Goal: Answer question/provide support: Share knowledge or assist other users

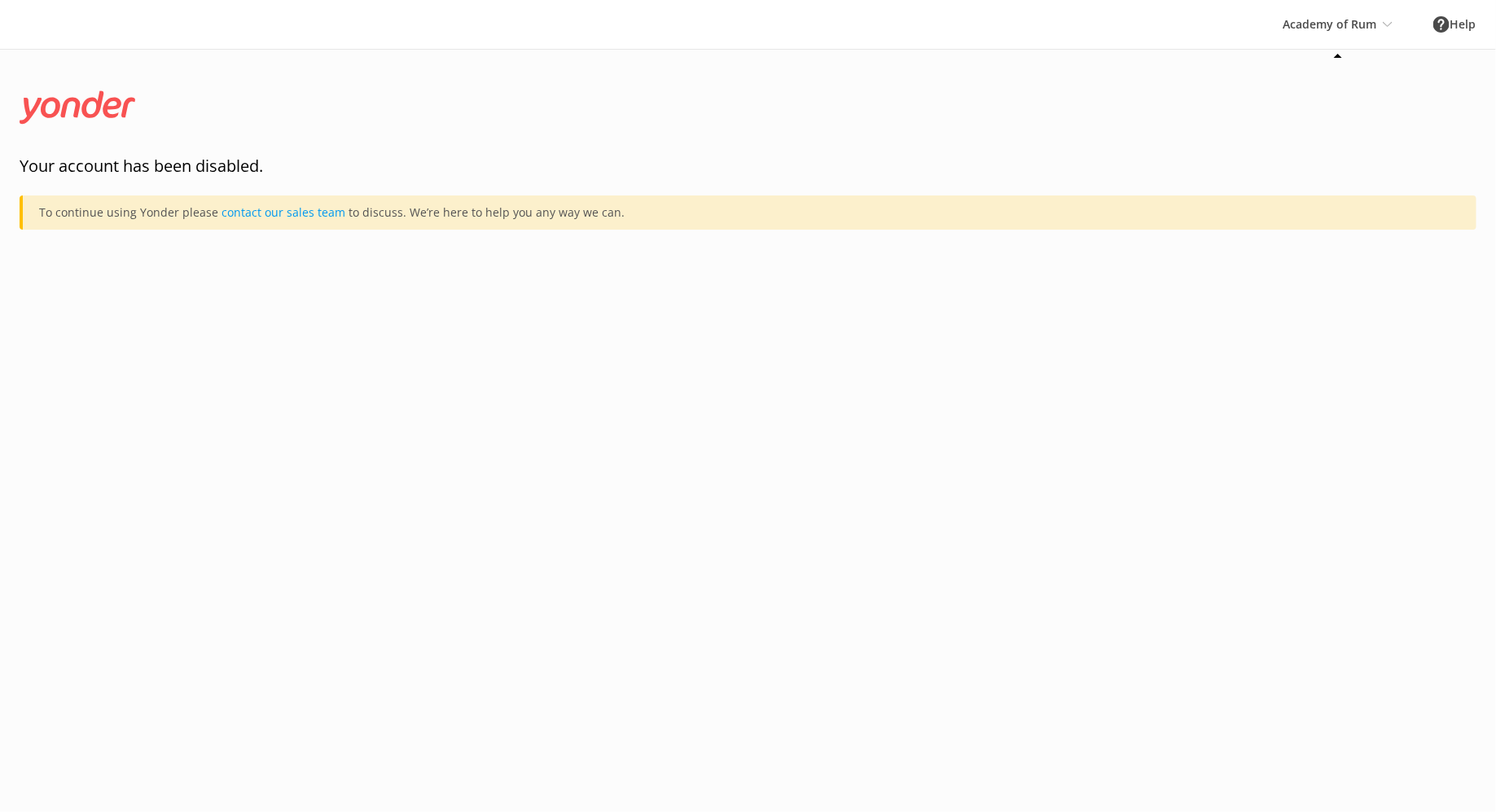
click at [1374, 33] on div "Academy of Rum Kunze Crew, LTD Destin Party Boat Fishing M & M Tours Academy of…" at bounding box center [1338, 24] width 151 height 49
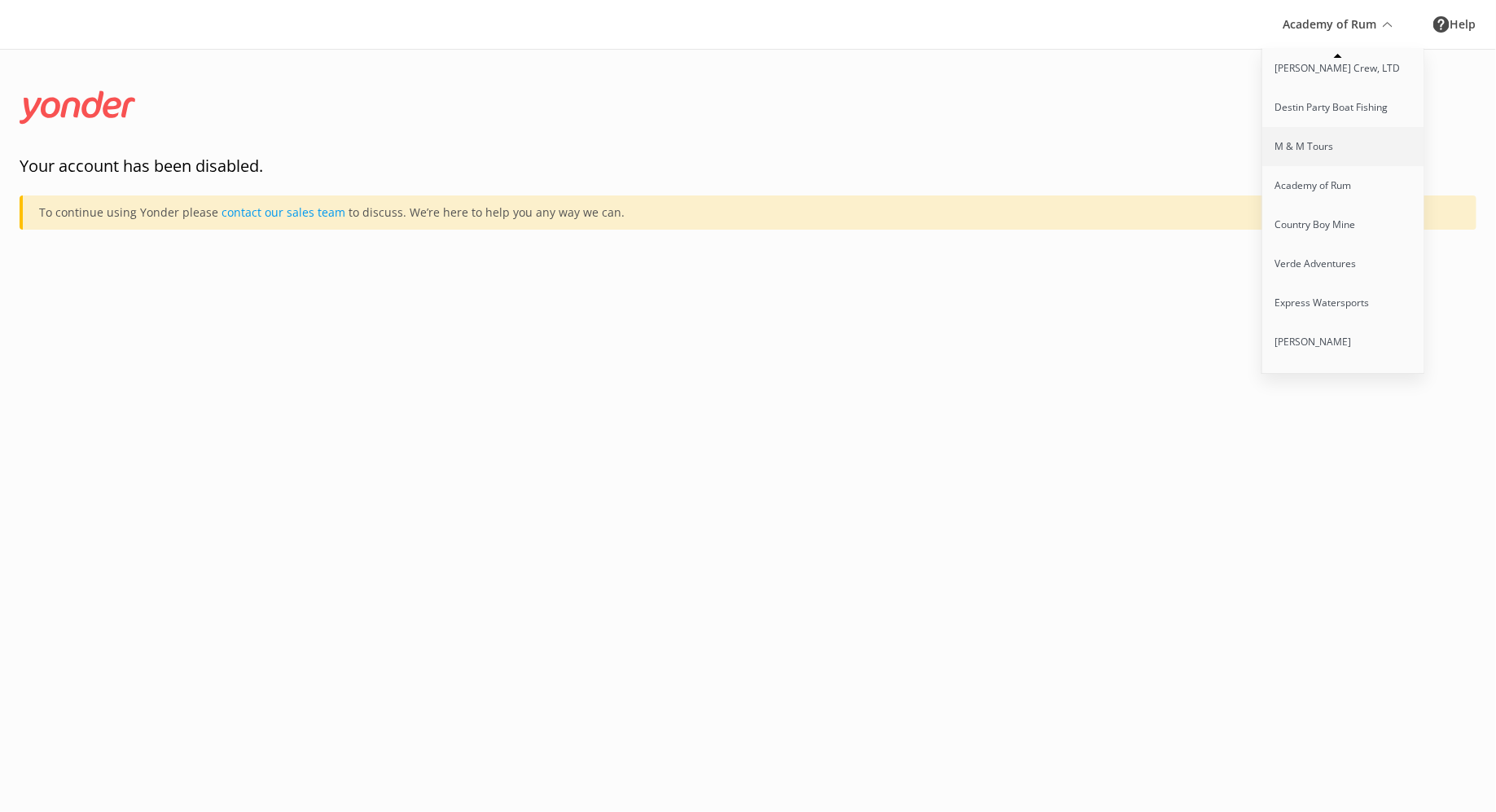
click at [1305, 147] on link "M & M Tours" at bounding box center [1344, 147] width 163 height 39
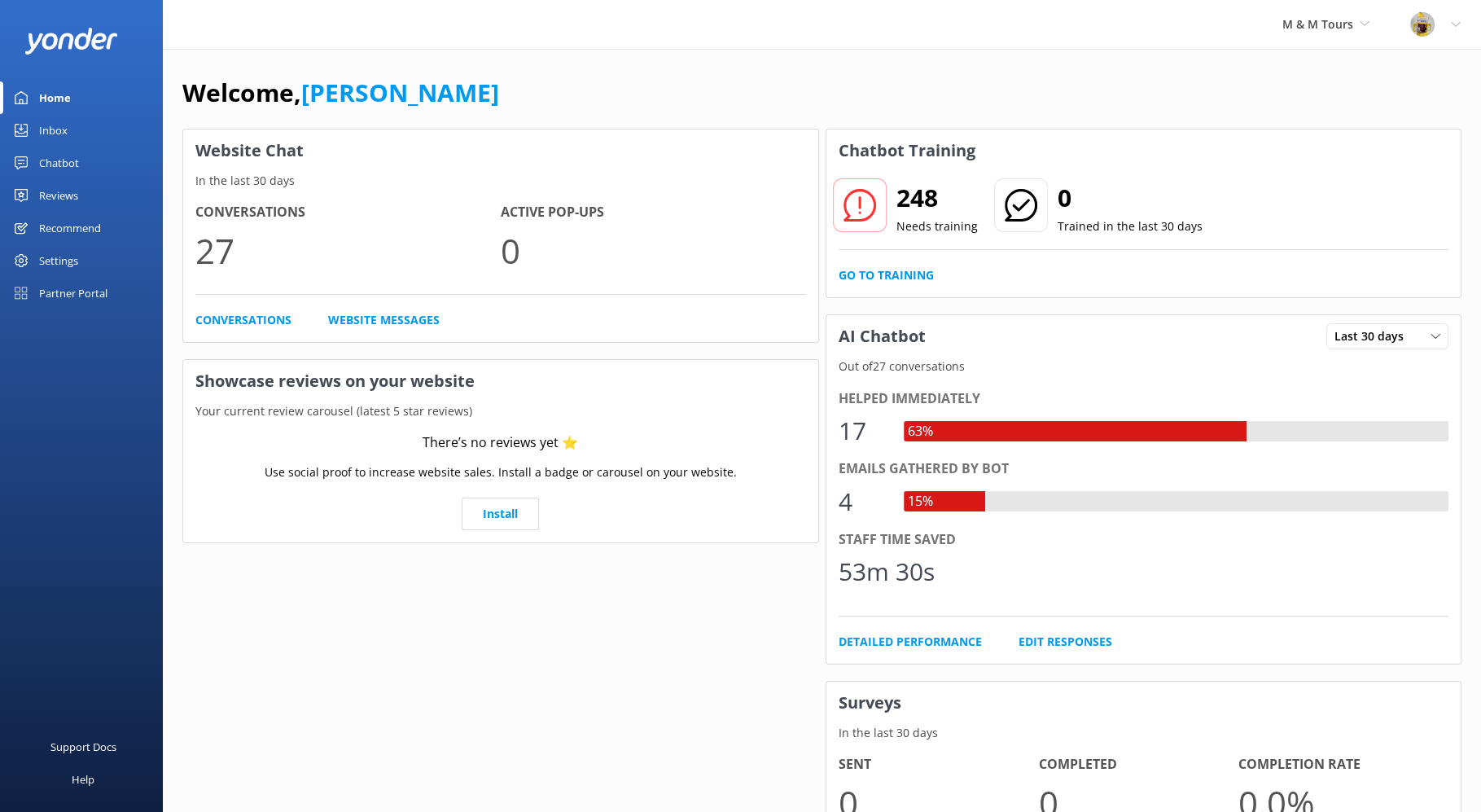
click at [63, 162] on div "Chatbot" at bounding box center [59, 163] width 40 height 33
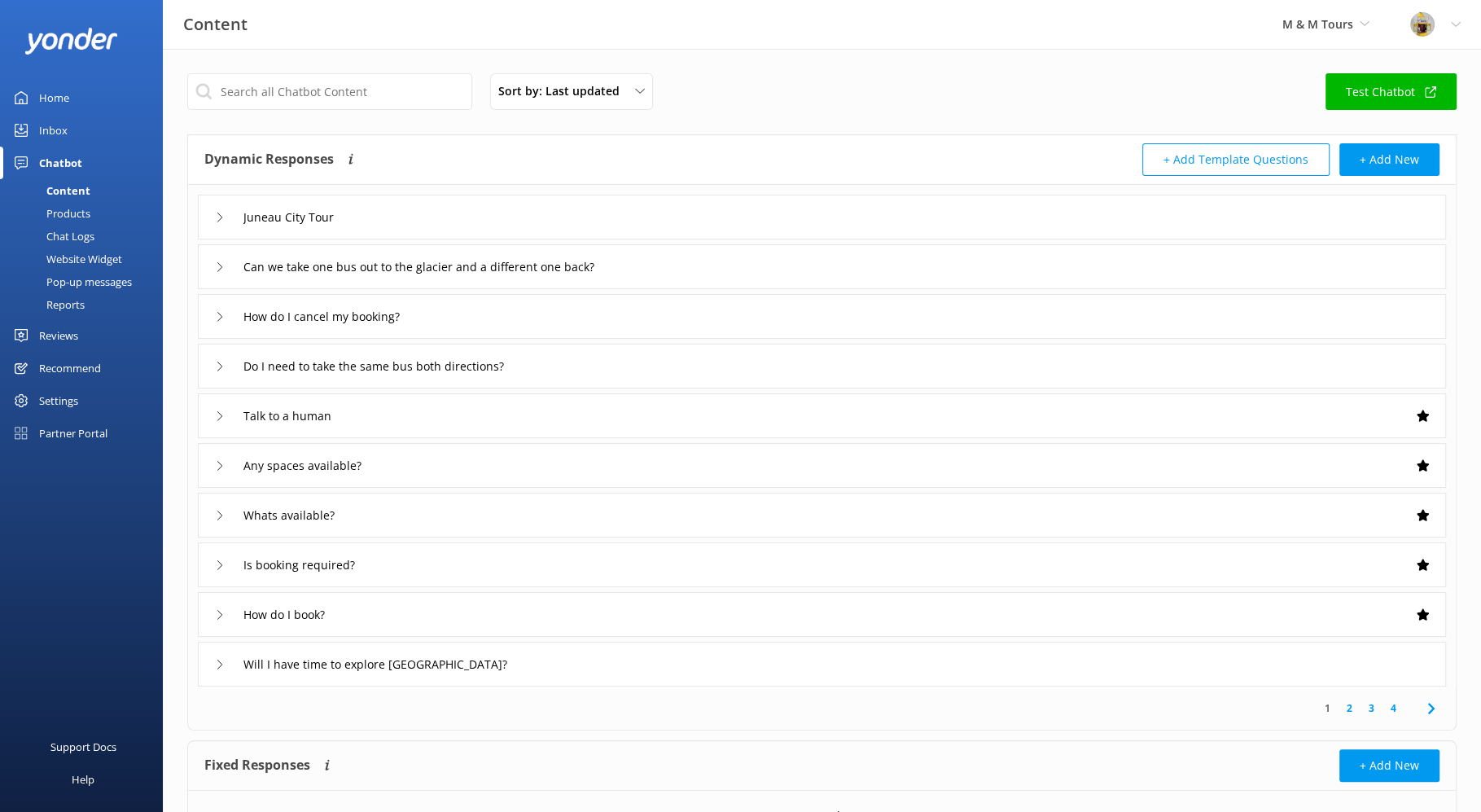
click at [217, 219] on icon at bounding box center [220, 217] width 10 height 10
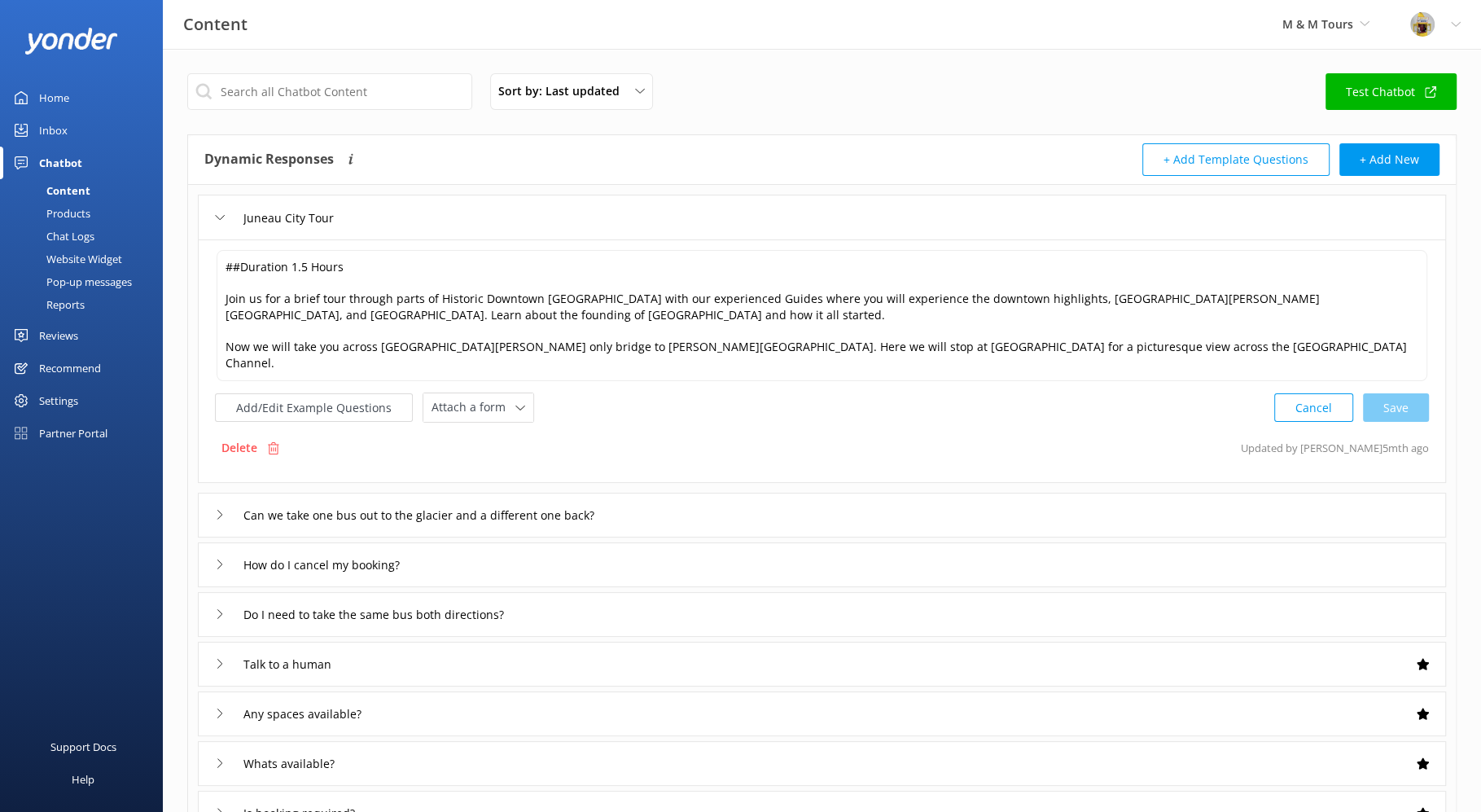
click at [222, 510] on icon at bounding box center [220, 515] width 10 height 10
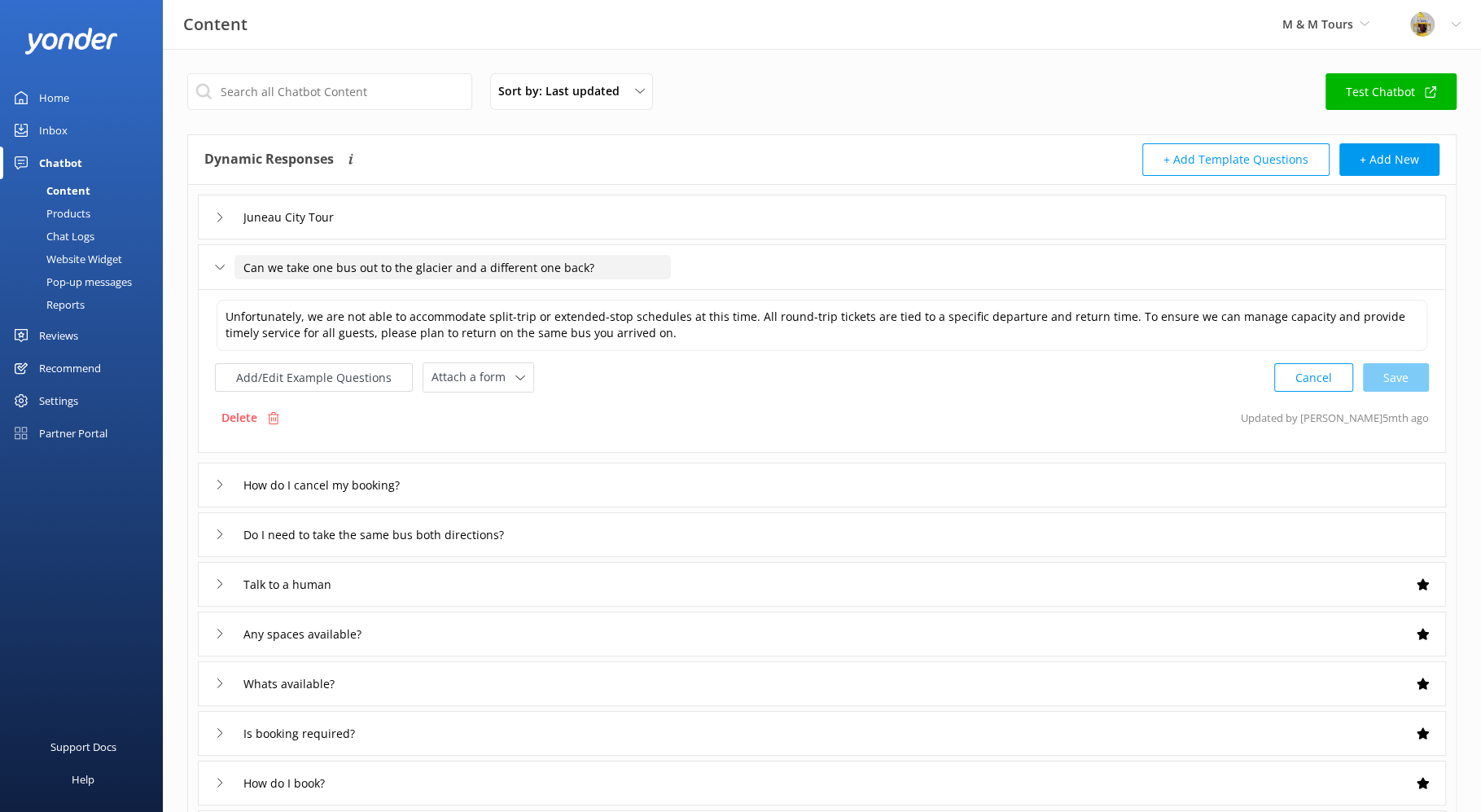
click at [239, 261] on input "Can we take one bus out to the glacier and a different one back?" at bounding box center [453, 267] width 437 height 24
click at [737, 272] on div "Can we take one bus out to the glacier and a different one back?" at bounding box center [822, 266] width 1249 height 45
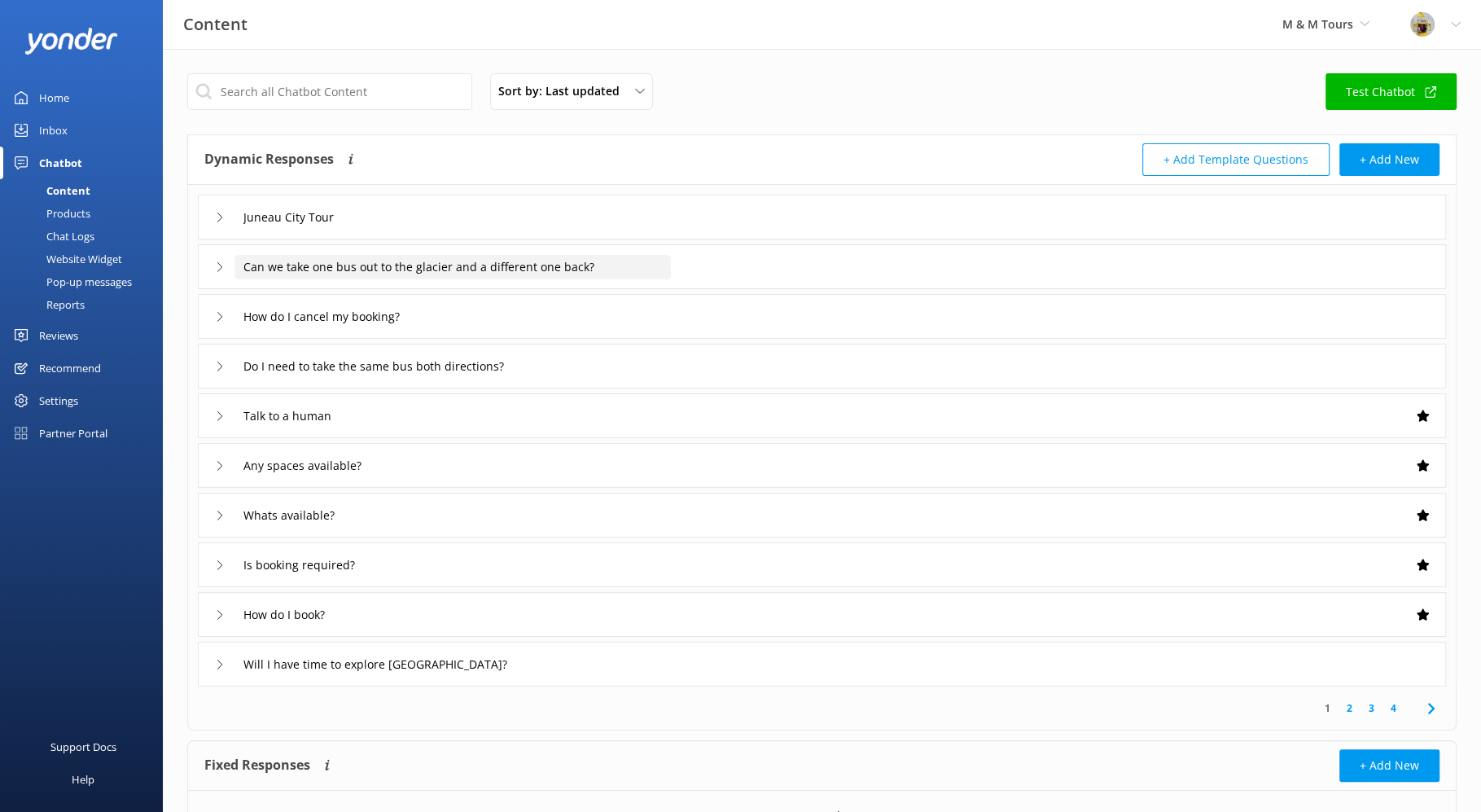
drag, startPoint x: 740, startPoint y: 269, endPoint x: 291, endPoint y: 271, distance: 449.0
click at [292, 269] on div "Can we take one bus out to the glacier and a different one back?" at bounding box center [822, 266] width 1249 height 45
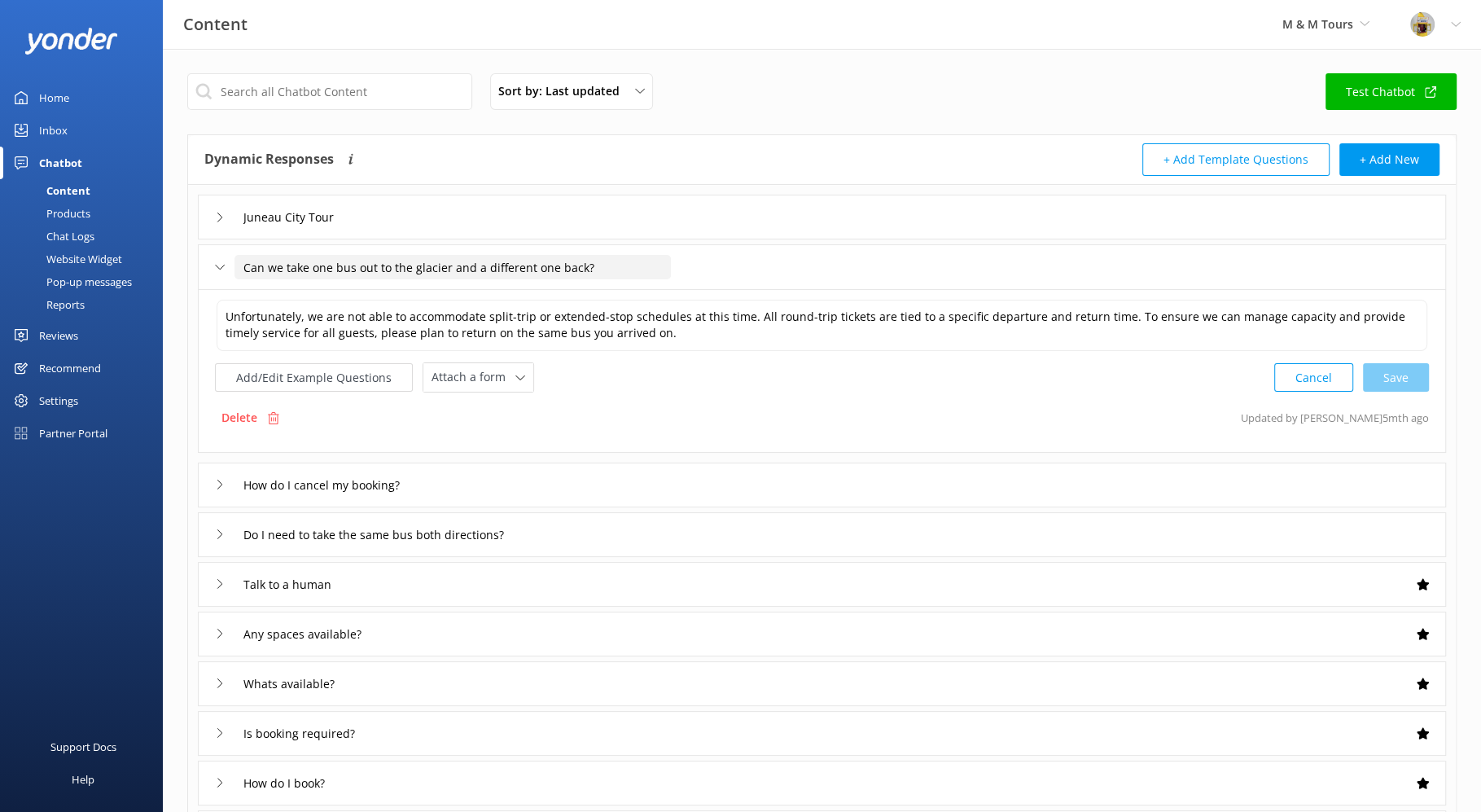
drag, startPoint x: 236, startPoint y: 270, endPoint x: 598, endPoint y: 284, distance: 362.3
click at [598, 284] on div "Can we take one bus out to the glacier and a different one back?" at bounding box center [822, 266] width 1249 height 45
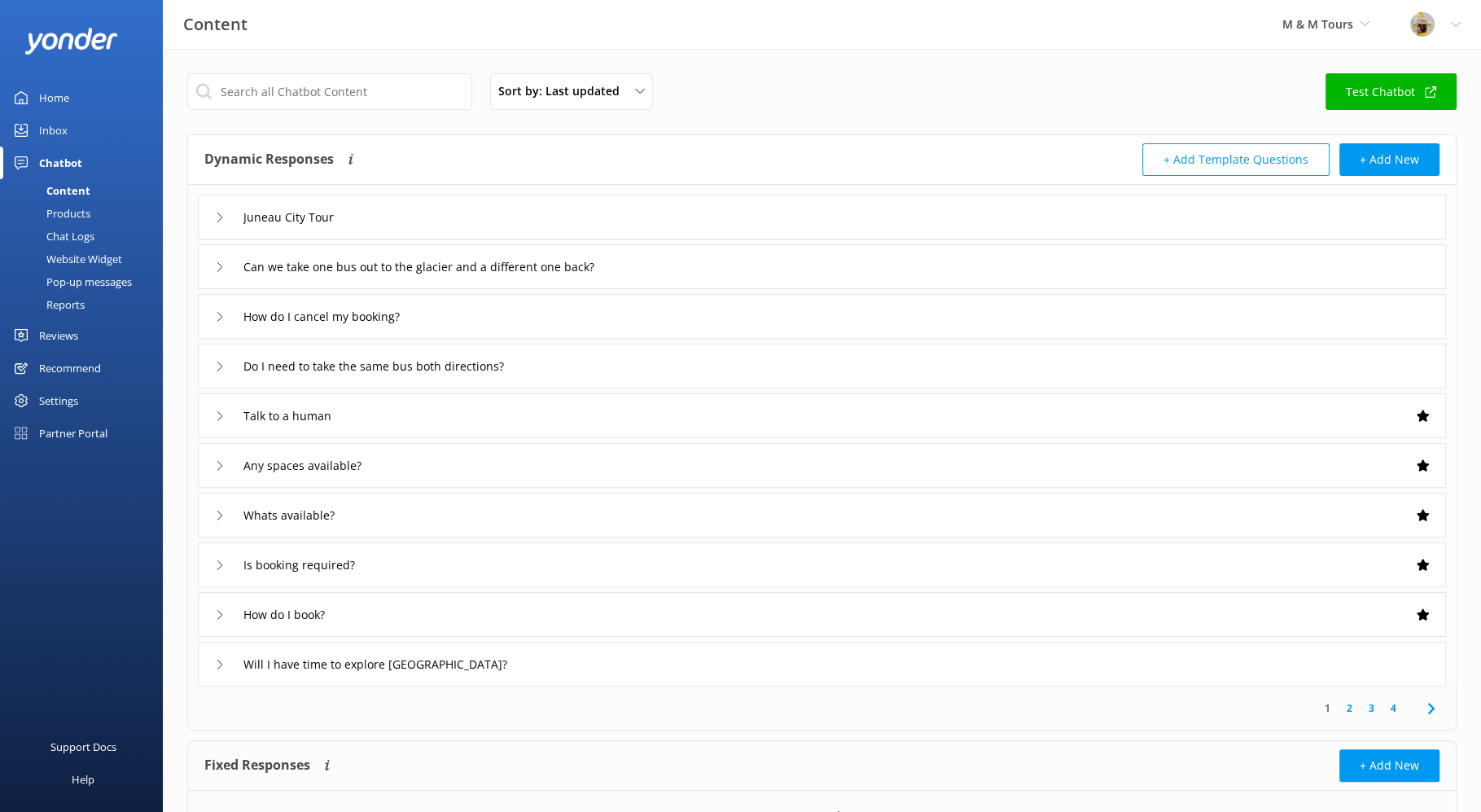
click at [213, 267] on div "Can we take one bus out to the glacier and a different one back?" at bounding box center [822, 266] width 1249 height 45
click at [215, 262] on icon at bounding box center [220, 267] width 10 height 10
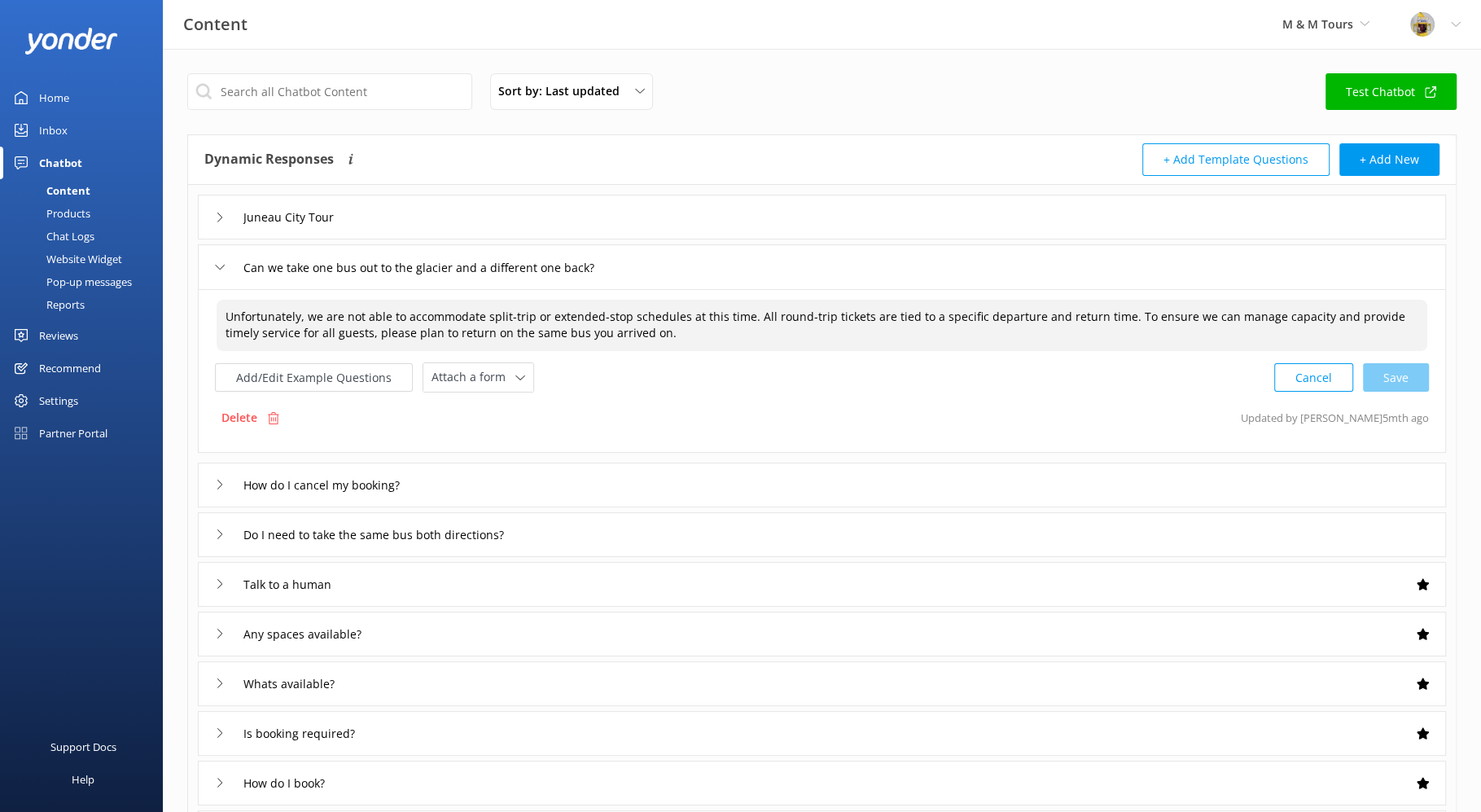
drag, startPoint x: 635, startPoint y: 335, endPoint x: 207, endPoint y: 318, distance: 428.3
click at [207, 318] on div "Unfortunately, we are not able to accommodate split-trip or extended-stop sched…" at bounding box center [822, 371] width 1249 height 164
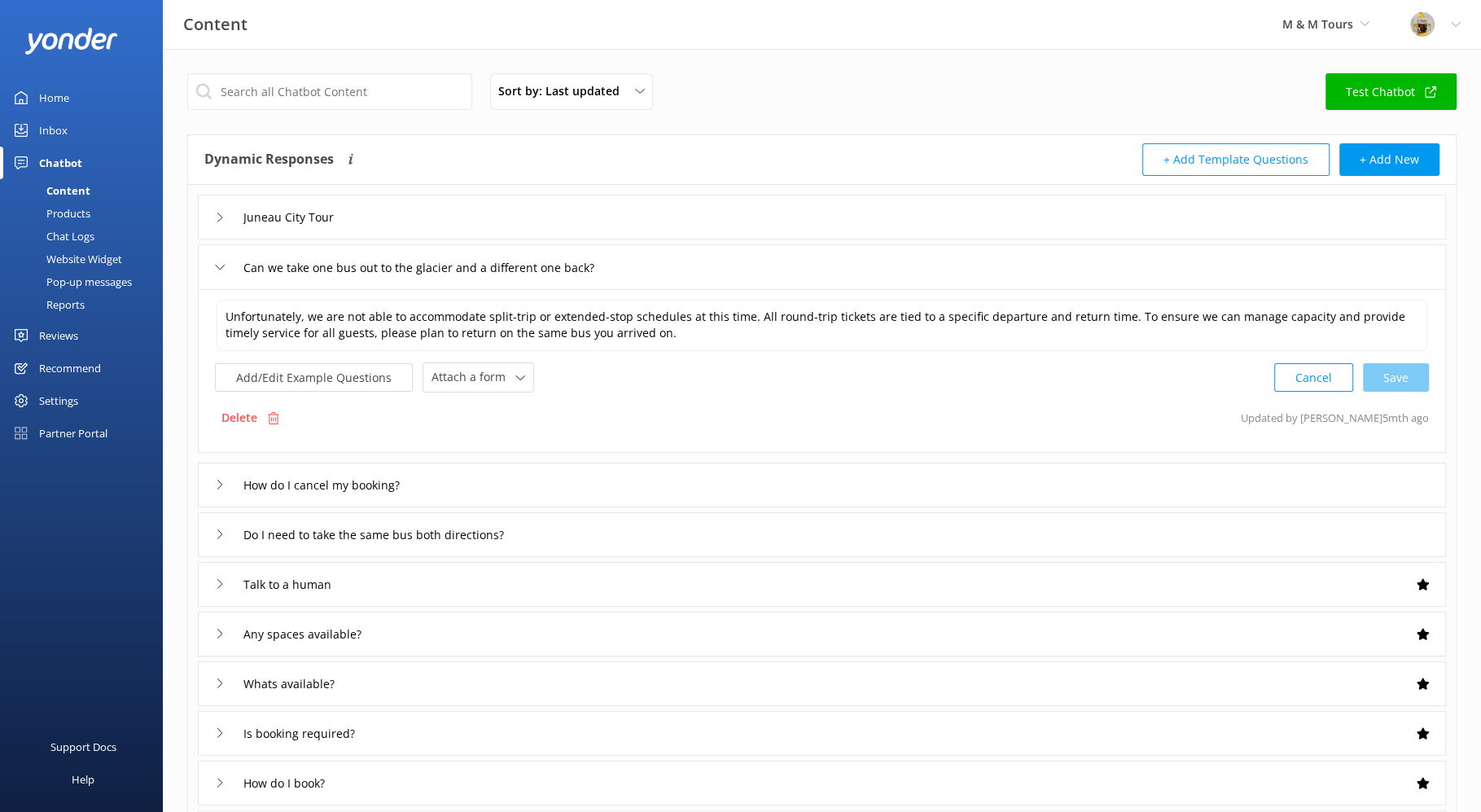
scroll to position [27, 0]
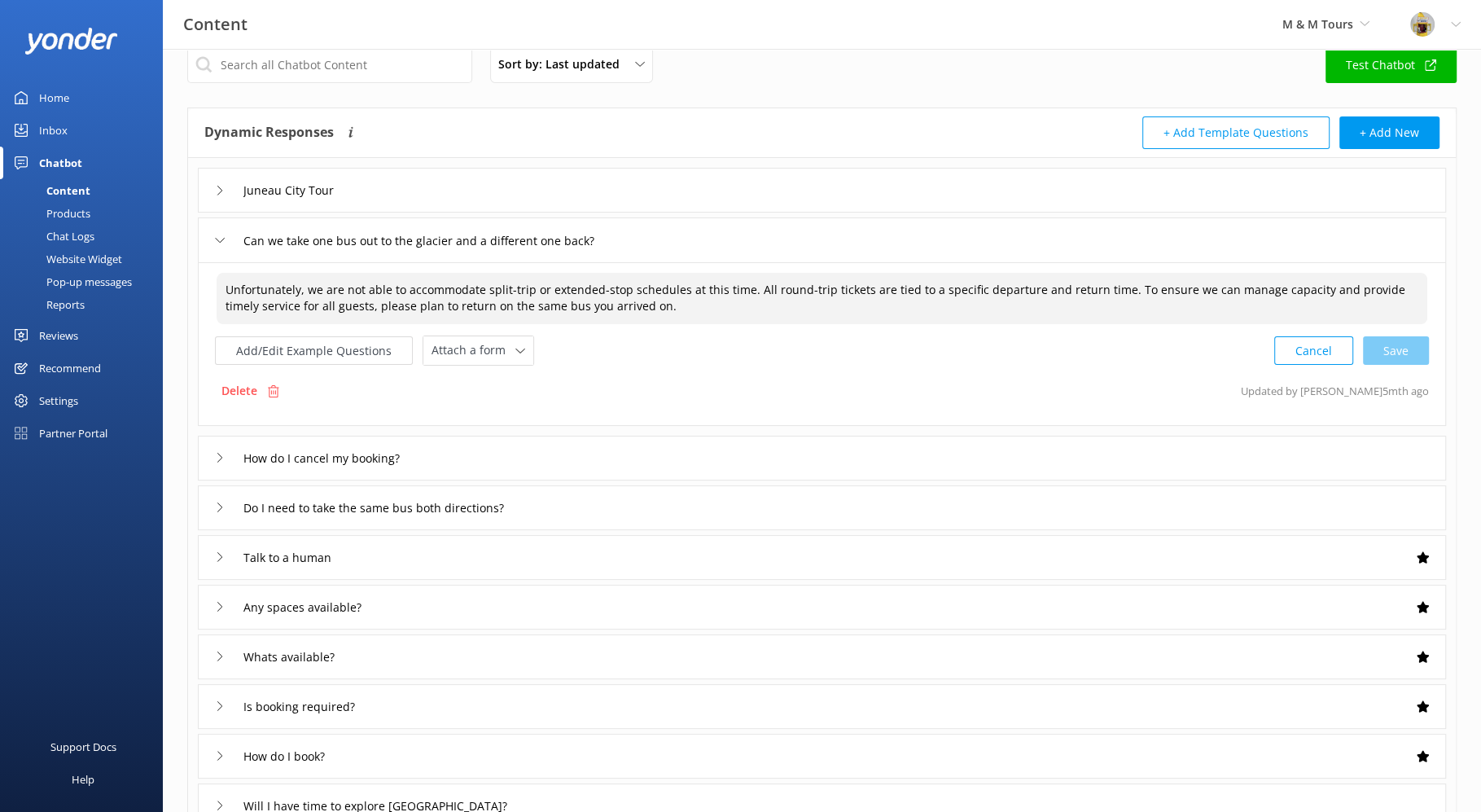
click at [218, 454] on icon at bounding box center [220, 458] width 10 height 10
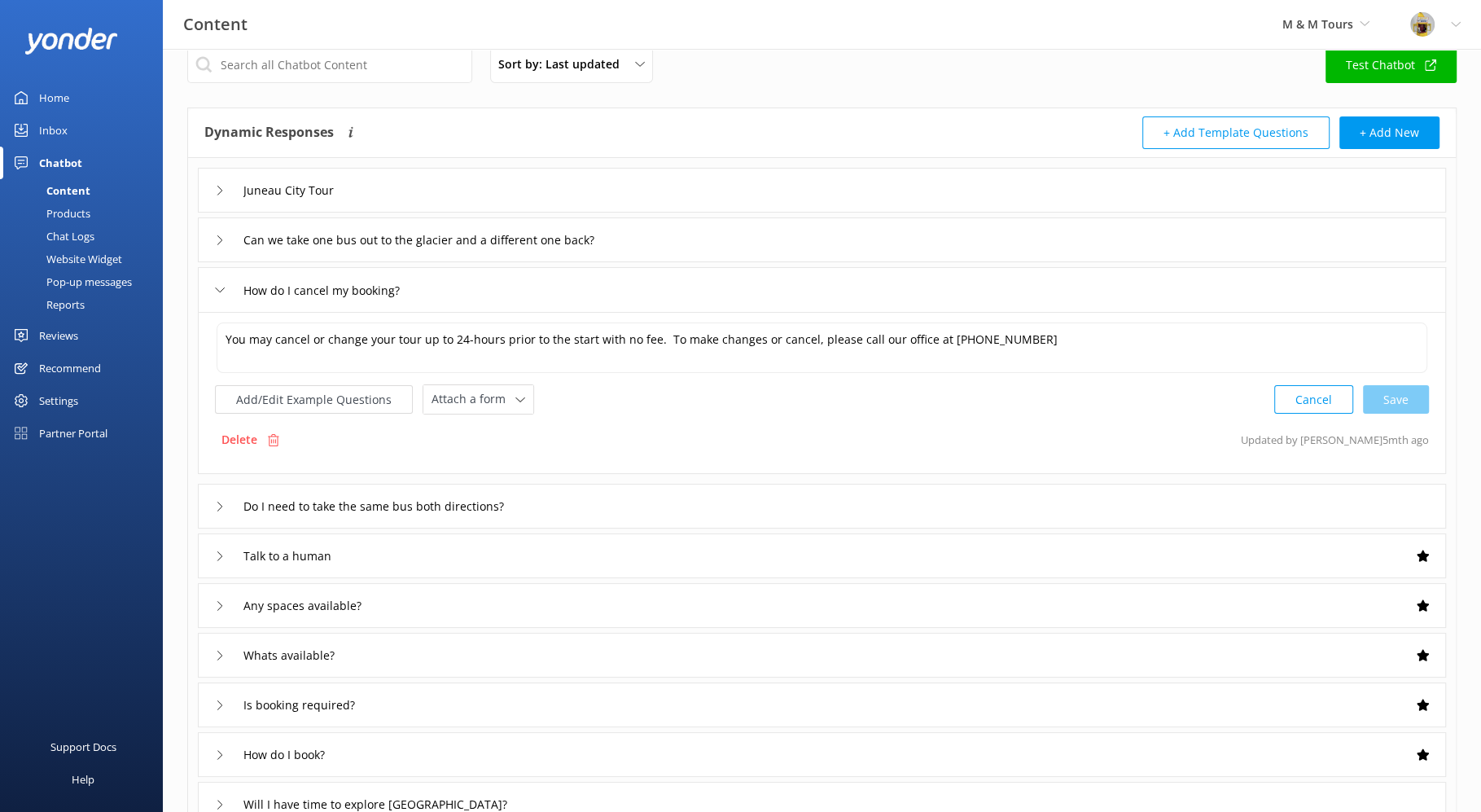
click at [218, 454] on div "You may cancel or change your tour up to 24-hours prior to the start with no fe…" at bounding box center [822, 393] width 1249 height 162
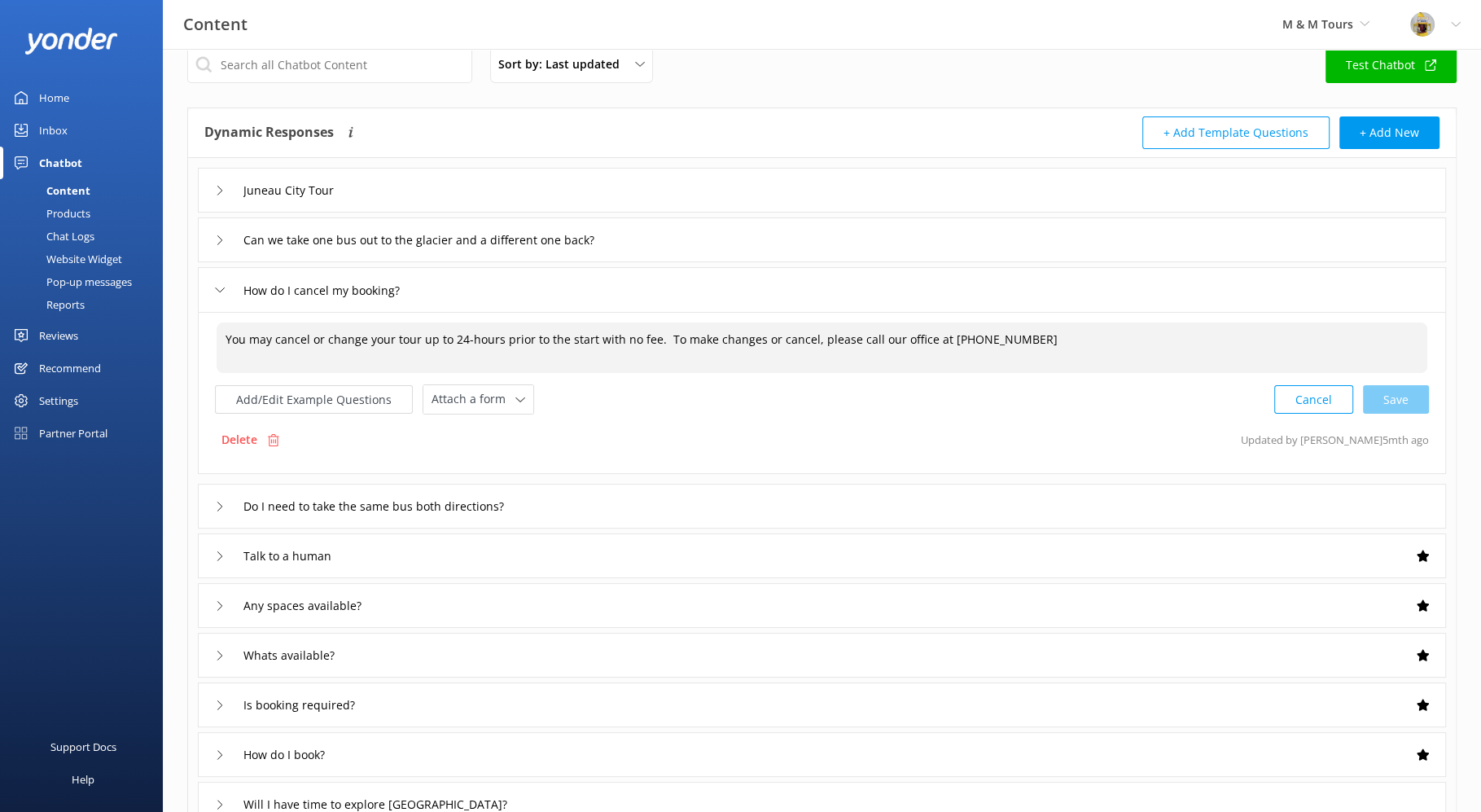
drag, startPoint x: 228, startPoint y: 342, endPoint x: 1009, endPoint y: 358, distance: 781.2
click at [1009, 358] on textarea "You may cancel or change your tour up to 24-hours prior to the start with no fe…" at bounding box center [822, 348] width 1211 height 50
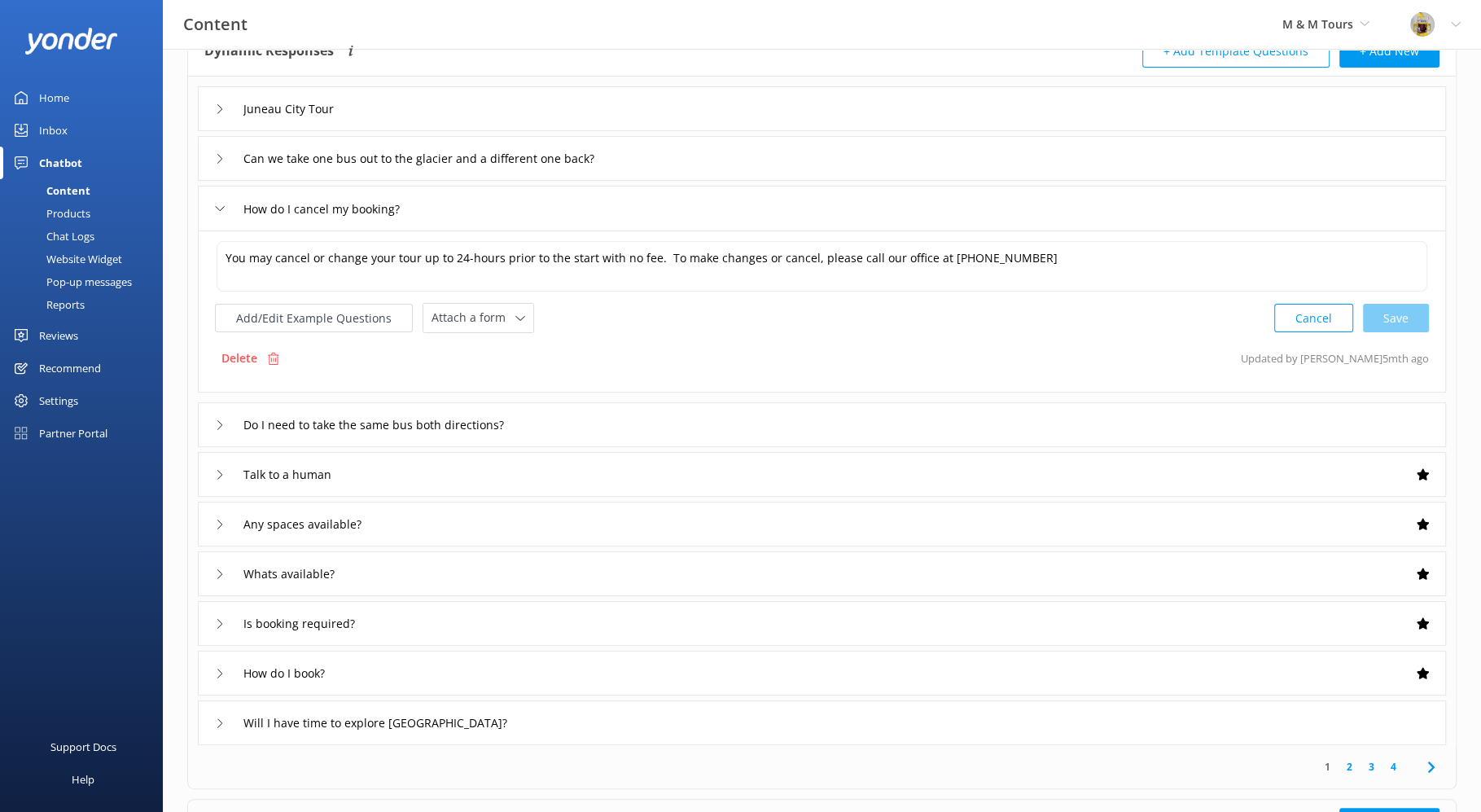
scroll to position [137, 0]
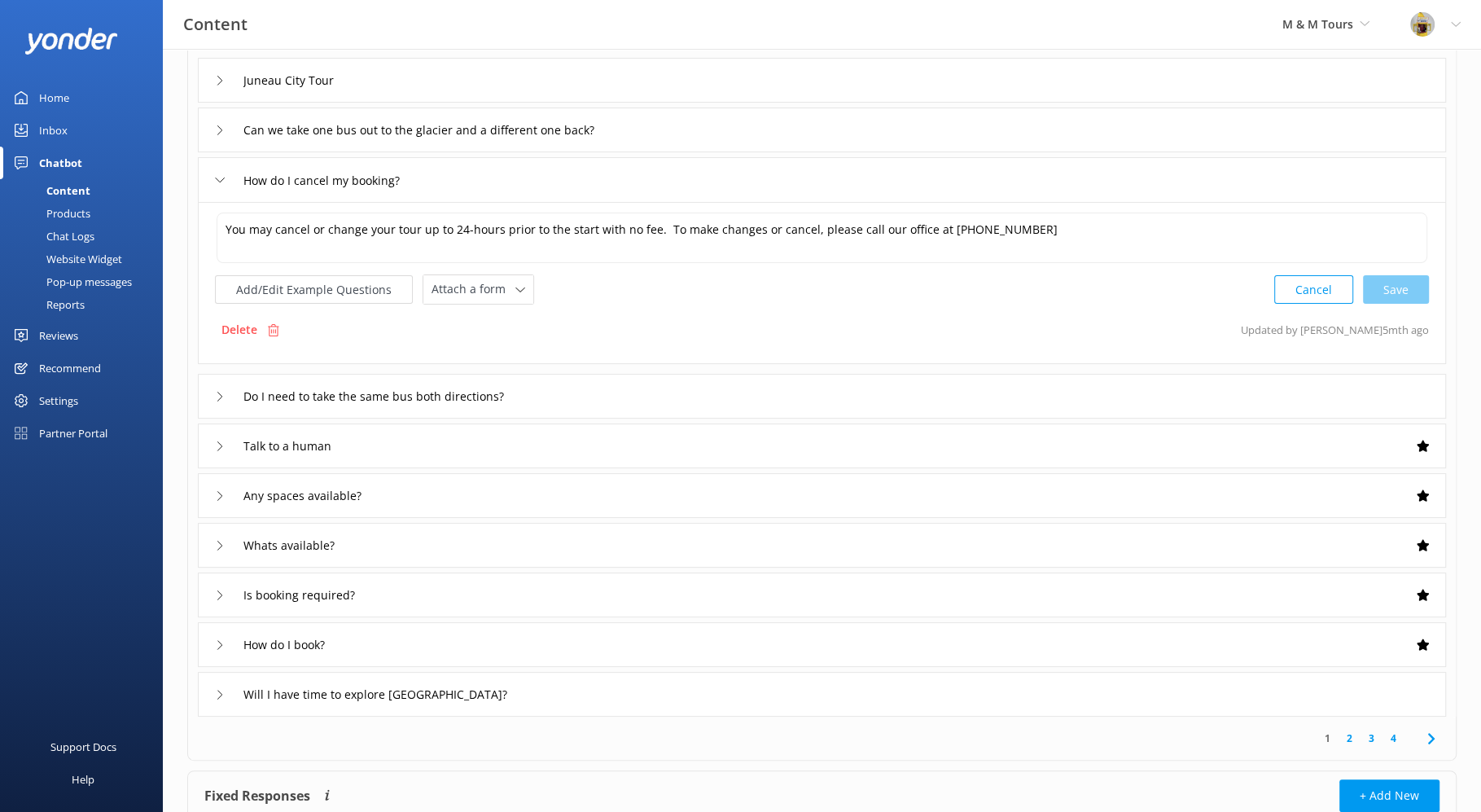
click at [213, 393] on div "Do I need to take the same bus both directions?" at bounding box center [822, 396] width 1249 height 45
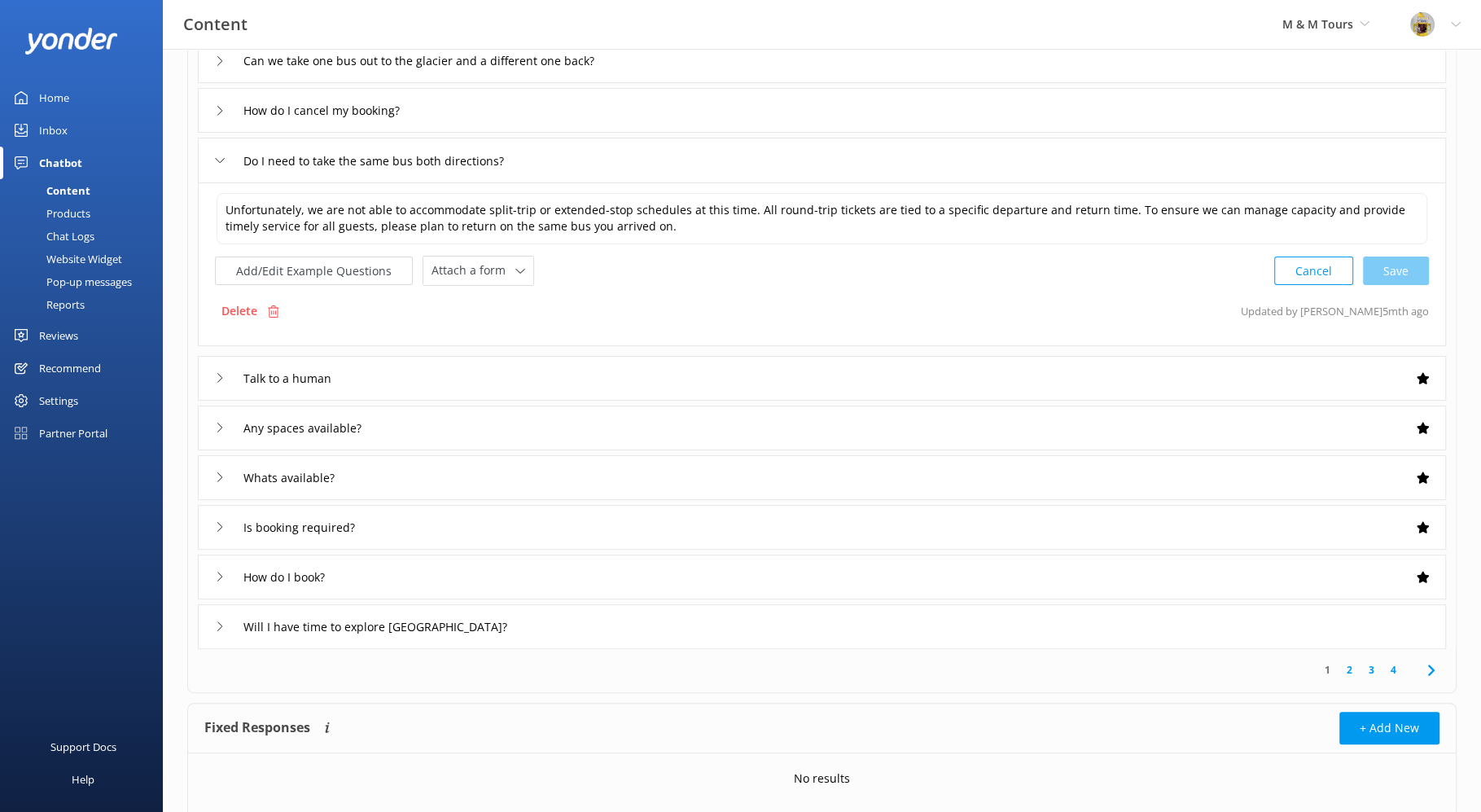
scroll to position [208, 0]
click at [215, 525] on icon at bounding box center [220, 525] width 10 height 10
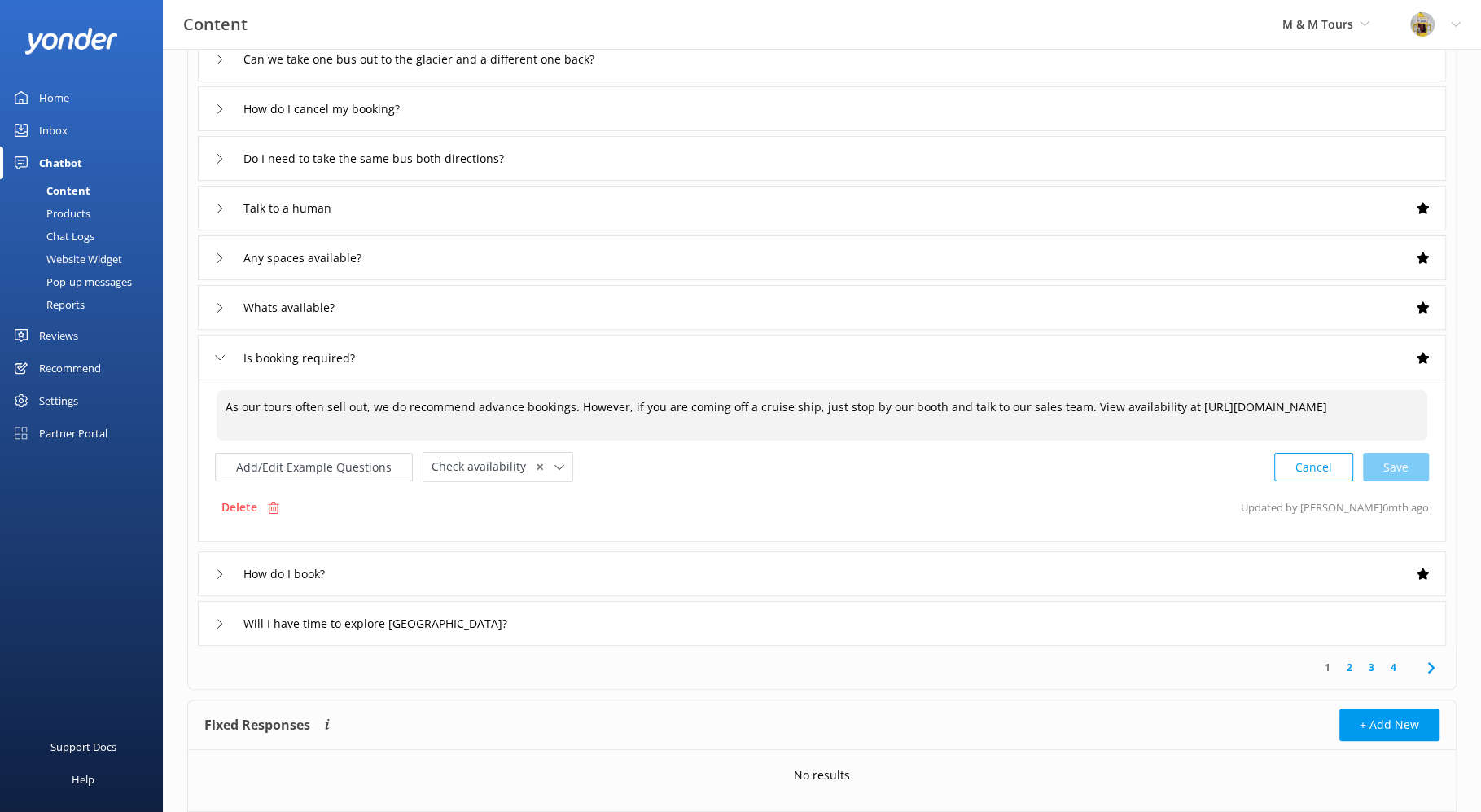
drag, startPoint x: 223, startPoint y: 407, endPoint x: 654, endPoint y: 434, distance: 431.8
click at [654, 434] on textarea "As our tours often sell out, we do recommend advance bookings. However, if you …" at bounding box center [822, 415] width 1211 height 50
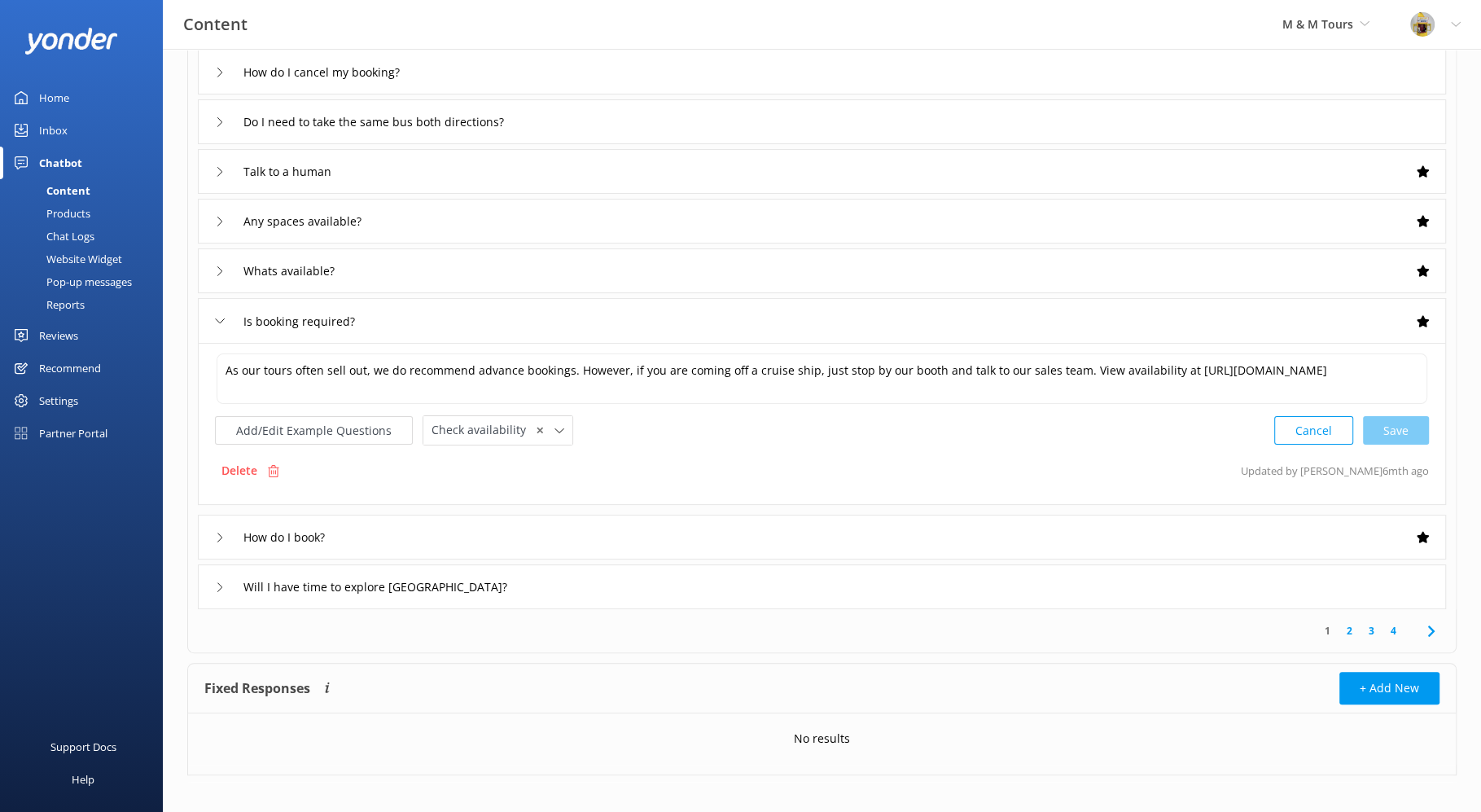
scroll to position [252, 0]
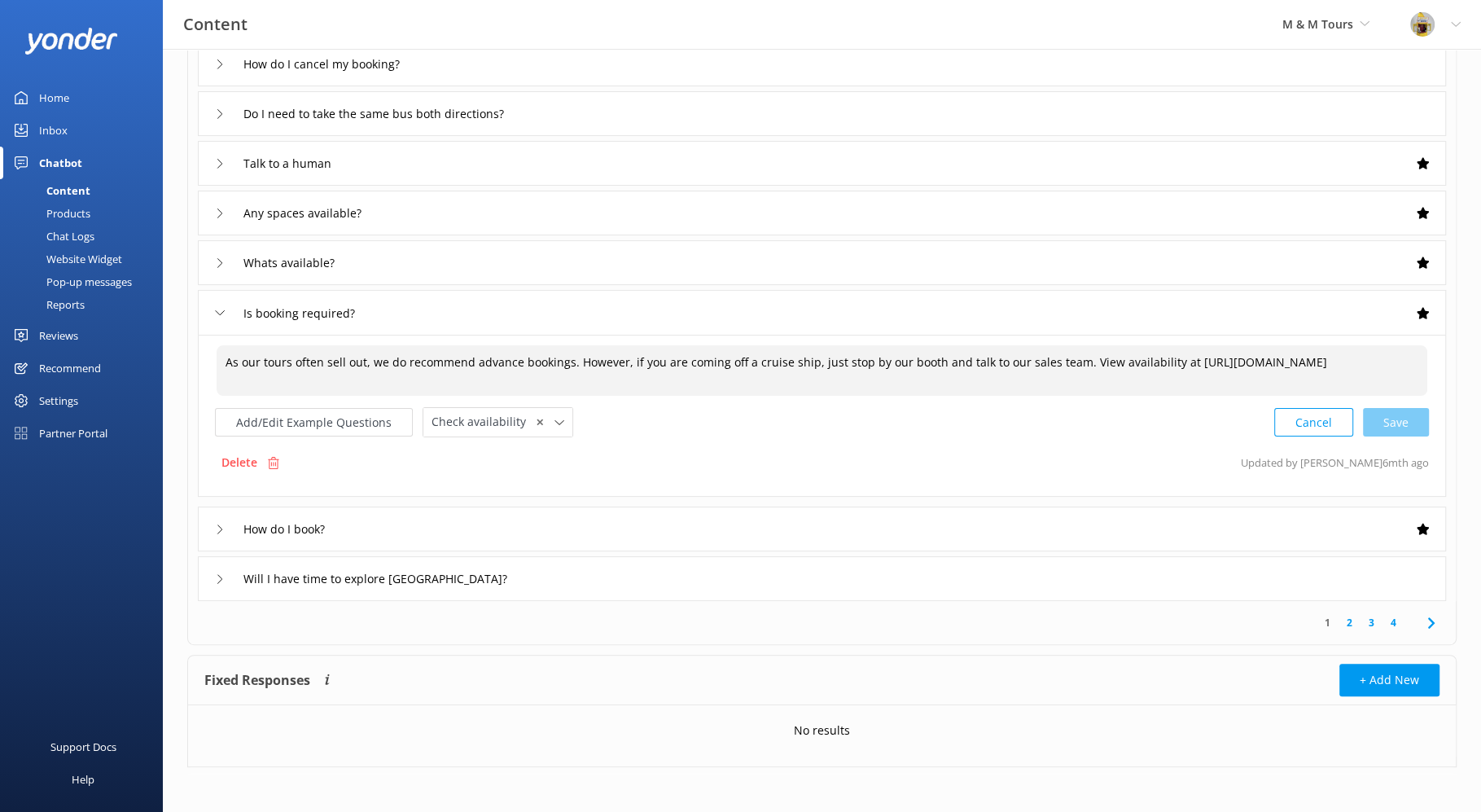
click at [221, 577] on use at bounding box center [220, 578] width 5 height 9
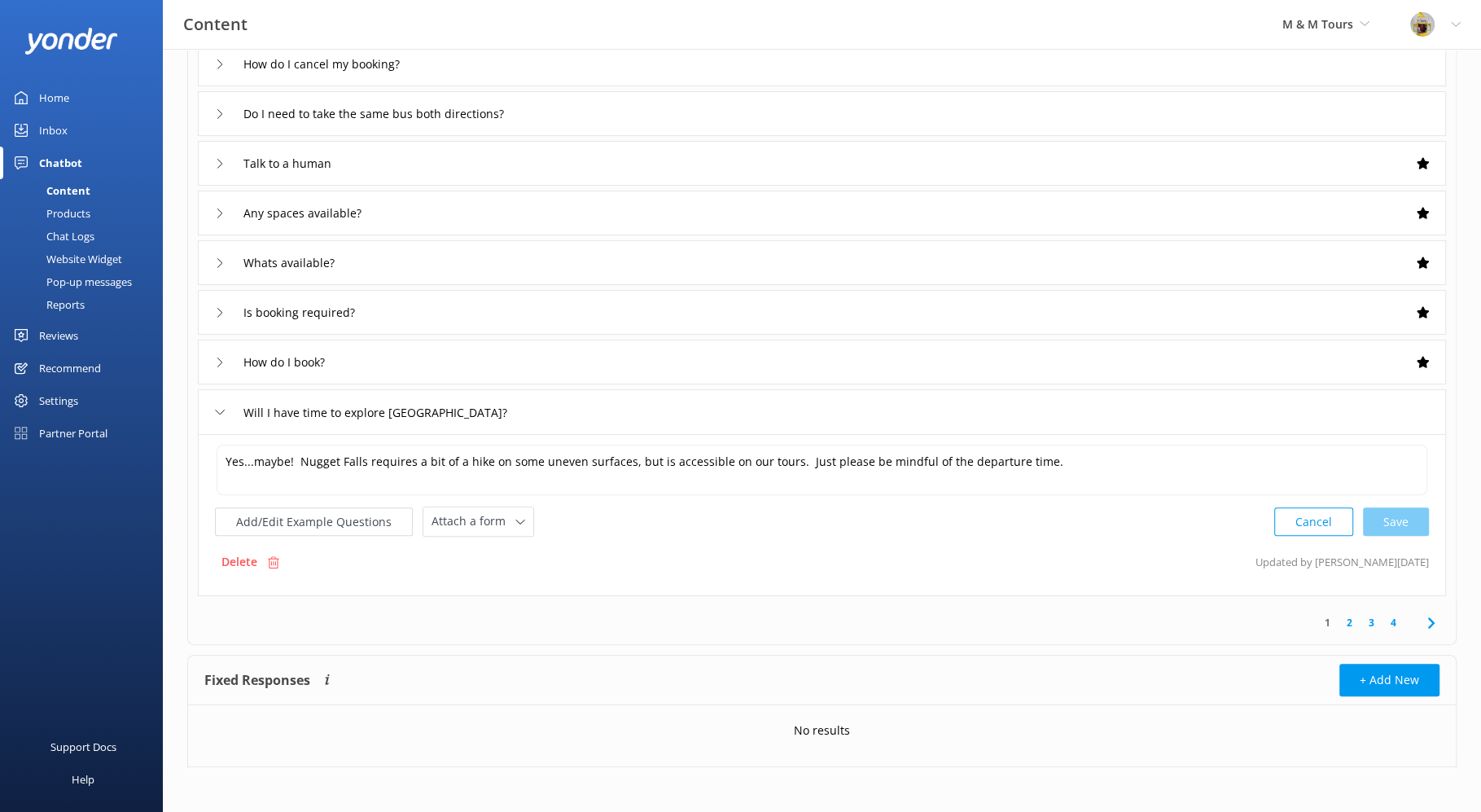
scroll to position [251, 0]
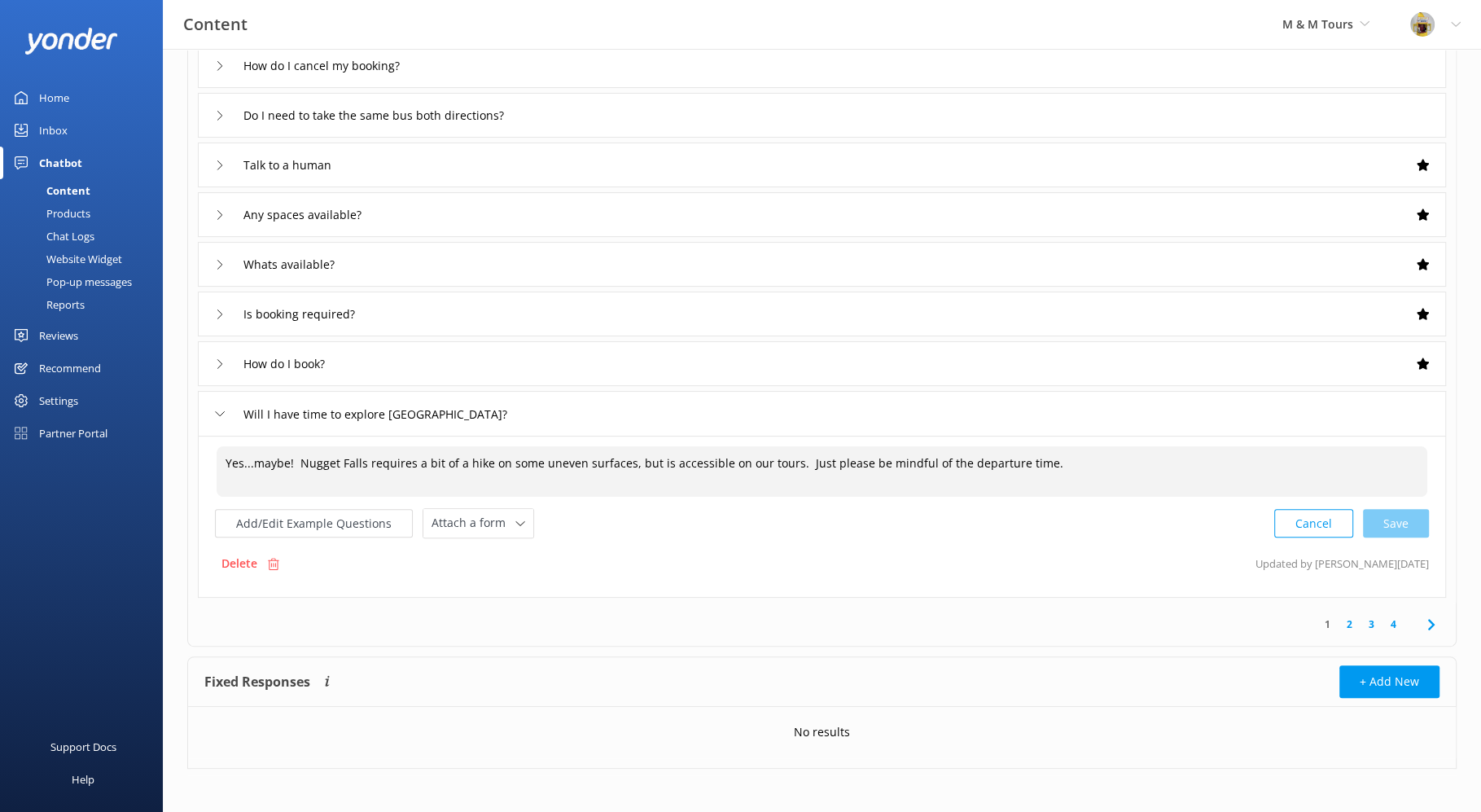
drag, startPoint x: 222, startPoint y: 465, endPoint x: 1060, endPoint y: 482, distance: 838.2
click at [1060, 482] on textarea "Yes...maybe! Nugget Falls requires a bit of a hike on some uneven surfaces, but…" at bounding box center [822, 472] width 1211 height 50
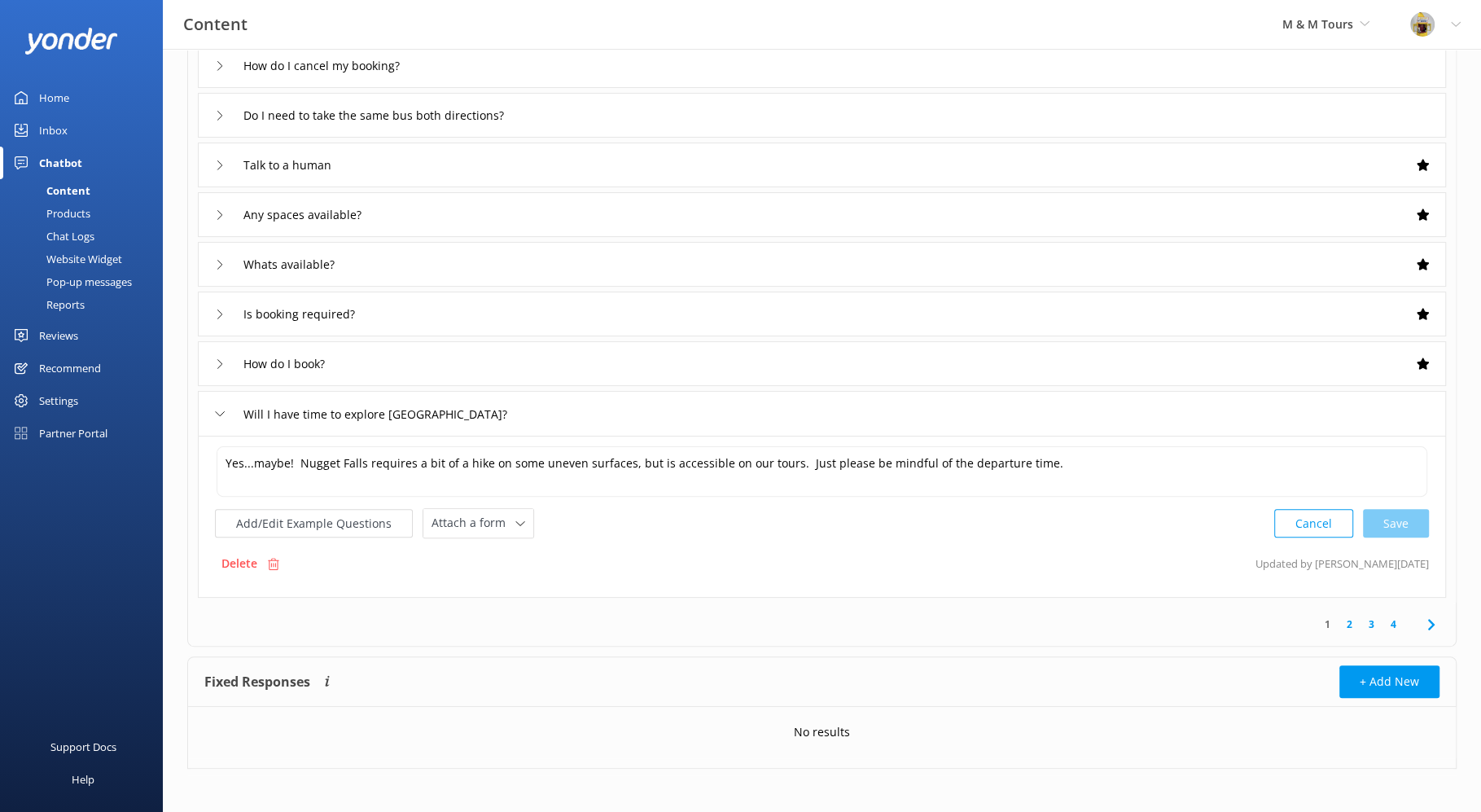
click at [1430, 621] on icon at bounding box center [1431, 625] width 20 height 20
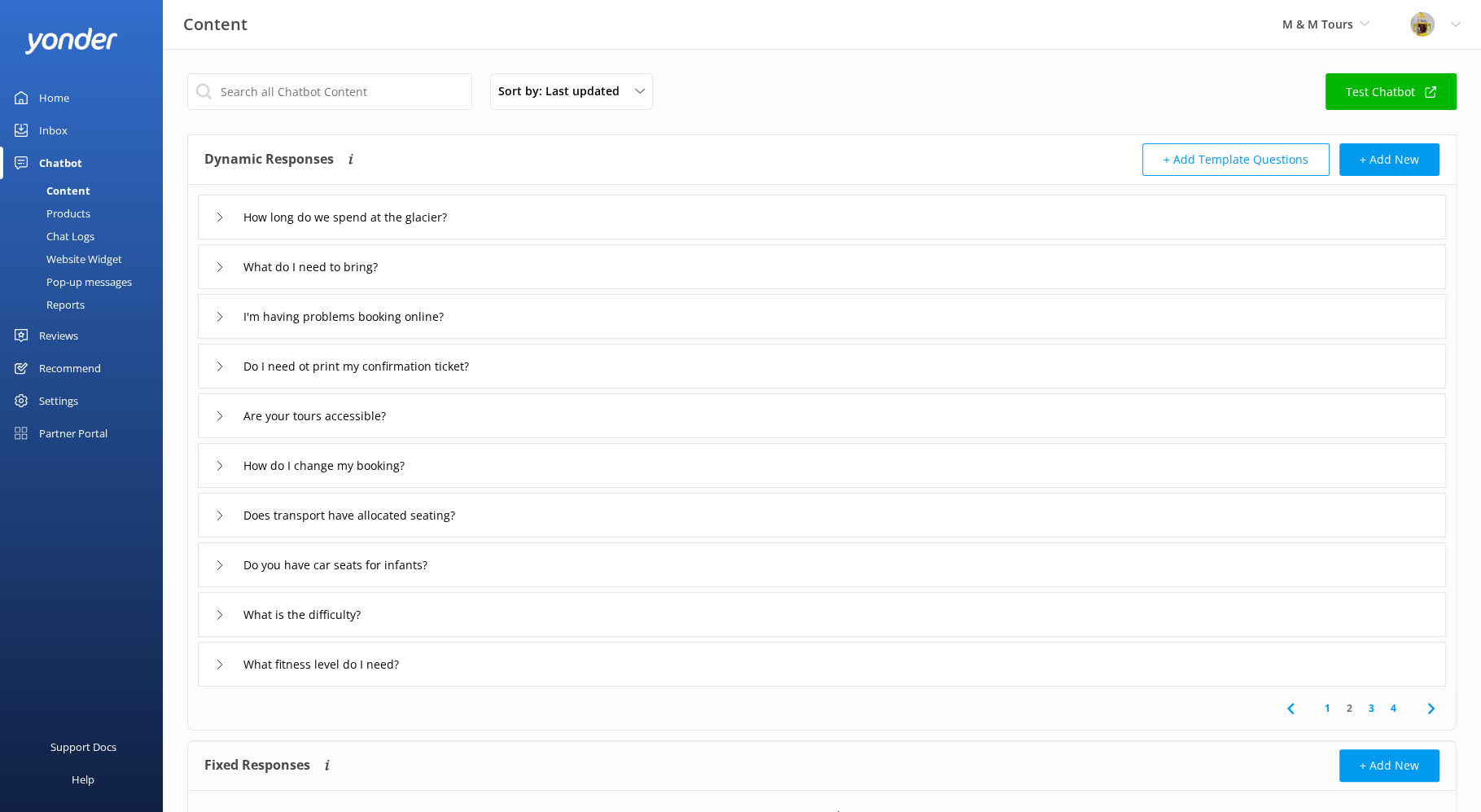
click at [215, 216] on icon at bounding box center [220, 217] width 10 height 10
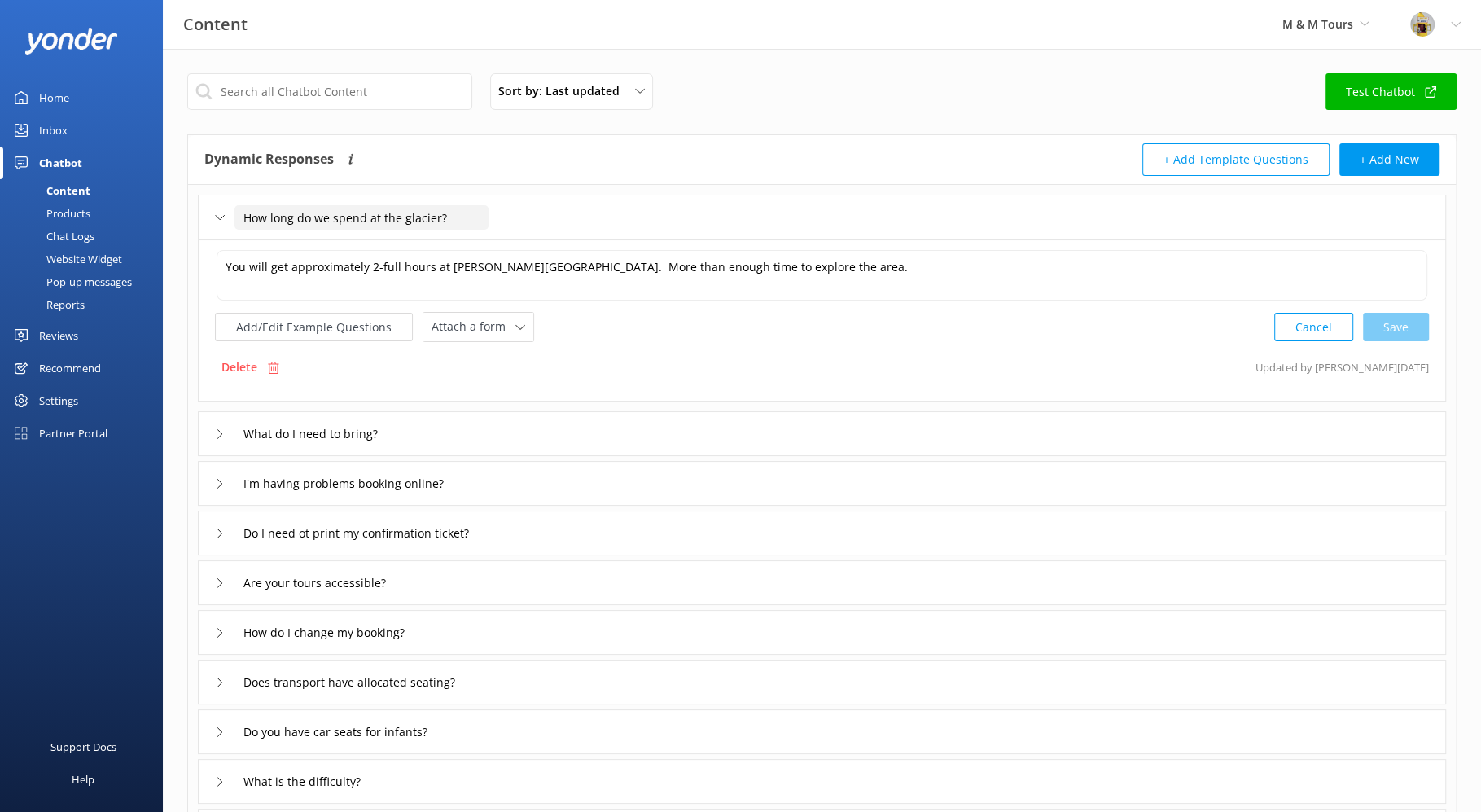
drag, startPoint x: 489, startPoint y: 217, endPoint x: 236, endPoint y: 215, distance: 253.0
click at [236, 215] on div "How long do we spend at the glacier?" at bounding box center [822, 217] width 1249 height 45
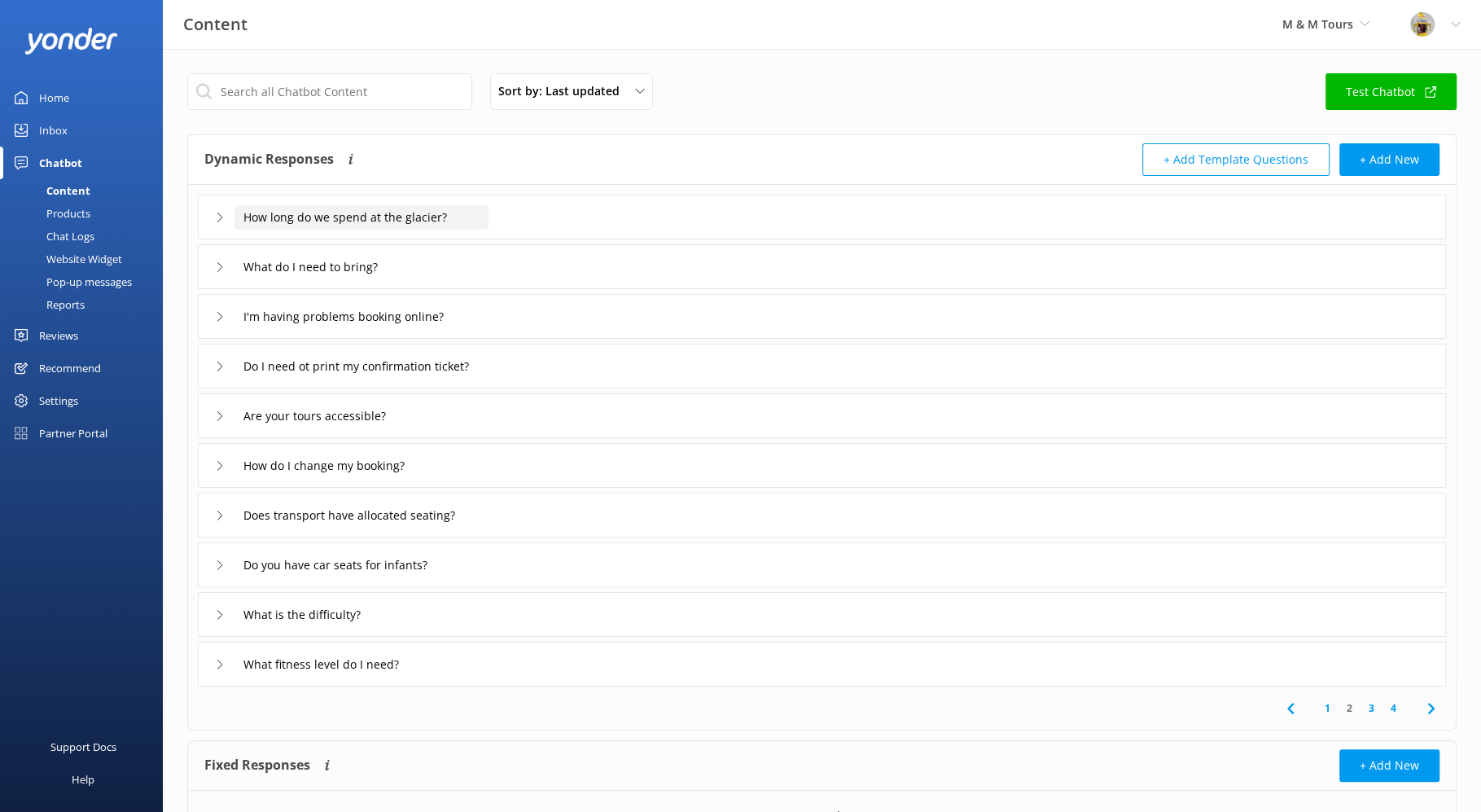
drag, startPoint x: 450, startPoint y: 217, endPoint x: 249, endPoint y: 236, distance: 201.9
click at [244, 217] on input "How long do we spend at the glacier?" at bounding box center [362, 217] width 254 height 24
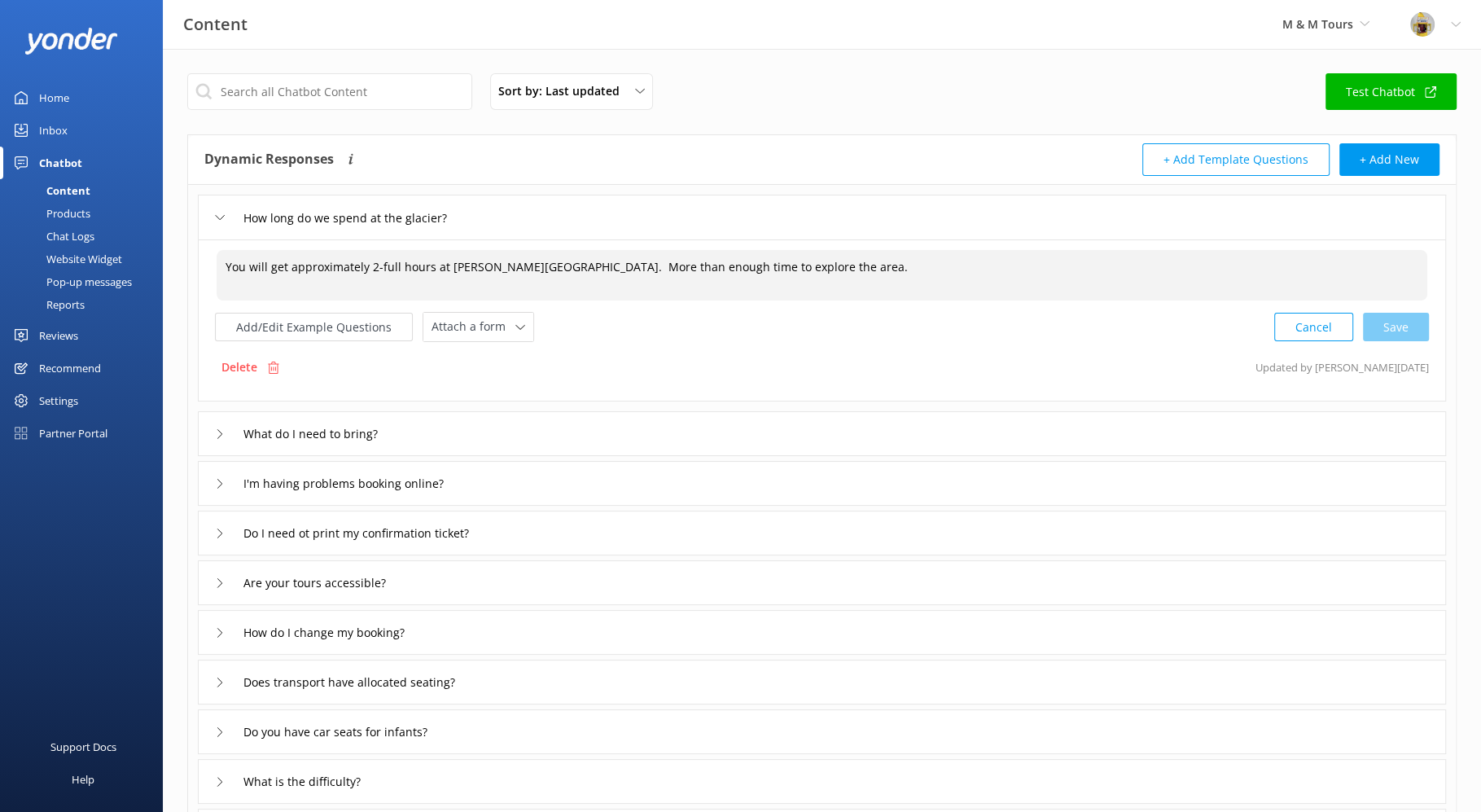
drag, startPoint x: 807, startPoint y: 266, endPoint x: 219, endPoint y: 265, distance: 588.0
click at [219, 265] on textarea "You will get approximately 2-full hours at Mendenhall Glacier. More than enough…" at bounding box center [822, 275] width 1211 height 50
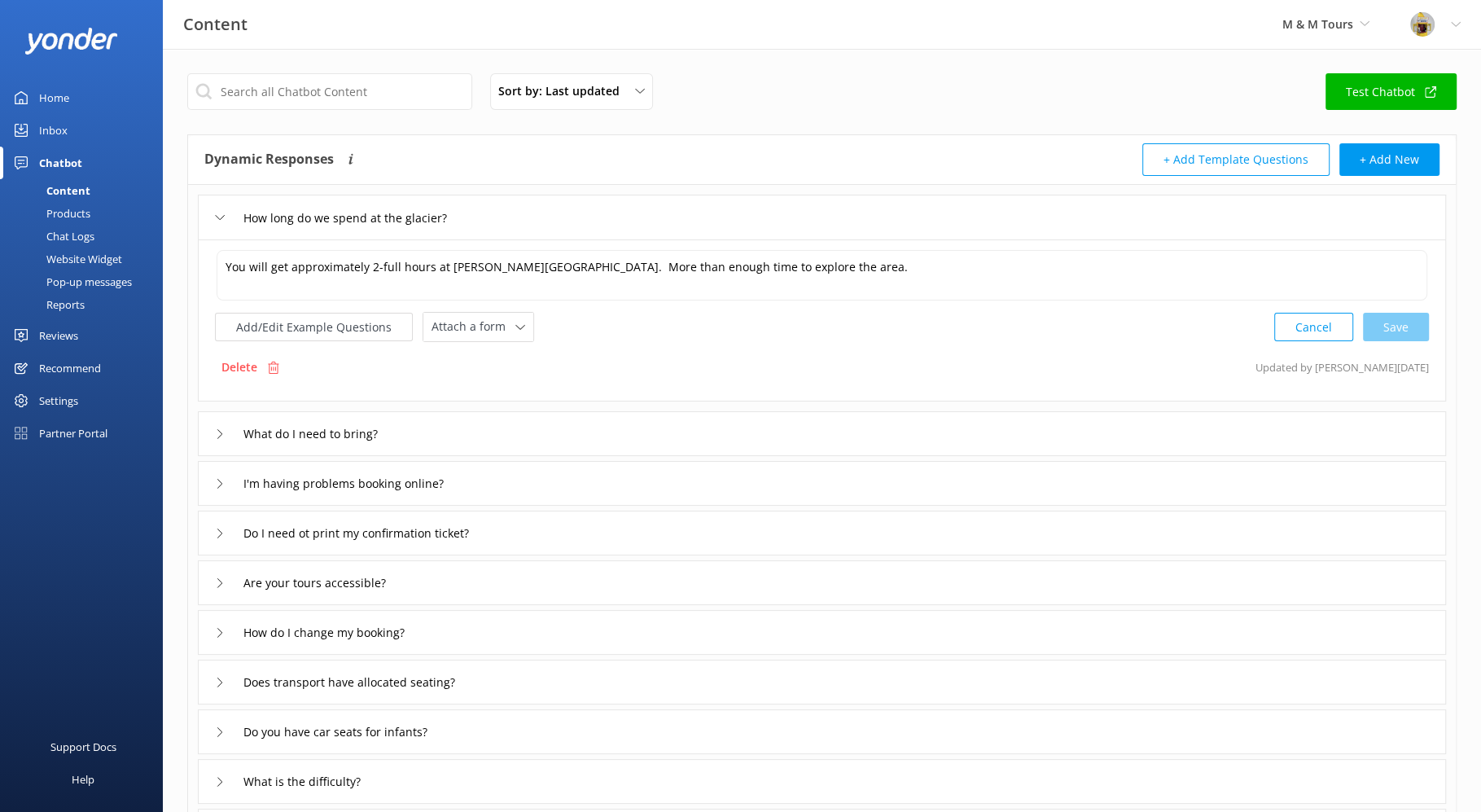
click at [220, 429] on icon at bounding box center [220, 434] width 10 height 10
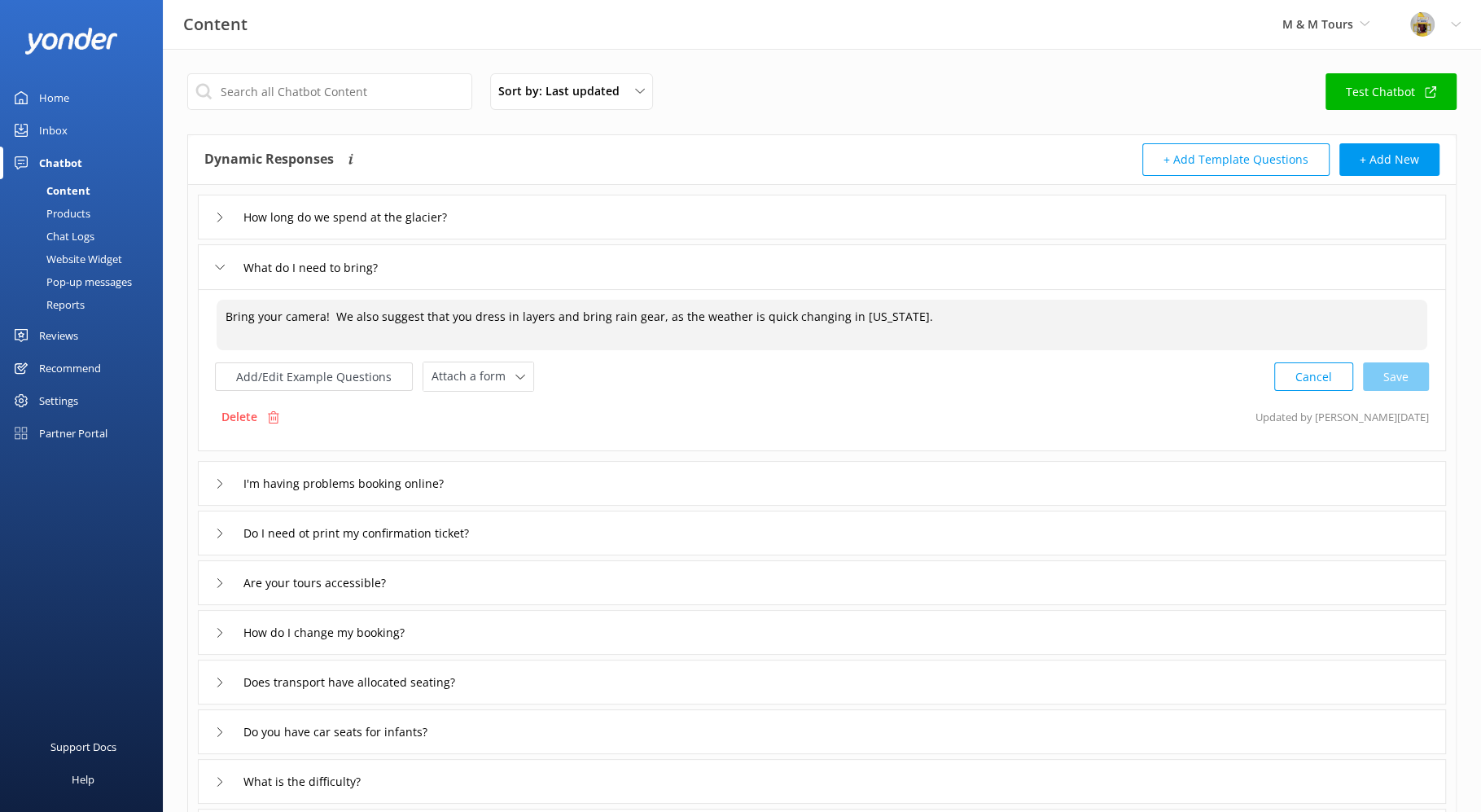
drag, startPoint x: 222, startPoint y: 312, endPoint x: 882, endPoint y: 327, distance: 660.2
click at [882, 327] on textarea "Bring your camera! We also suggest that you dress in layers and bring rain gear…" at bounding box center [822, 325] width 1211 height 50
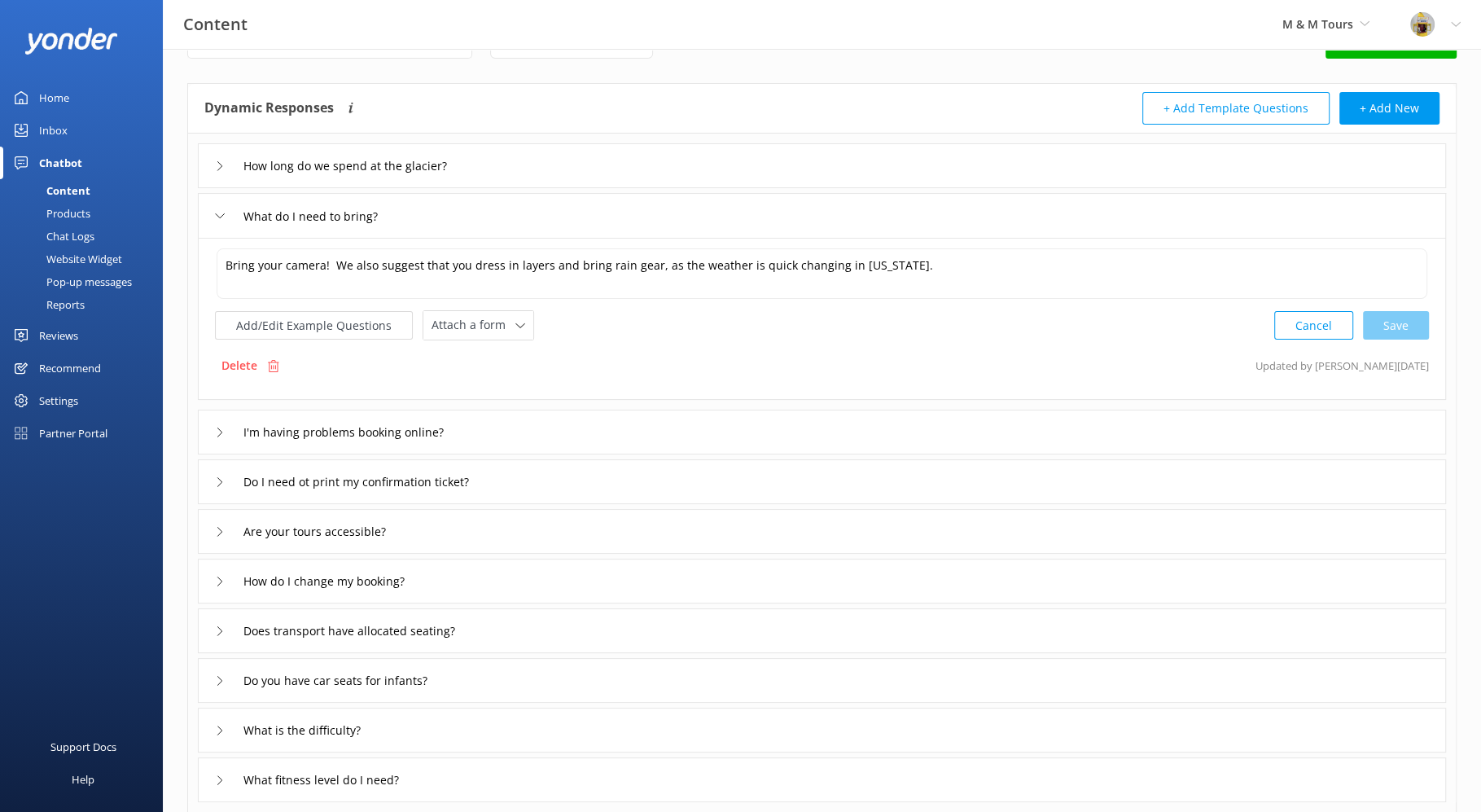
scroll to position [82, 0]
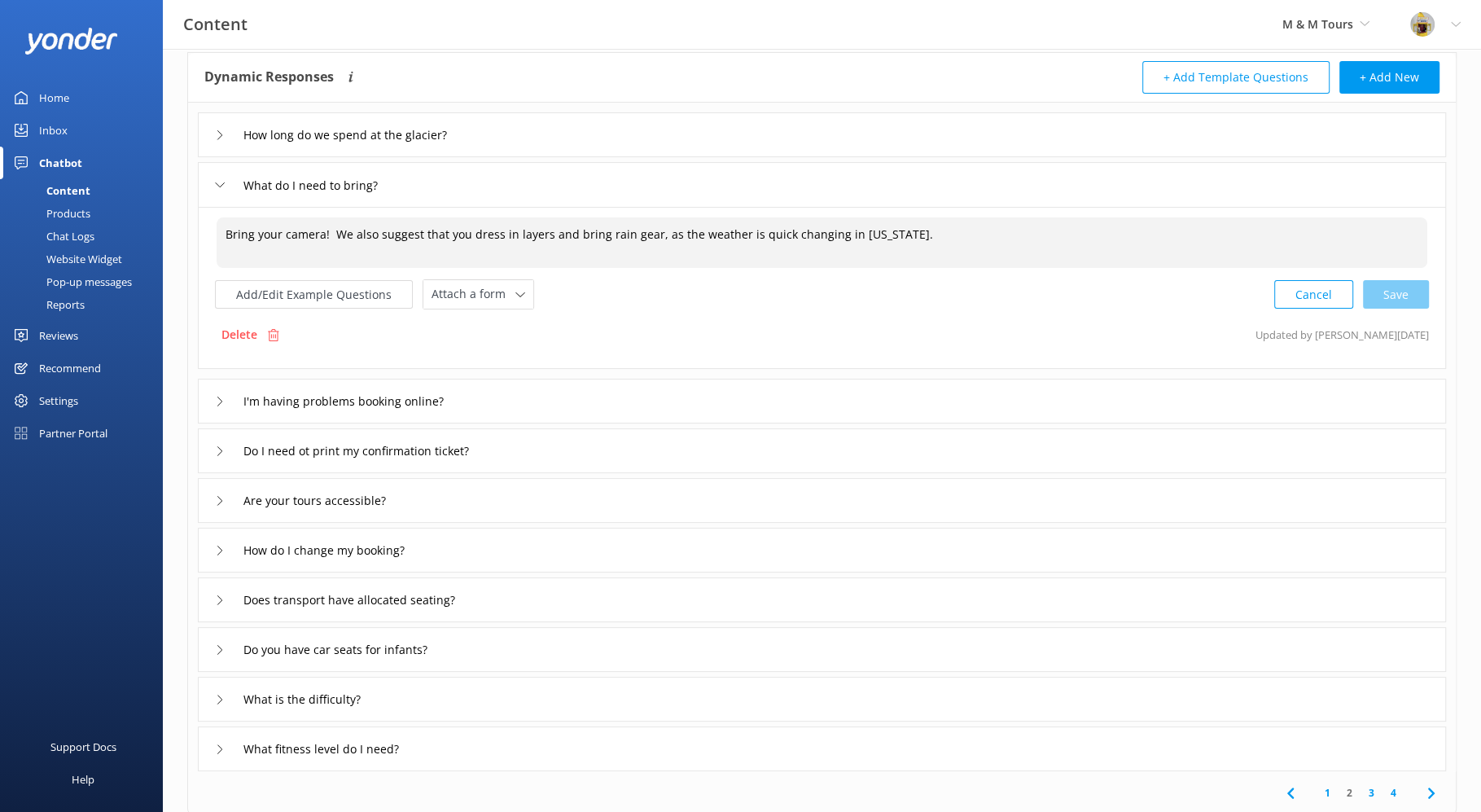
click at [217, 450] on icon at bounding box center [220, 451] width 10 height 10
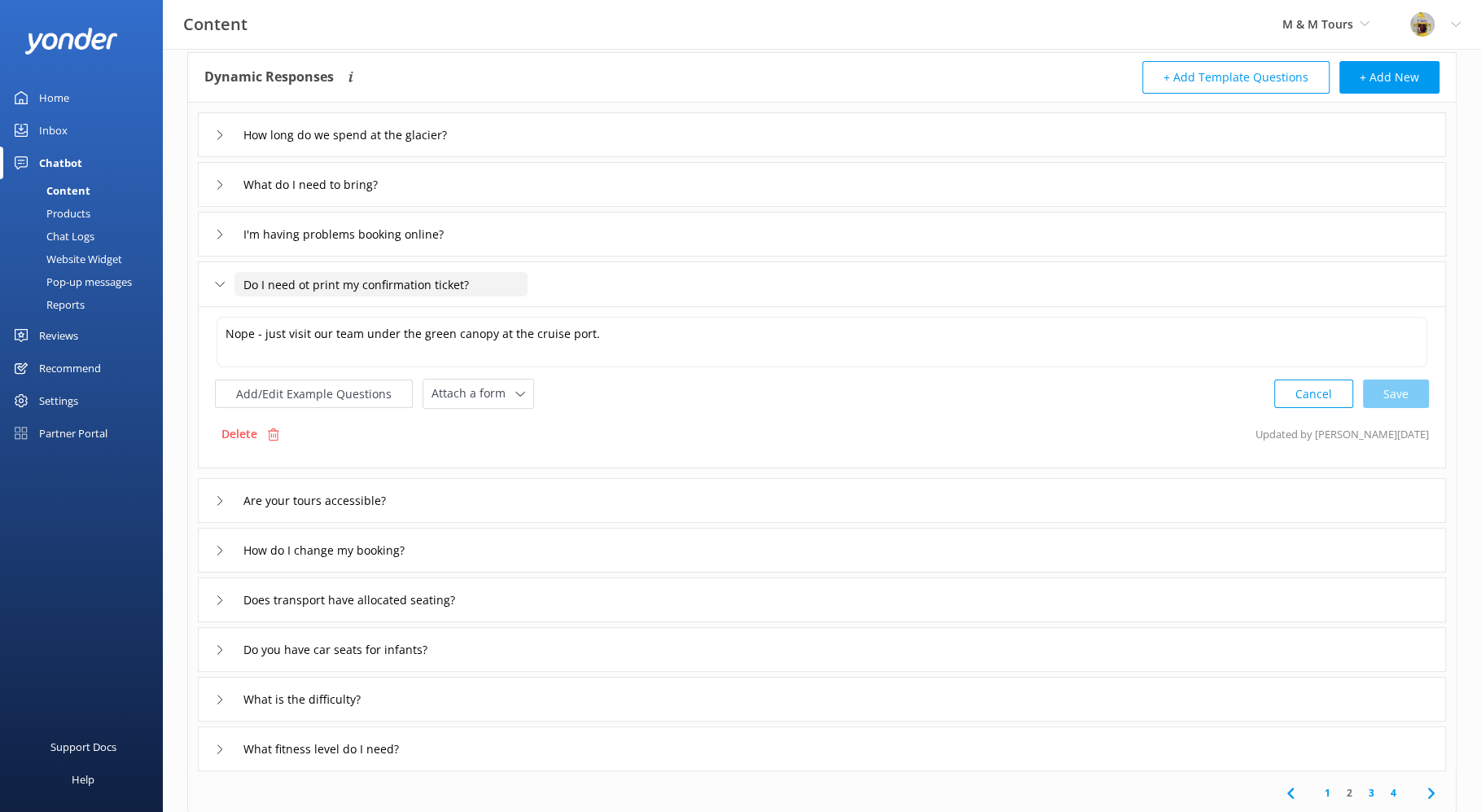
drag, startPoint x: 514, startPoint y: 287, endPoint x: 239, endPoint y: 282, distance: 275.0
click at [239, 282] on input "Do I need ot print my confirmation ticket?" at bounding box center [381, 284] width 293 height 24
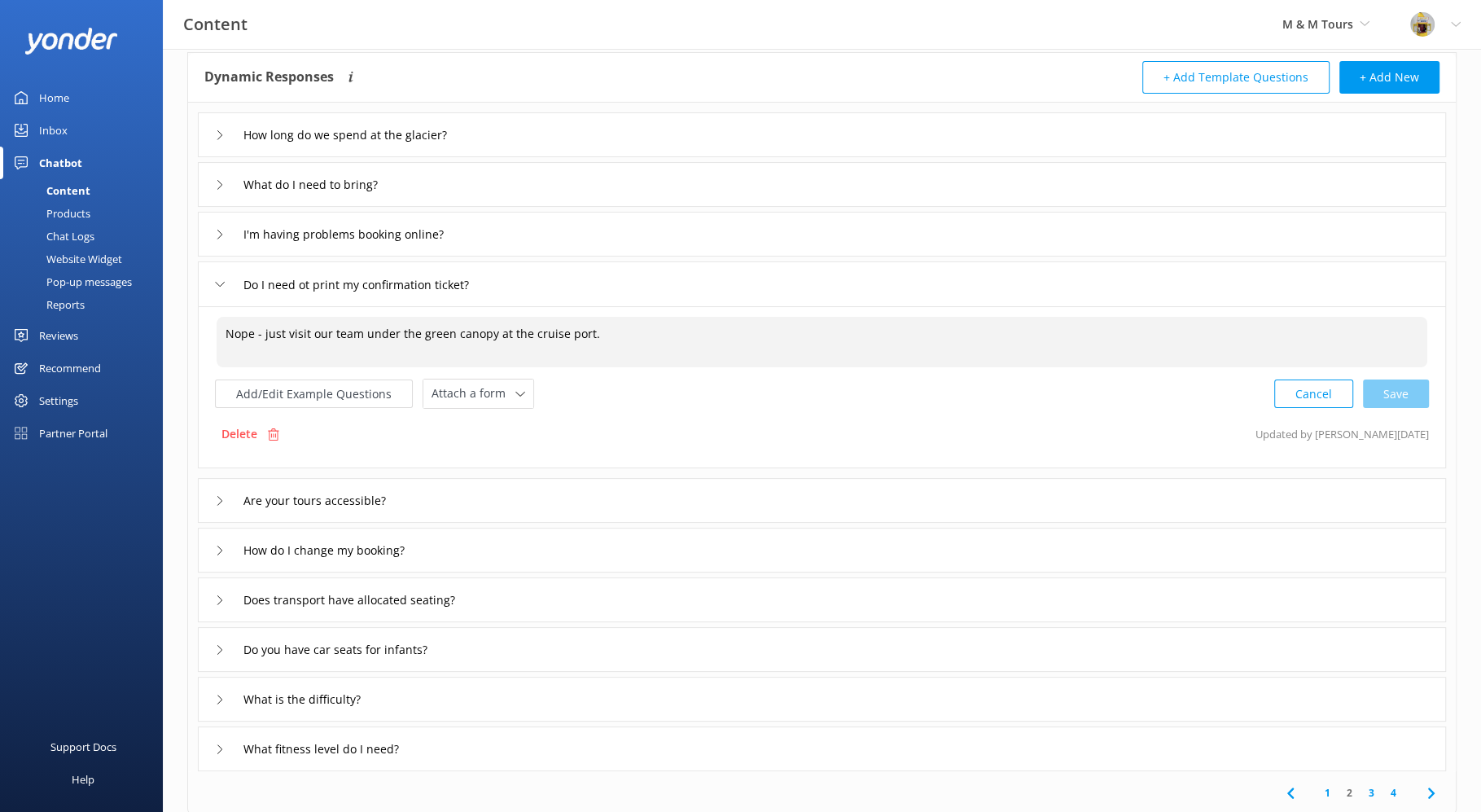
drag, startPoint x: 224, startPoint y: 328, endPoint x: 628, endPoint y: 344, distance: 404.3
click at [627, 343] on textarea "Nope - just visit our team under the green canopy at the cruise port." at bounding box center [822, 342] width 1211 height 50
click at [220, 498] on icon at bounding box center [220, 501] width 10 height 10
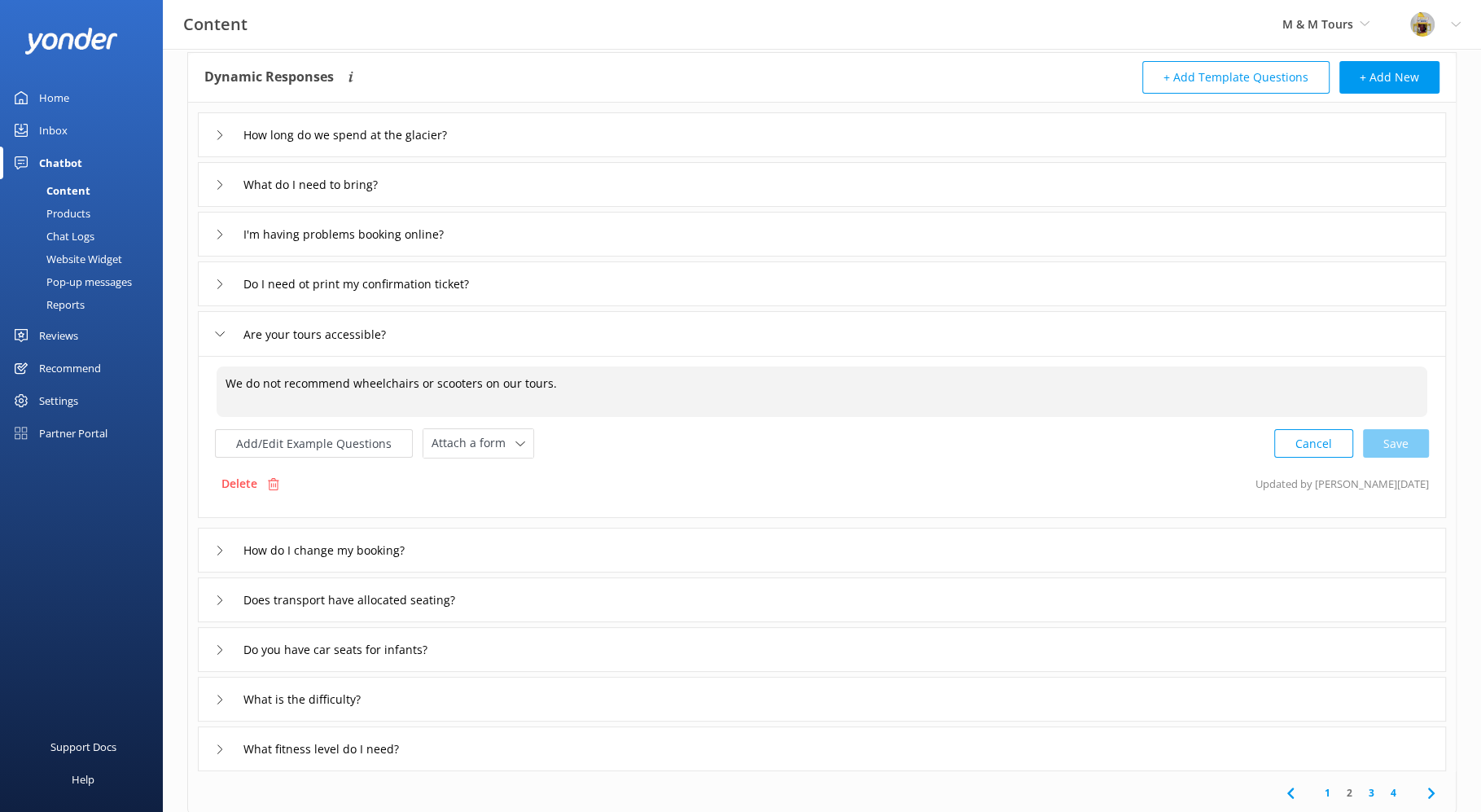
drag, startPoint x: 218, startPoint y: 380, endPoint x: 600, endPoint y: 385, distance: 382.0
click at [600, 385] on textarea "We do not recommend wheelchairs or scooters on our tours." at bounding box center [822, 392] width 1211 height 50
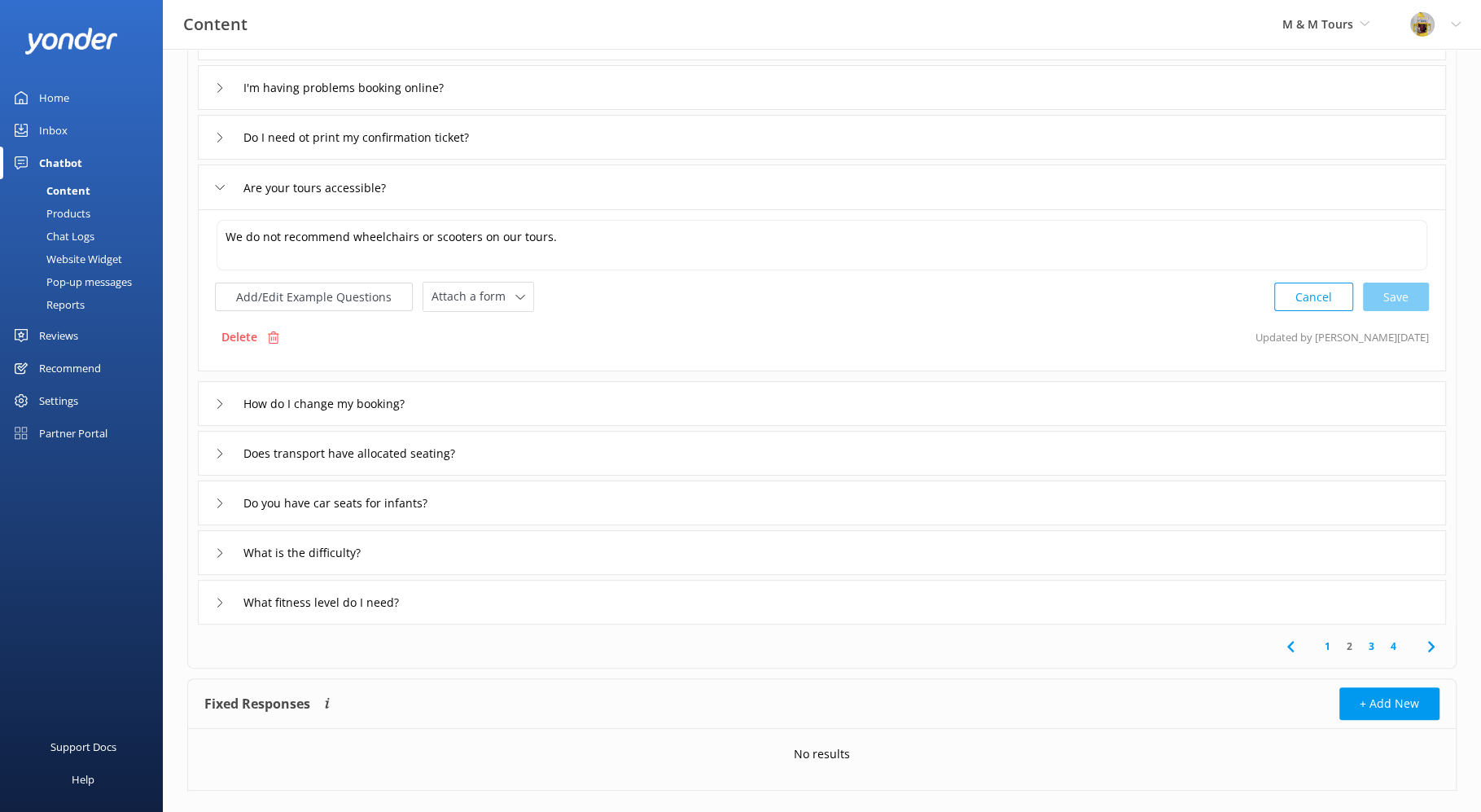
scroll to position [240, 0]
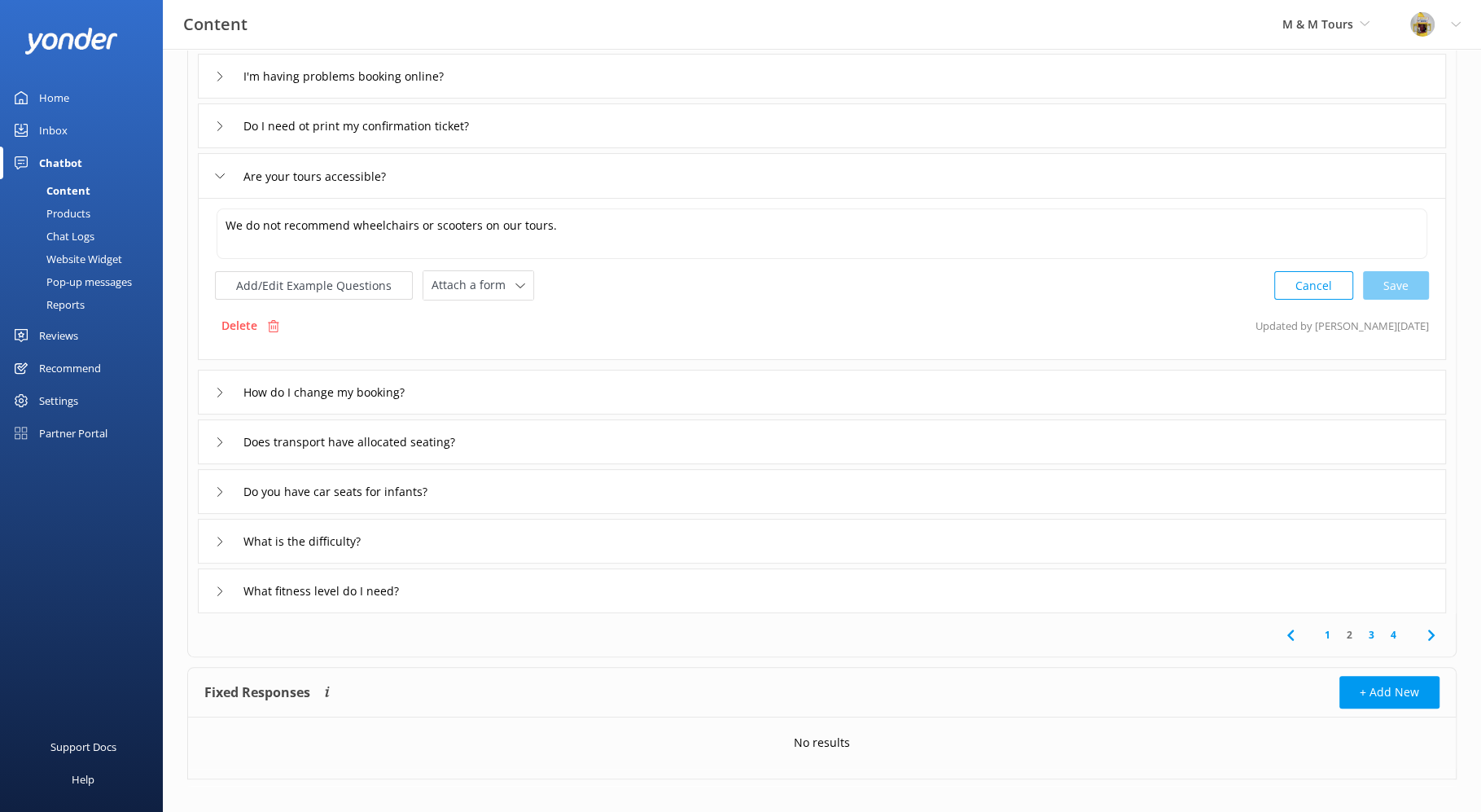
click at [216, 440] on icon at bounding box center [220, 442] width 10 height 10
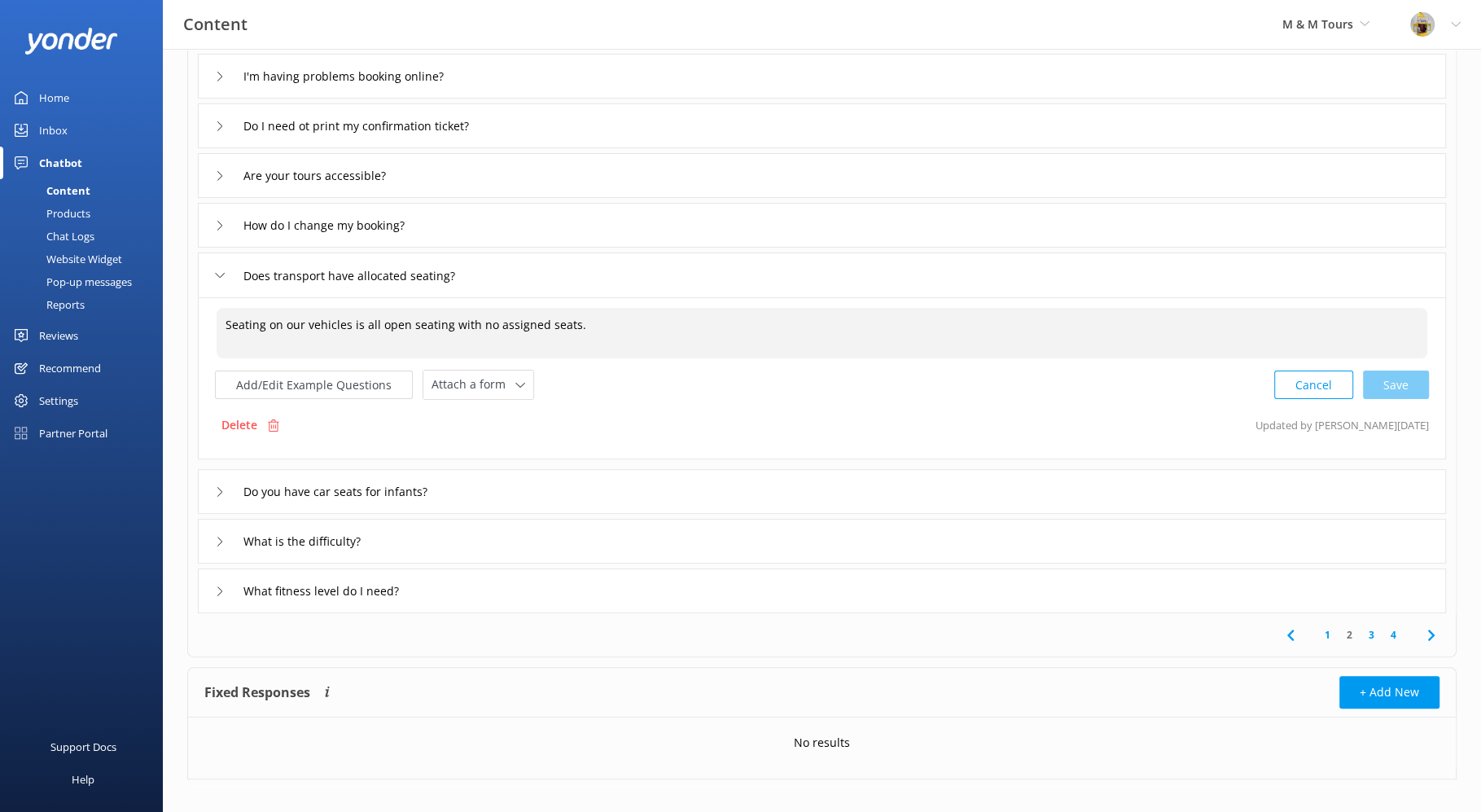
drag, startPoint x: 585, startPoint y: 329, endPoint x: 234, endPoint y: 309, distance: 351.6
click at [234, 309] on textarea "Seating on our vehicles is all open seating with no assigned seats." at bounding box center [822, 333] width 1211 height 50
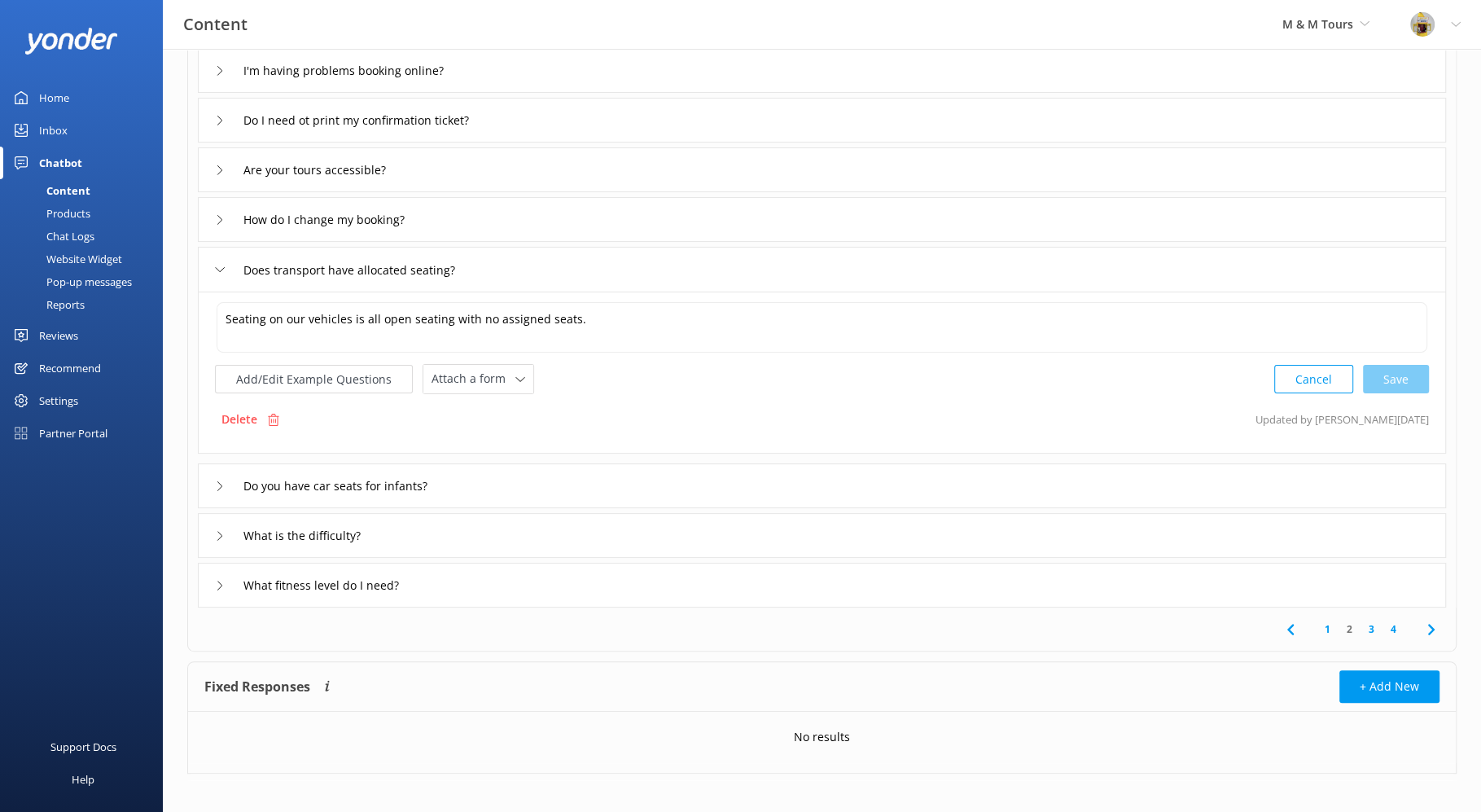
scroll to position [251, 0]
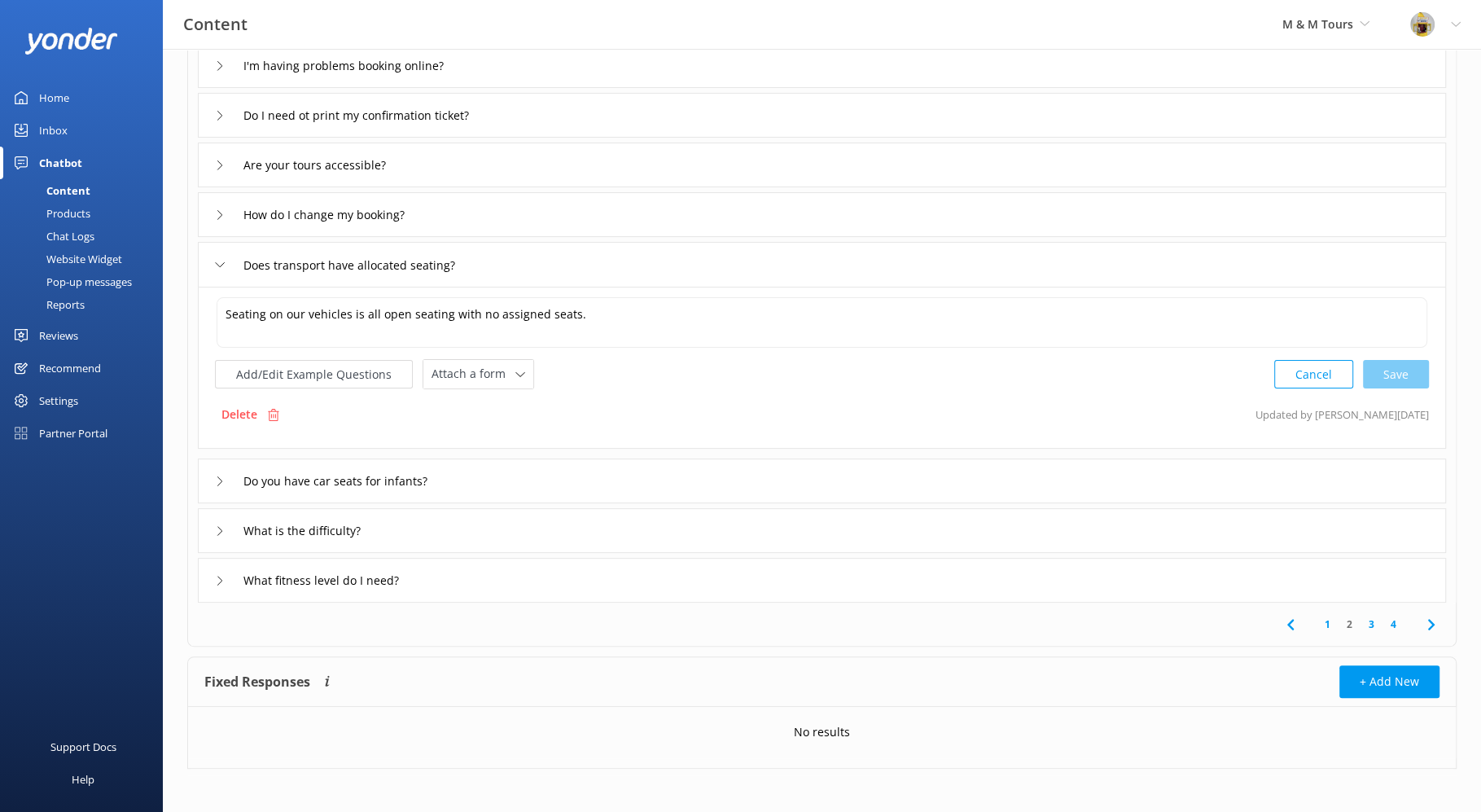
click at [218, 481] on icon at bounding box center [220, 481] width 10 height 10
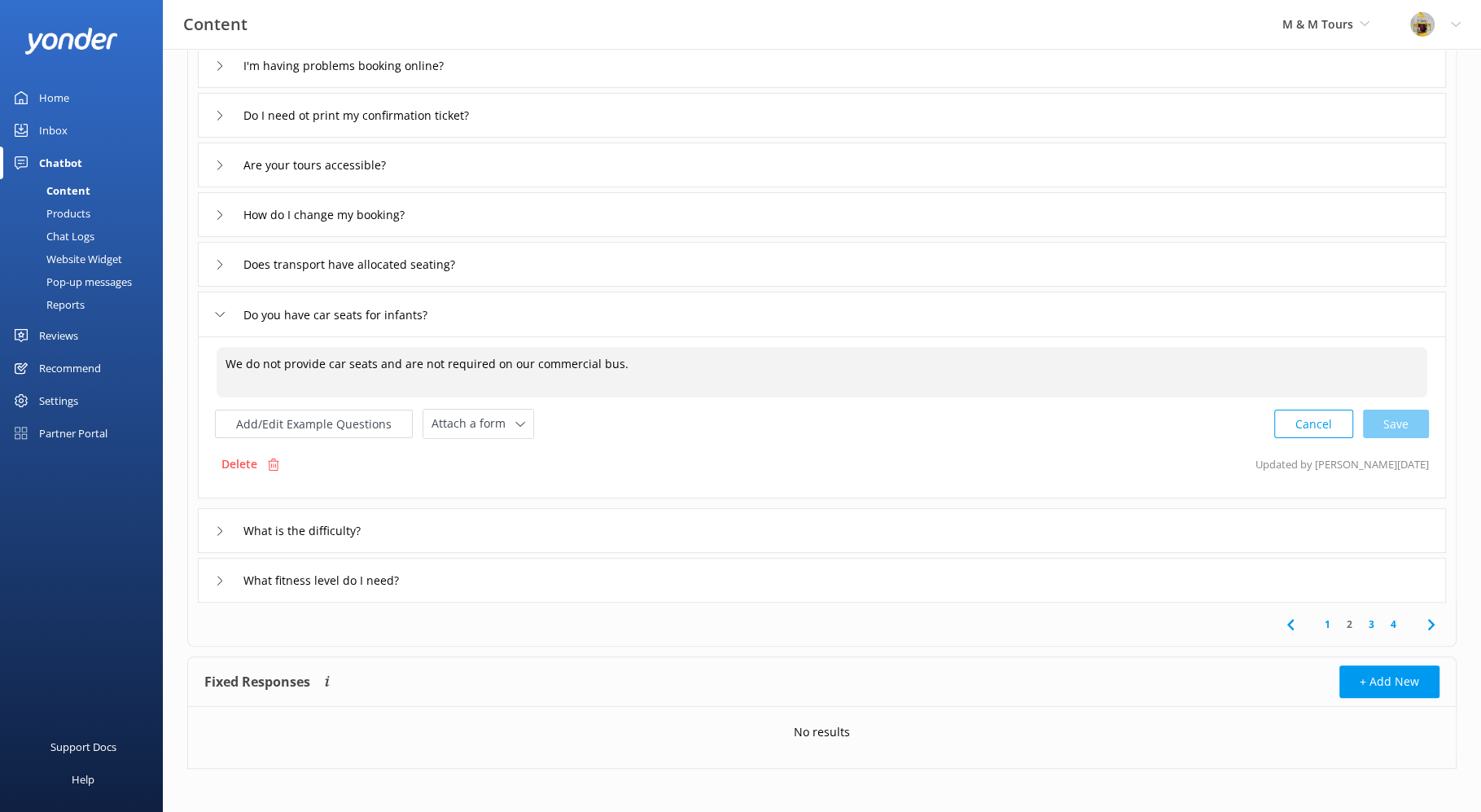
drag, startPoint x: 226, startPoint y: 360, endPoint x: 704, endPoint y: 359, distance: 478.0
click at [701, 360] on textarea "We do not provide car seats and are not required on our commercial bus." at bounding box center [822, 372] width 1211 height 50
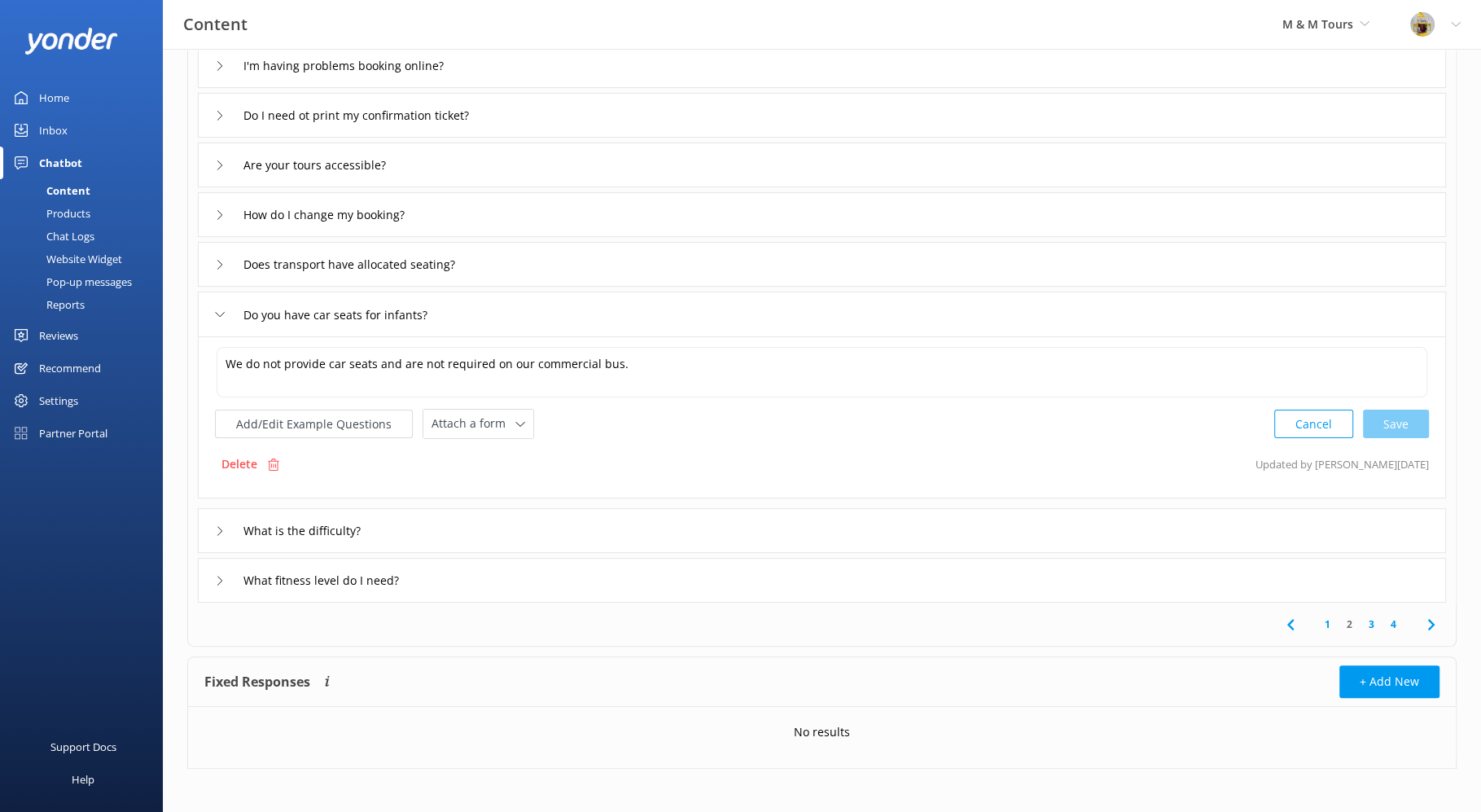
click at [218, 531] on icon at bounding box center [220, 531] width 10 height 10
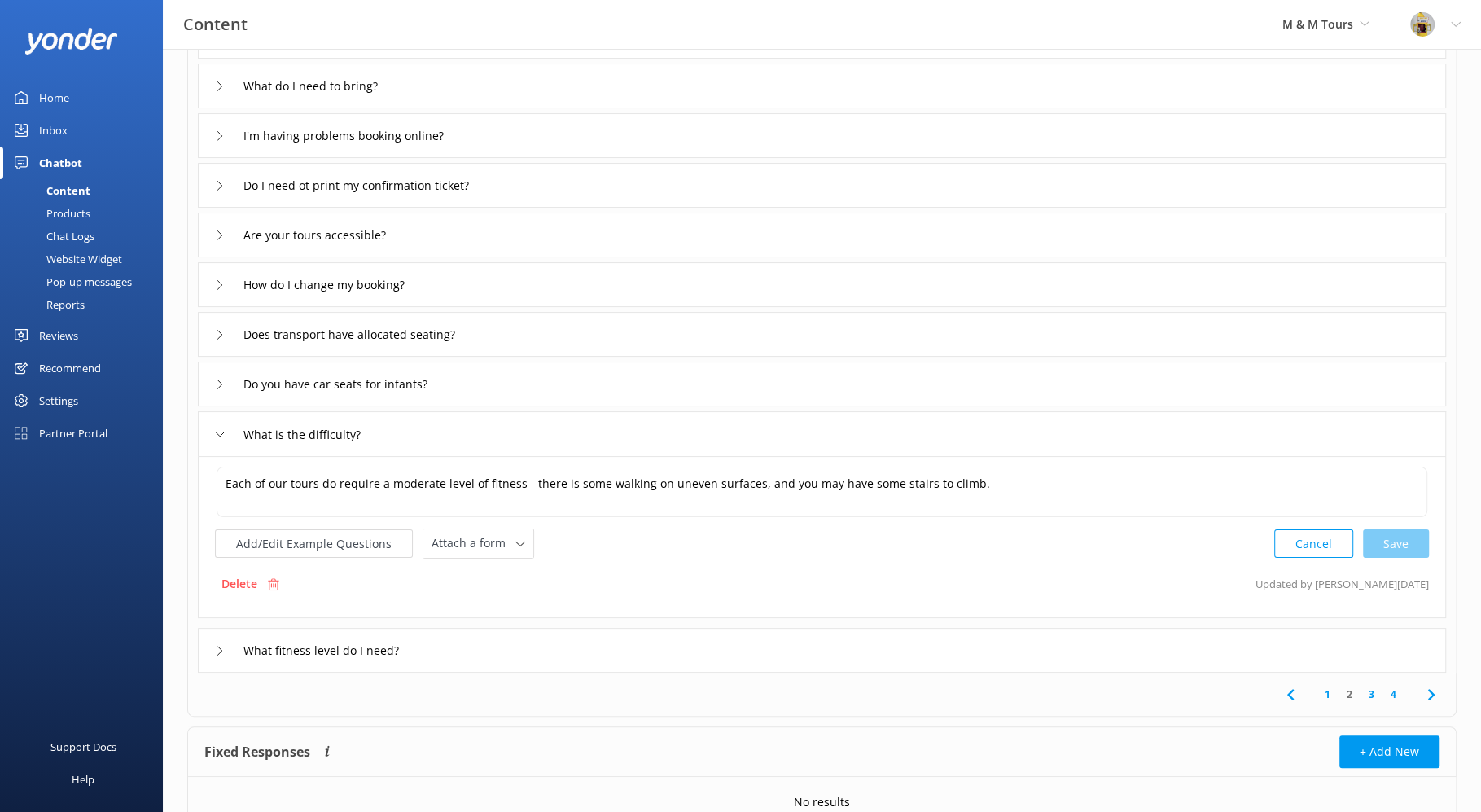
scroll to position [204, 0]
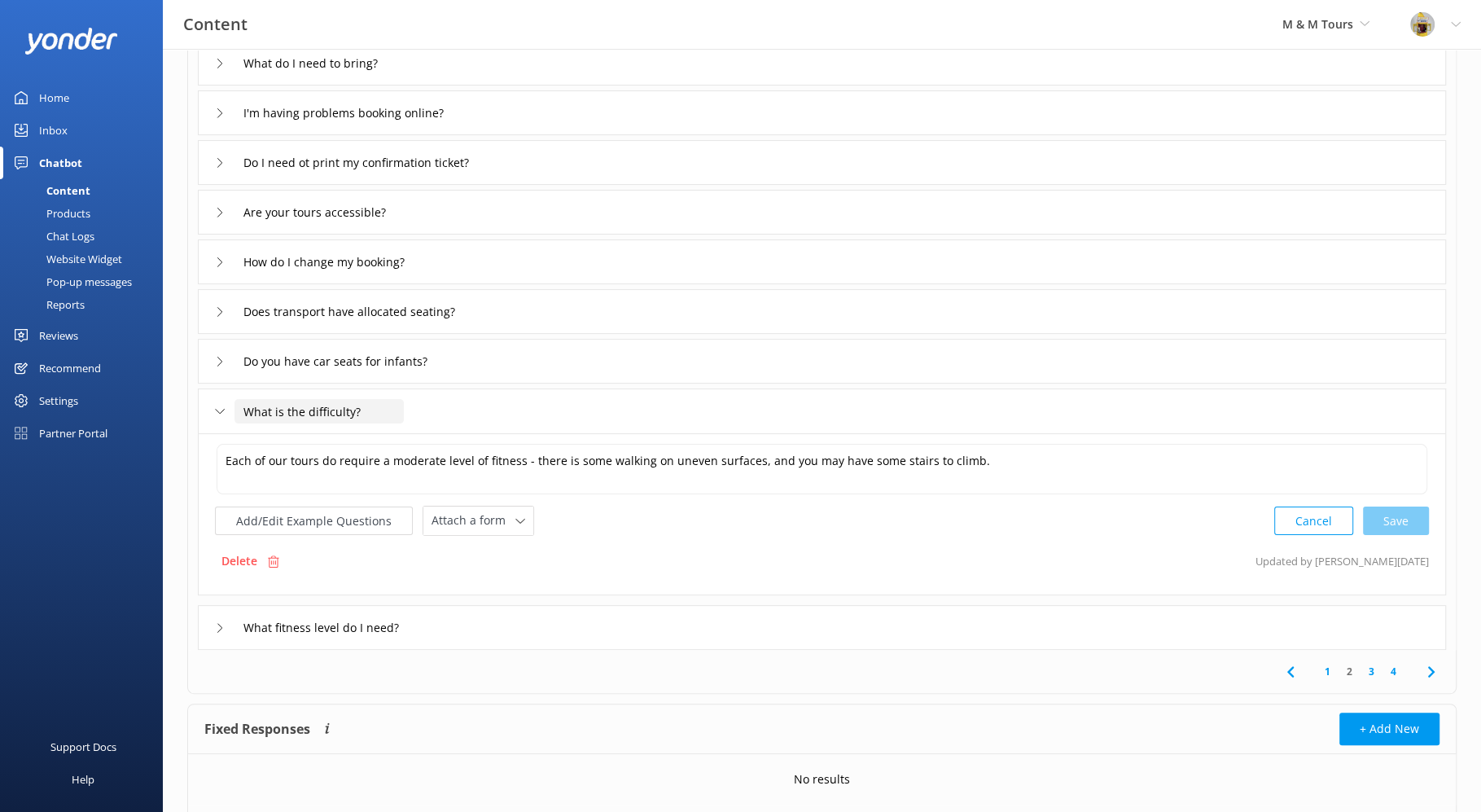
click at [386, 410] on input "What is the difficulty?" at bounding box center [319, 411] width 169 height 24
drag, startPoint x: 385, startPoint y: 410, endPoint x: 250, endPoint y: 401, distance: 135.3
click at [250, 401] on input "What is the difficulty?" at bounding box center [319, 411] width 169 height 24
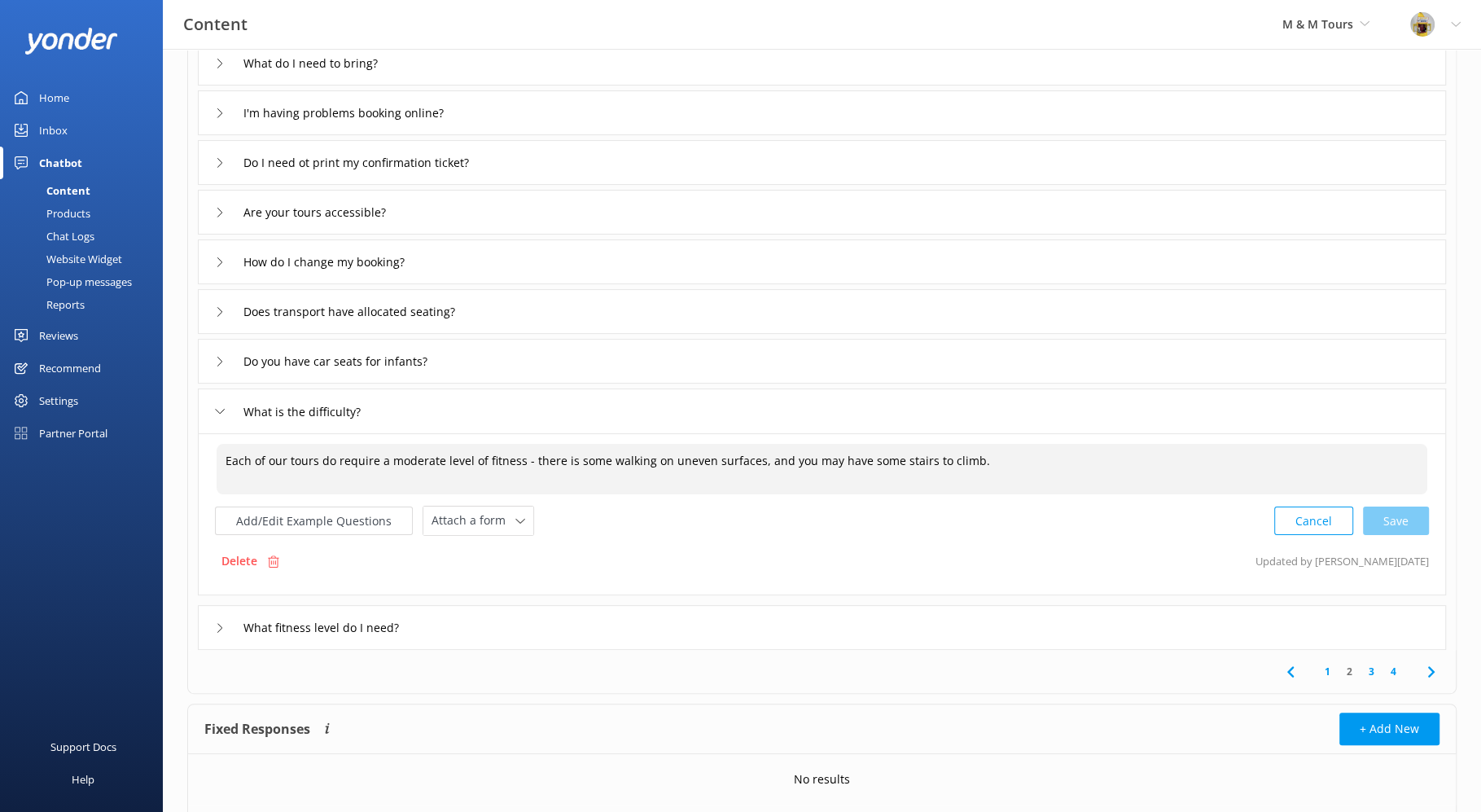
drag, startPoint x: 222, startPoint y: 463, endPoint x: 898, endPoint y: 475, distance: 676.1
click at [898, 475] on textarea "Each of our tours do require a moderate level of fitness - there is some walkin…" at bounding box center [822, 469] width 1211 height 50
click at [1430, 666] on use at bounding box center [1430, 671] width 7 height 11
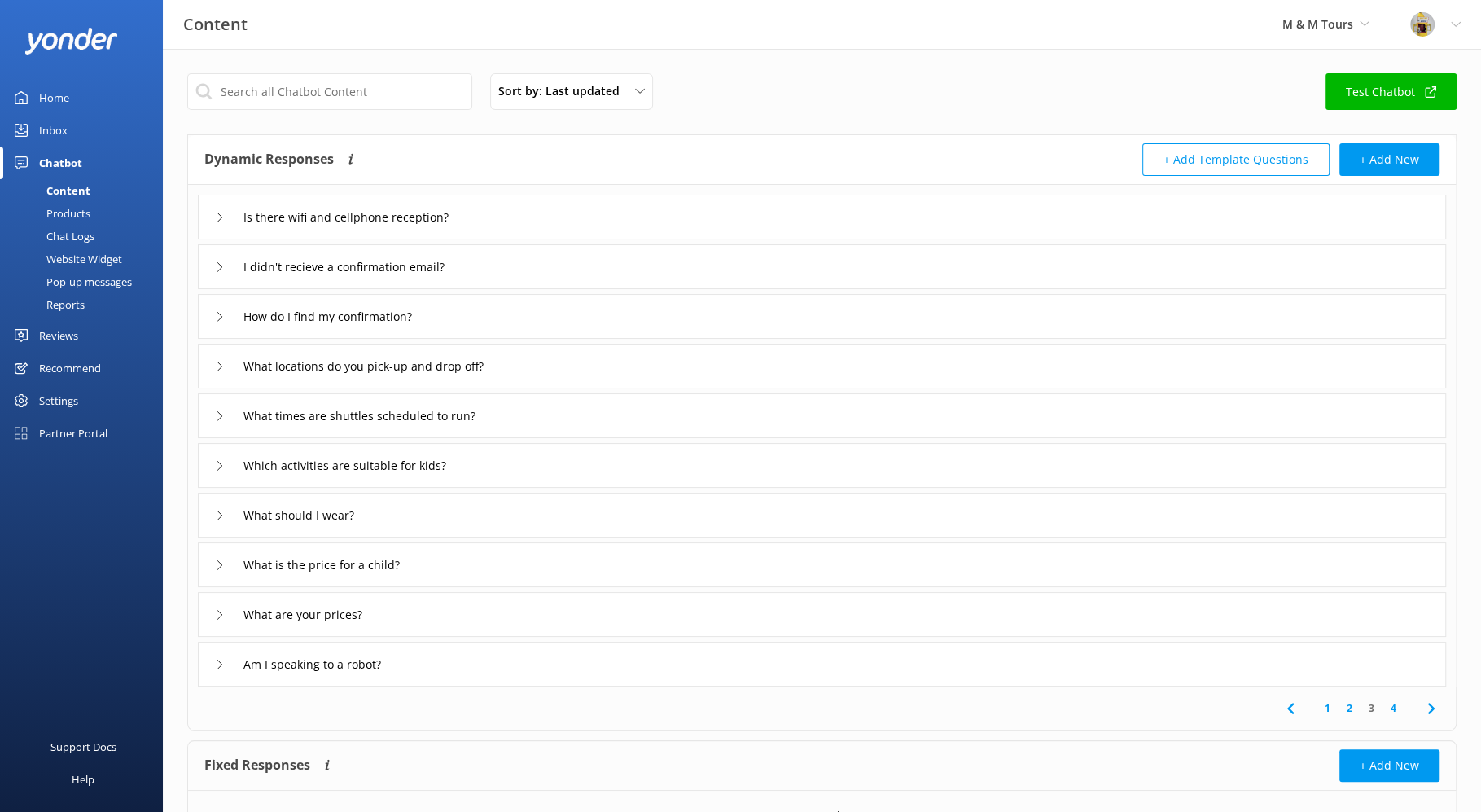
click at [222, 216] on icon at bounding box center [220, 217] width 10 height 10
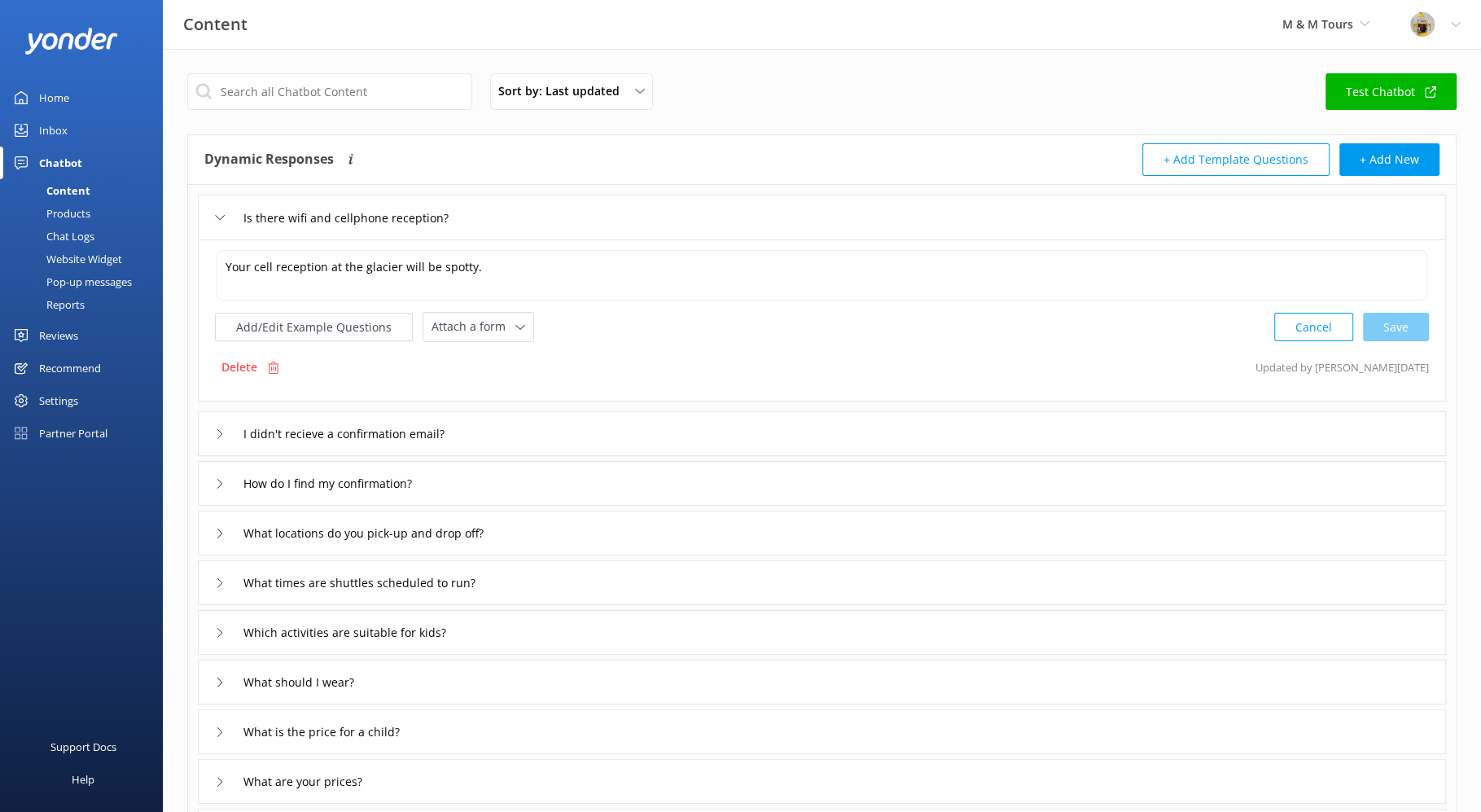
click at [64, 164] on div "Chatbot" at bounding box center [60, 163] width 43 height 33
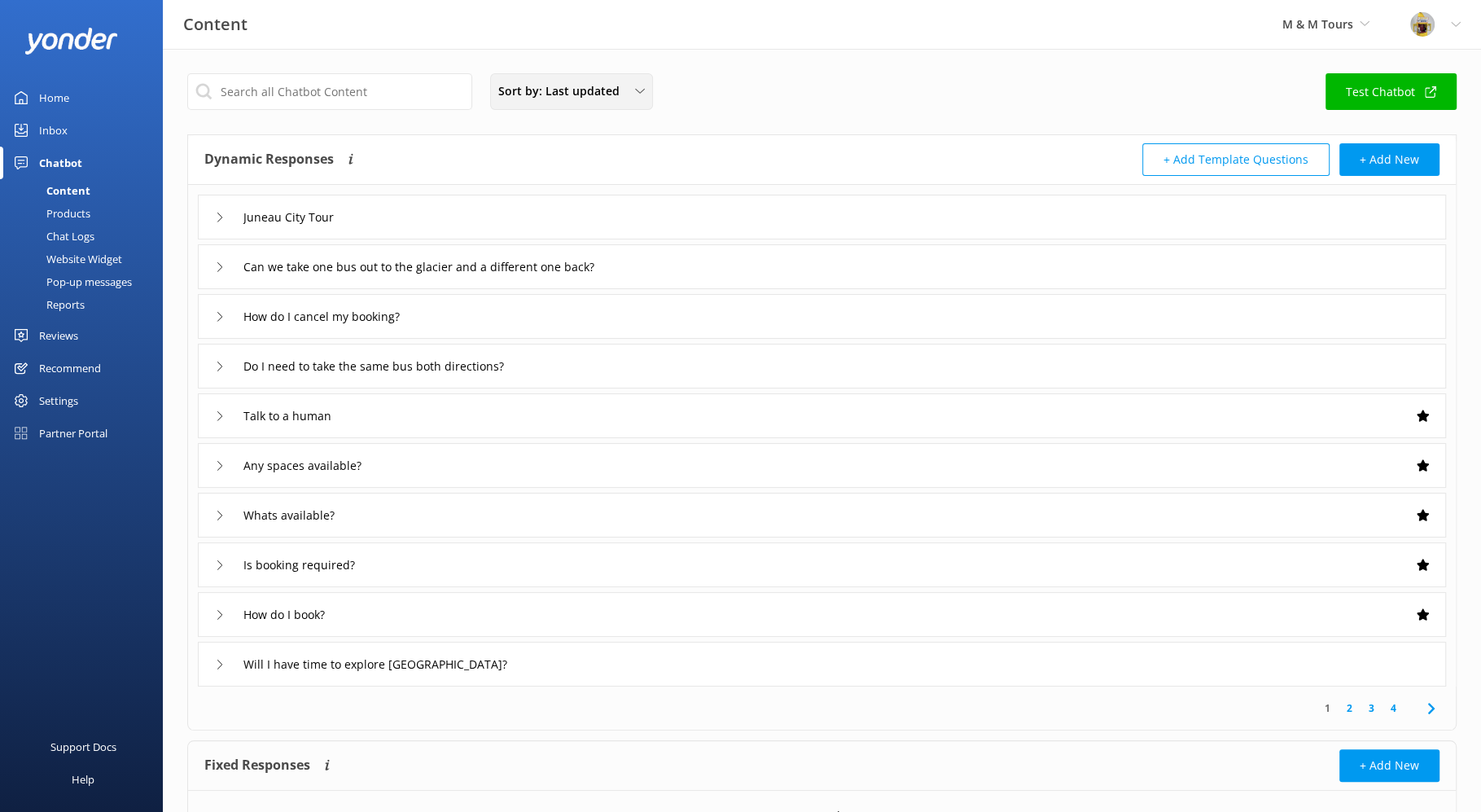
click at [611, 96] on span "Sort by: Last updated" at bounding box center [564, 91] width 131 height 18
click at [837, 97] on div "Sort by: Last updated Title (A-Z) Last updated Test Chatbot" at bounding box center [822, 96] width 1270 height 46
click at [66, 98] on div "Home" at bounding box center [54, 98] width 30 height 33
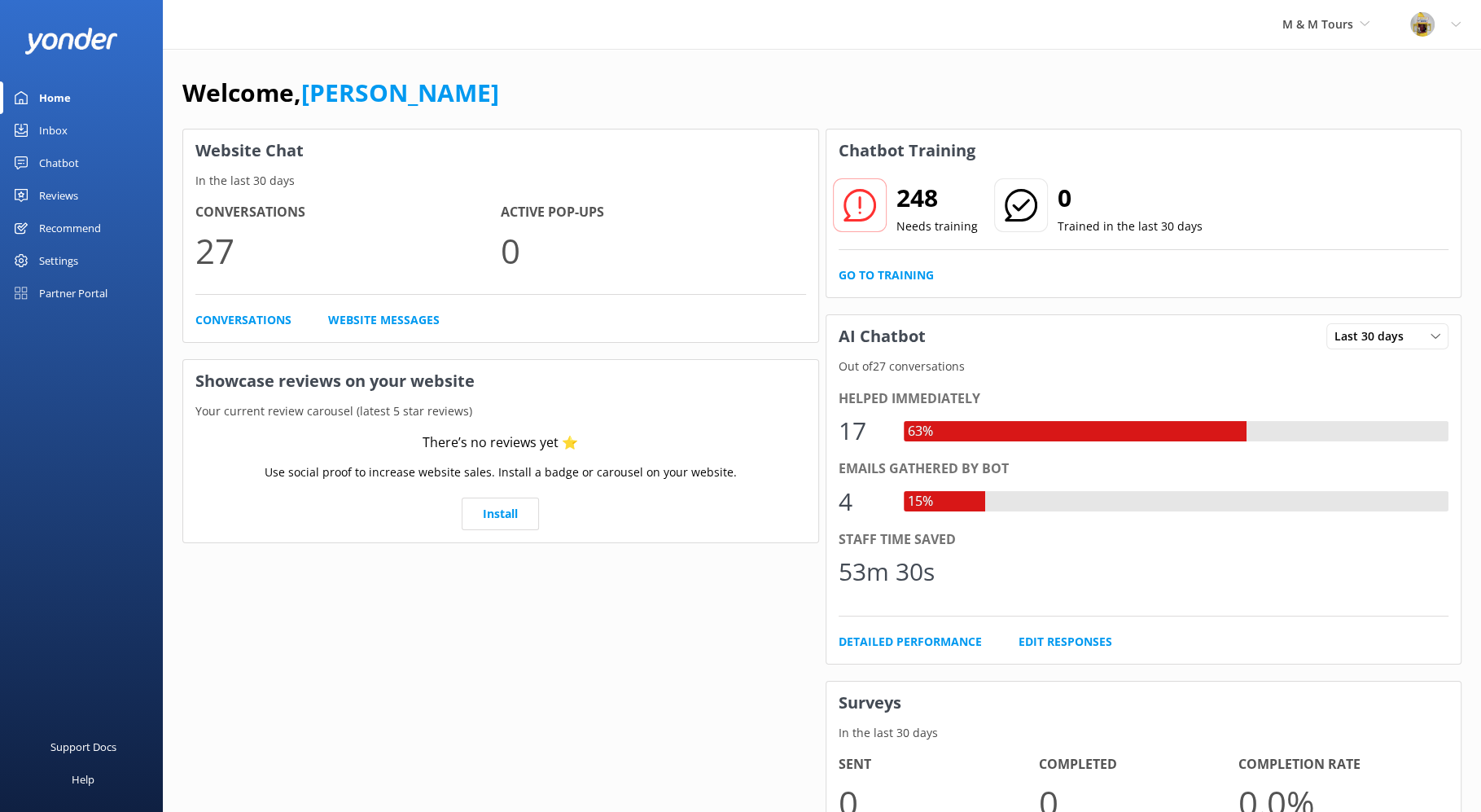
click at [864, 208] on icon at bounding box center [860, 205] width 33 height 33
click at [927, 219] on p "Needs training" at bounding box center [938, 226] width 81 height 18
click at [890, 199] on div "248 Needs training" at bounding box center [906, 207] width 147 height 59
click at [892, 276] on link "Go to Training" at bounding box center [886, 275] width 95 height 18
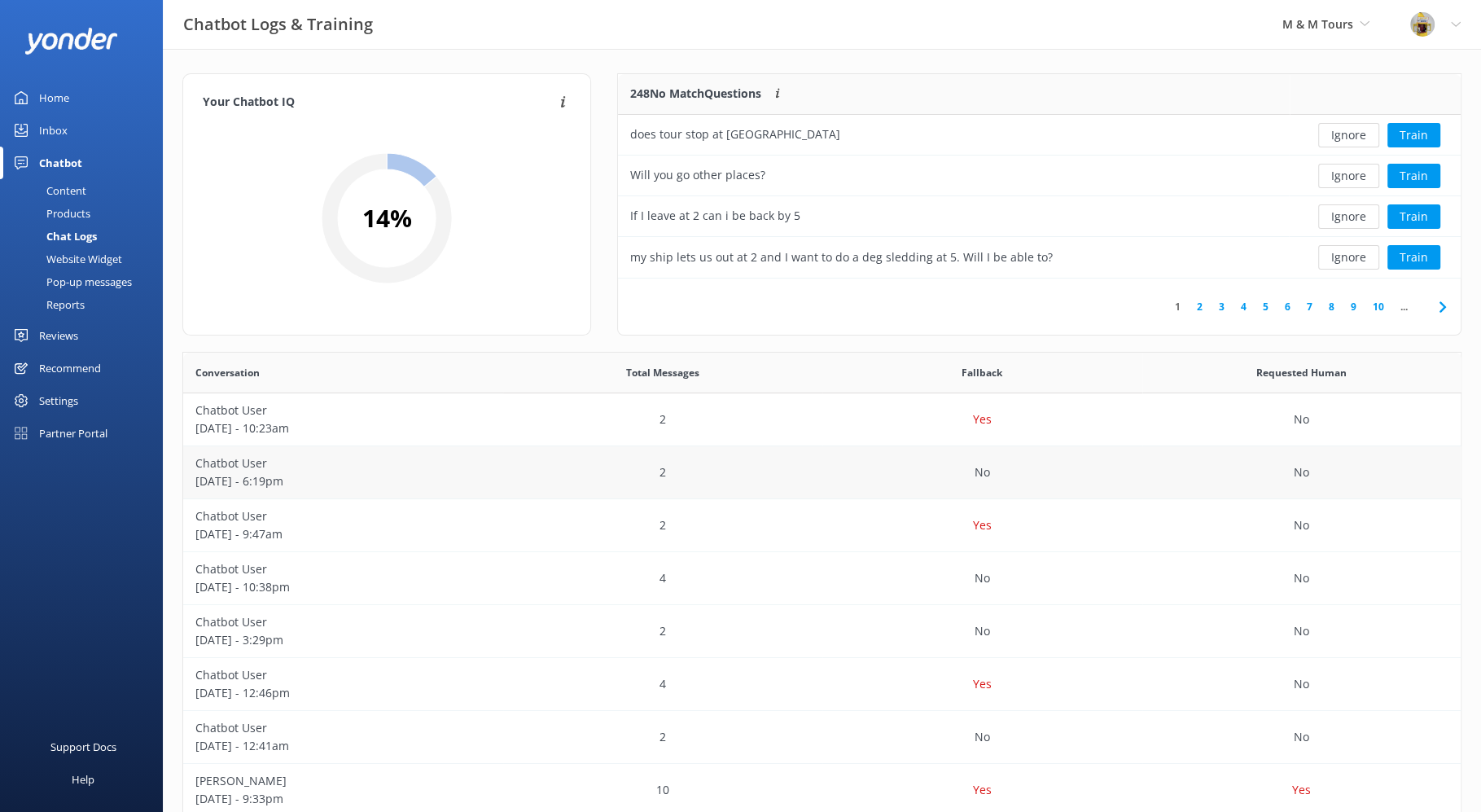
scroll to position [188, 828]
click at [1198, 305] on link "2" at bounding box center [1200, 306] width 22 height 15
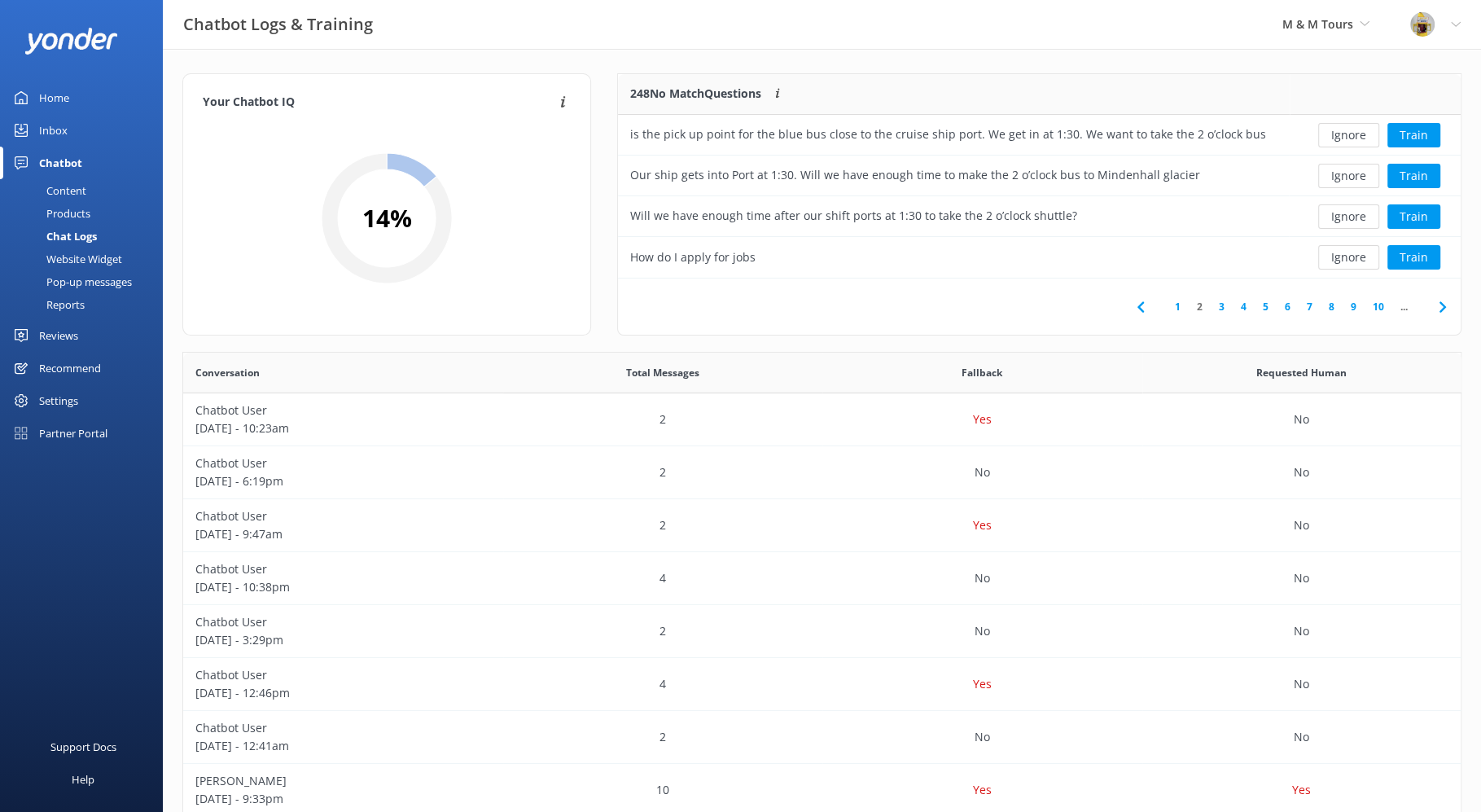
click at [1218, 306] on link "3" at bounding box center [1222, 306] width 22 height 15
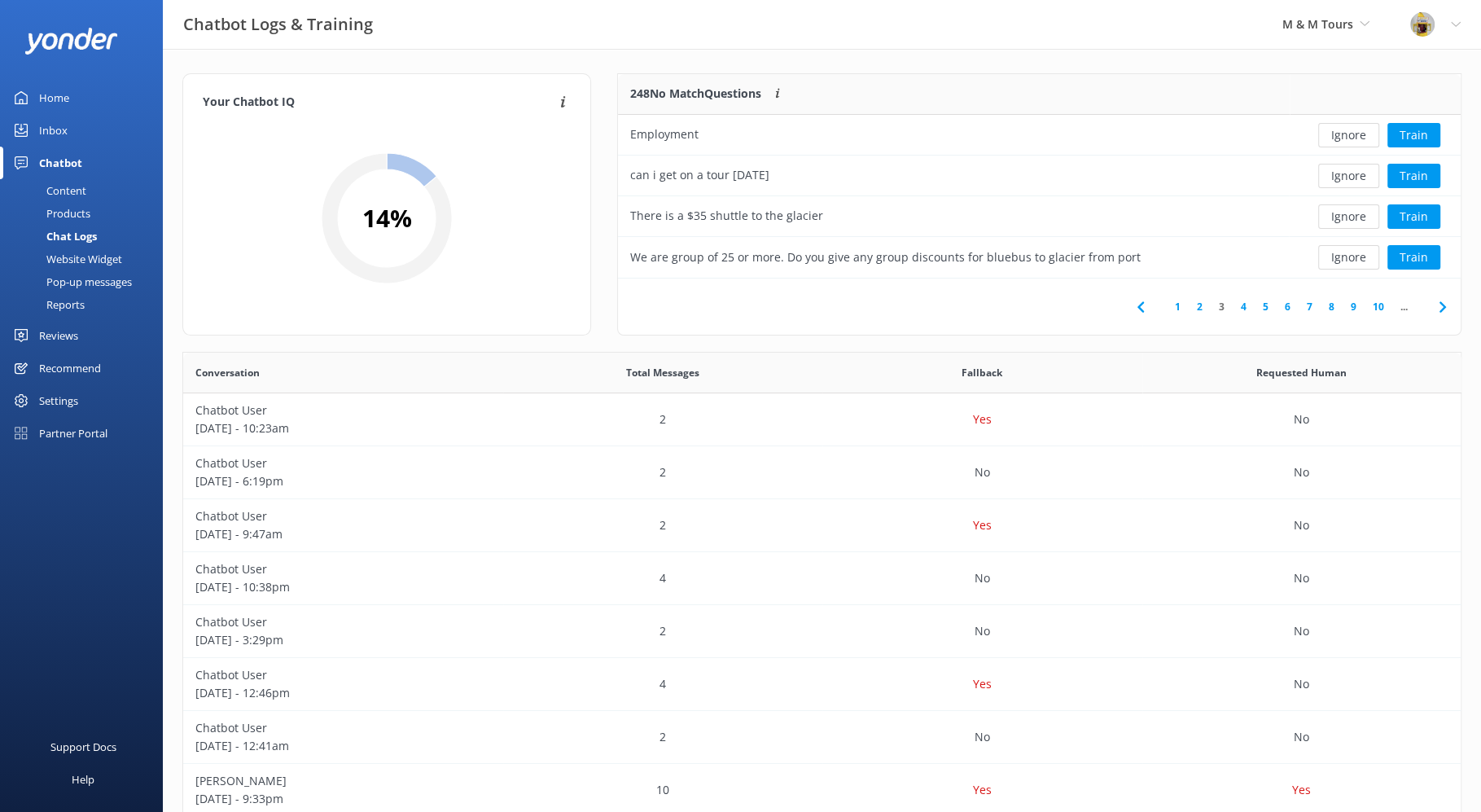
click at [79, 193] on div "Content" at bounding box center [48, 191] width 77 height 23
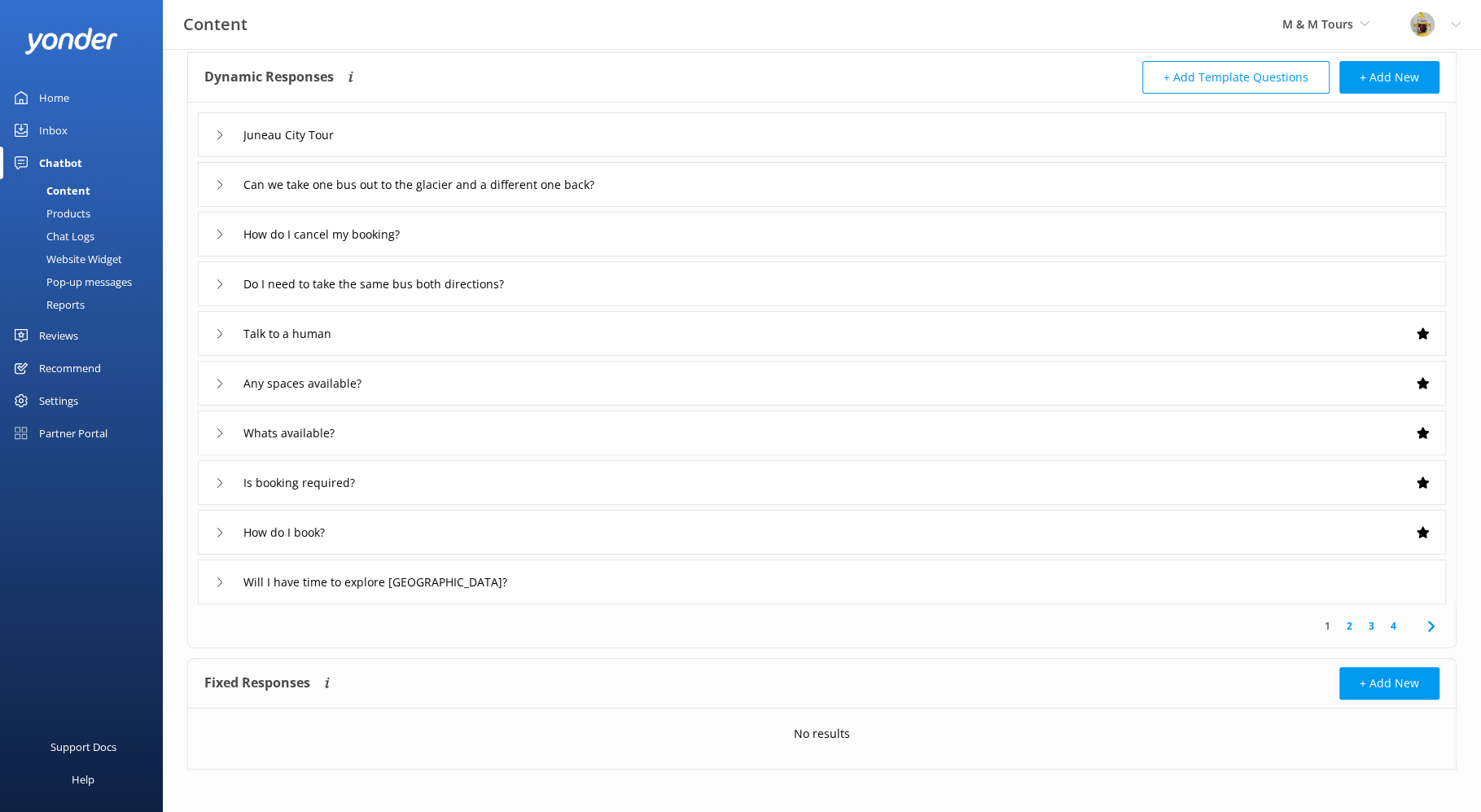
scroll to position [86, 0]
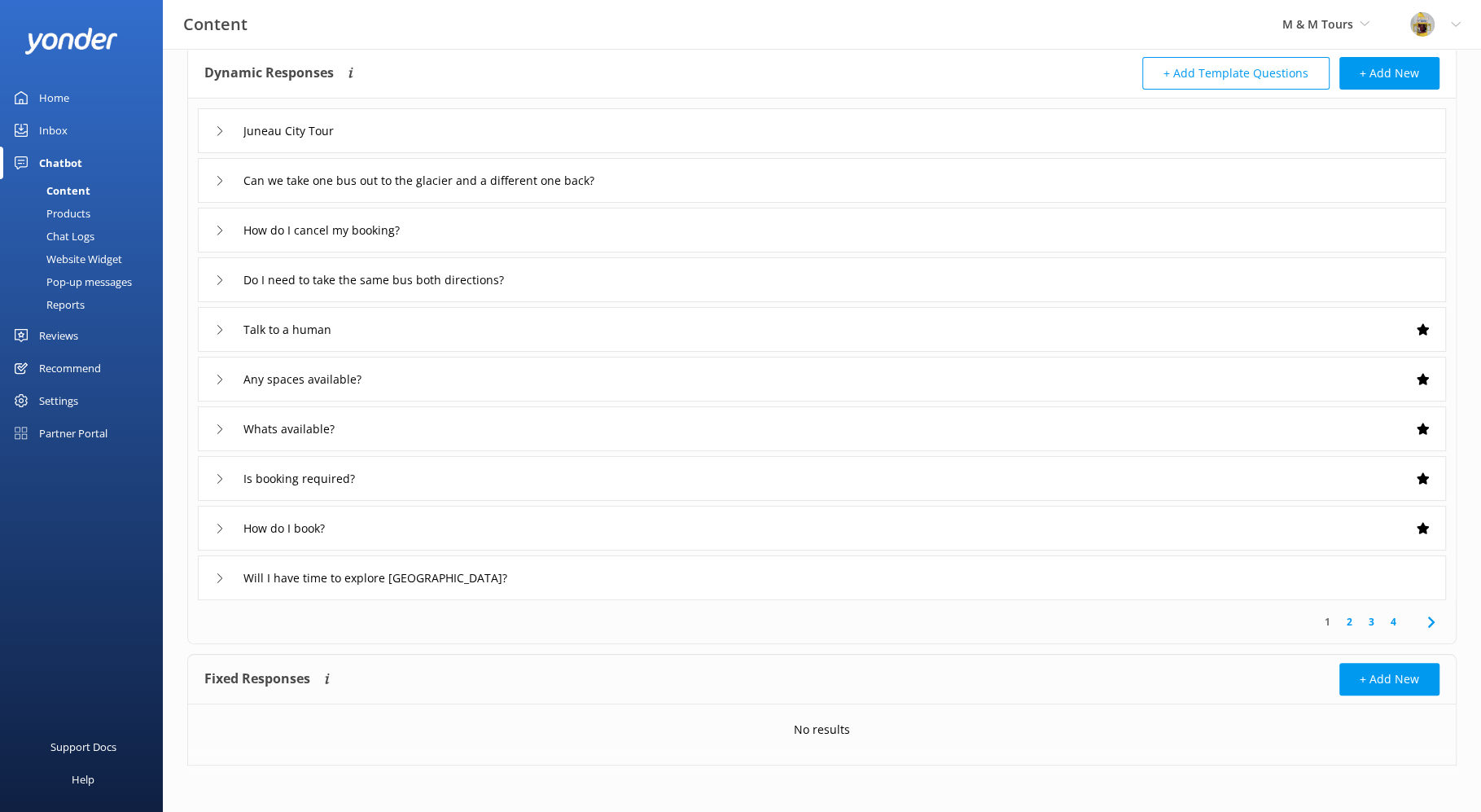
click at [1394, 619] on link "4" at bounding box center [1393, 621] width 22 height 15
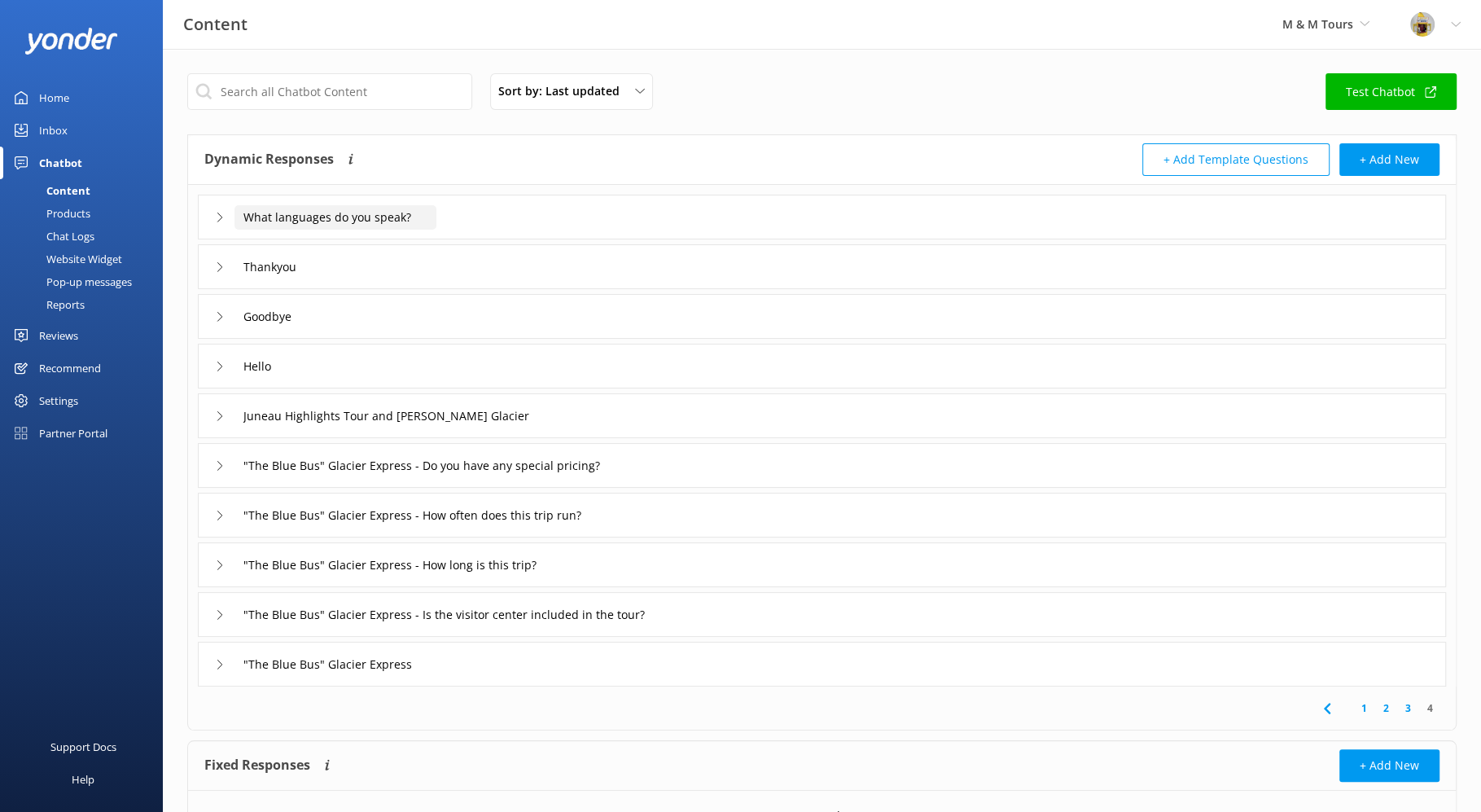
click at [278, 222] on input "What languages do you speak?" at bounding box center [336, 217] width 202 height 24
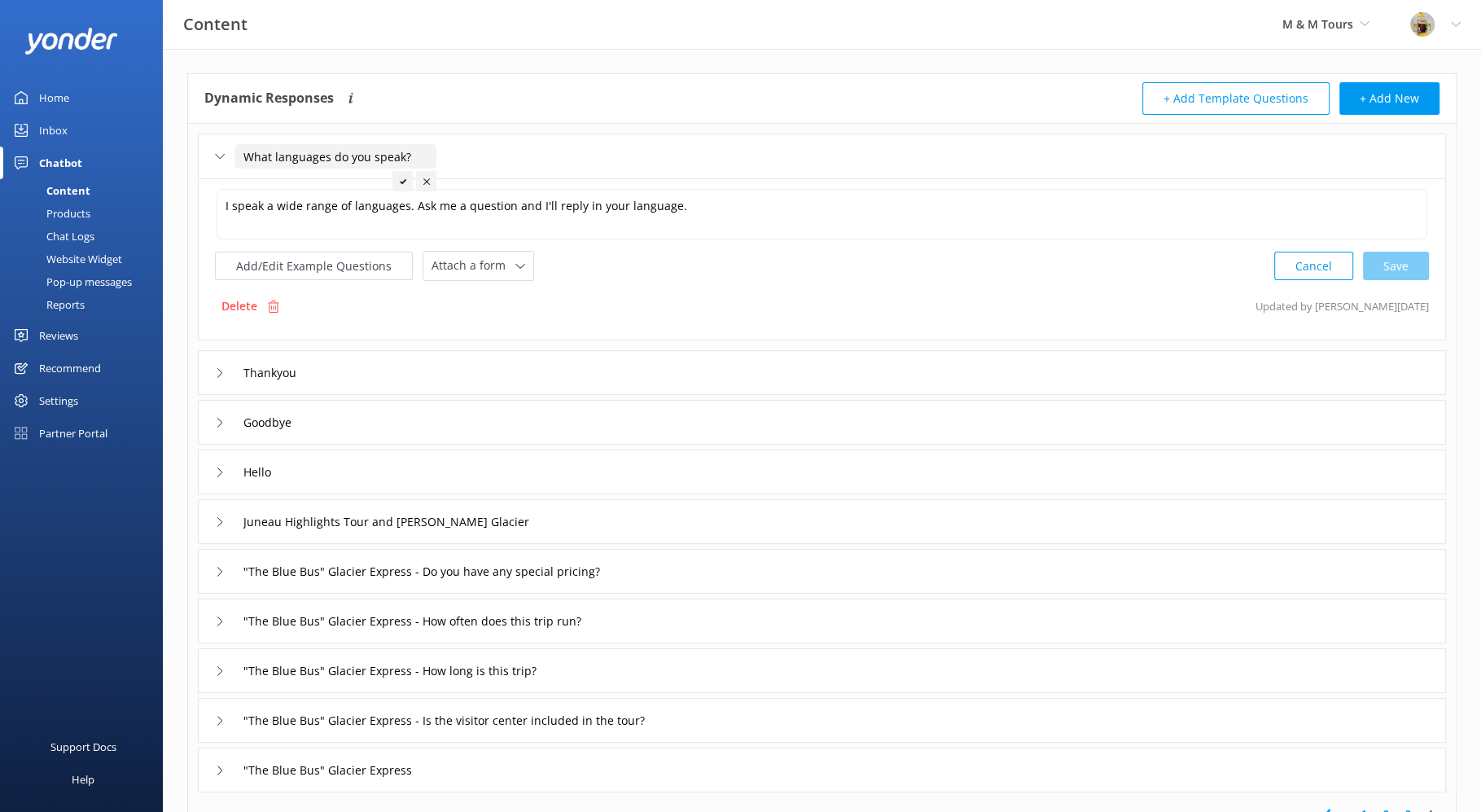
scroll to position [79, 0]
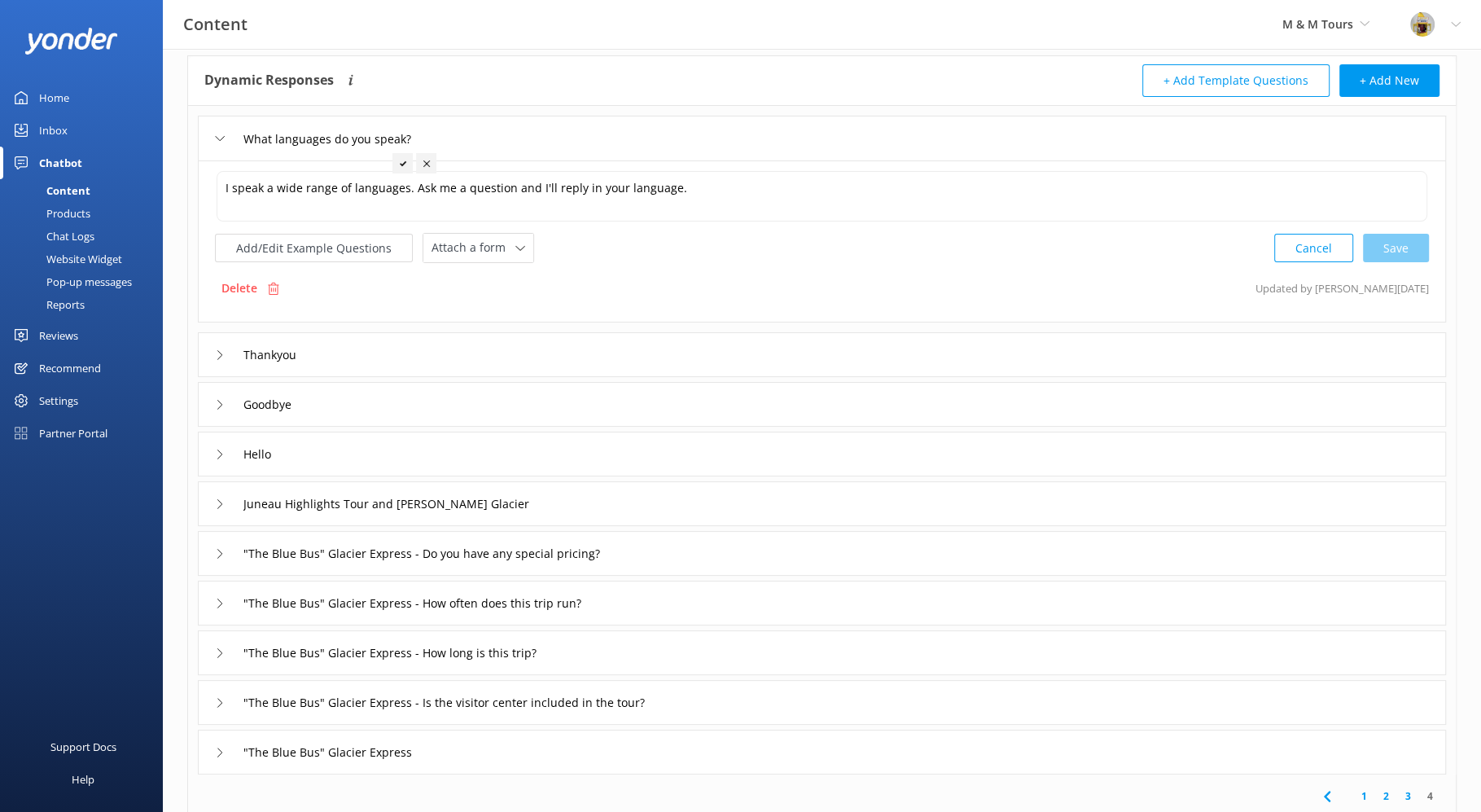
click at [220, 502] on icon at bounding box center [220, 504] width 10 height 10
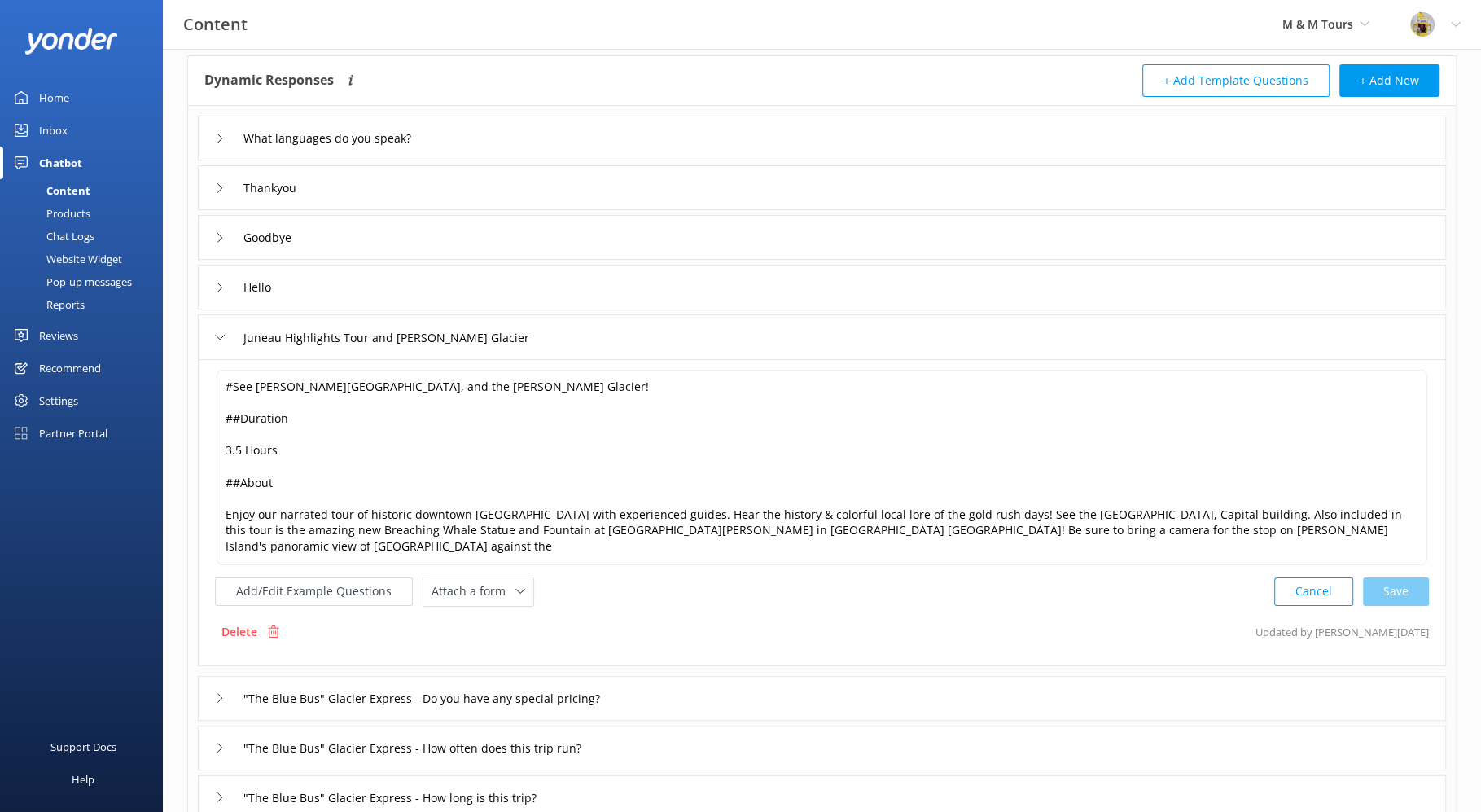
click at [551, 335] on div "Juneau Highlights Tour and Mendenhall Glacier" at bounding box center [822, 336] width 1249 height 45
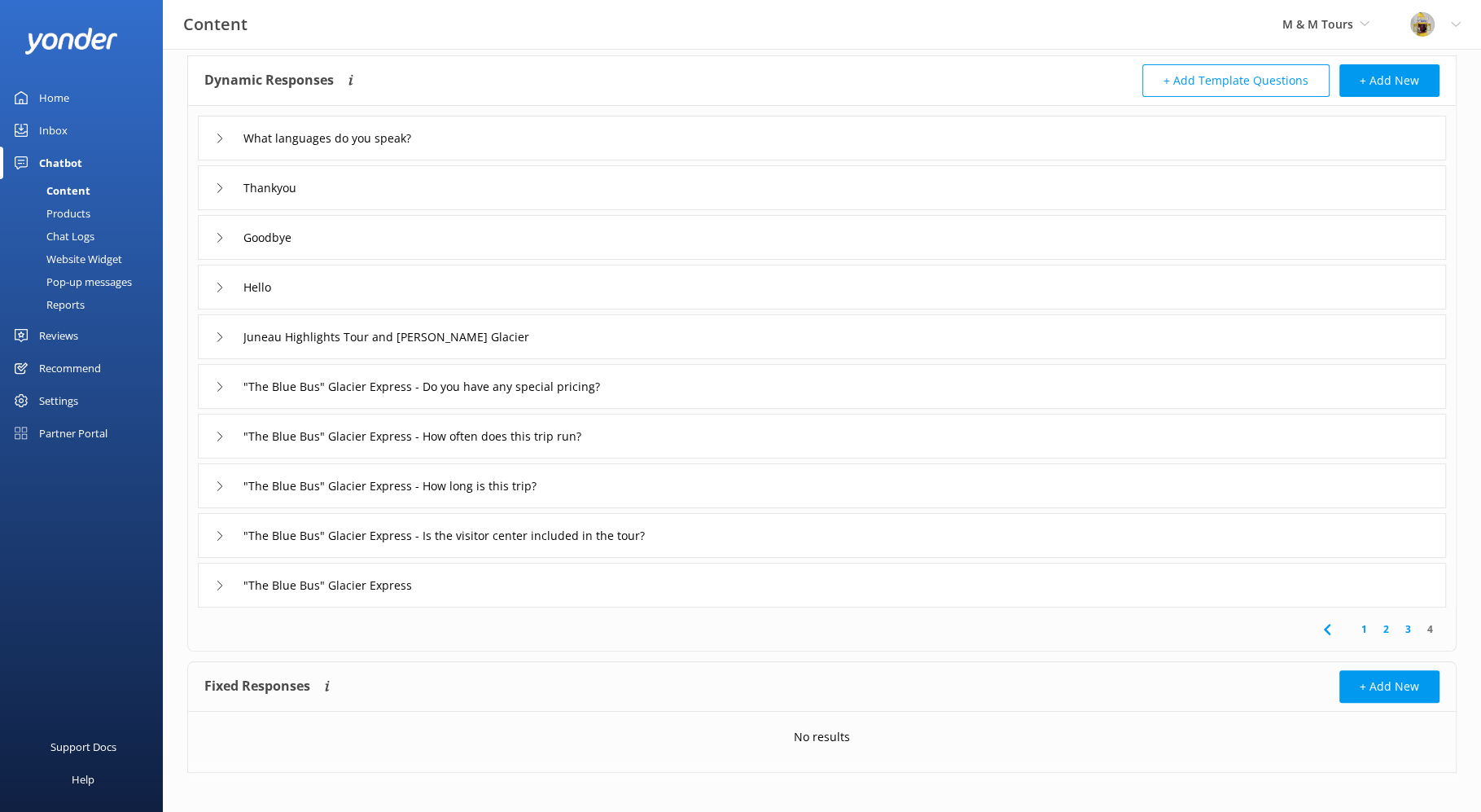
click at [209, 339] on div "Juneau Highlights Tour and Mendenhall Glacier" at bounding box center [822, 336] width 1249 height 45
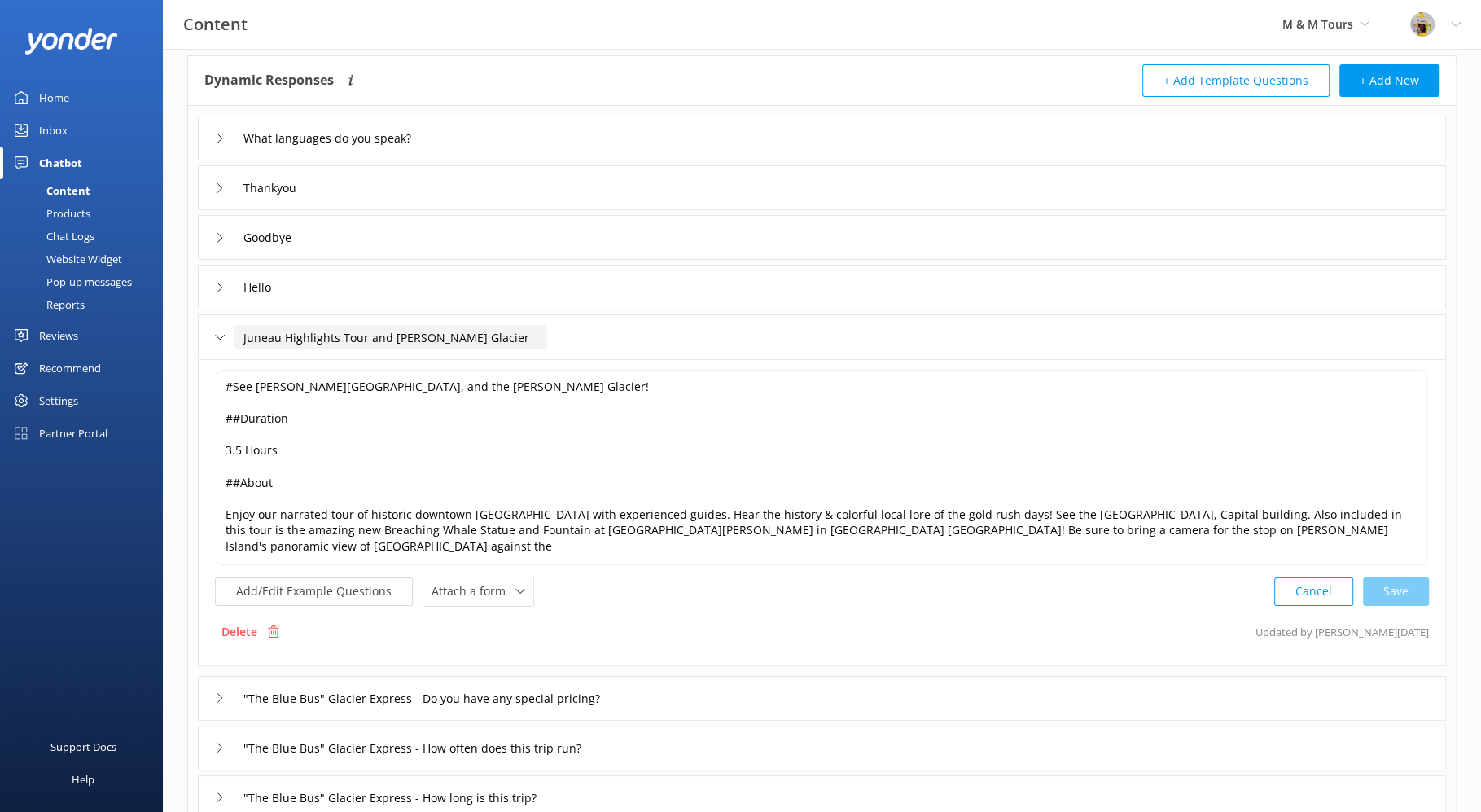
drag, startPoint x: 505, startPoint y: 337, endPoint x: 235, endPoint y: 340, distance: 270.0
click at [235, 340] on input "Juneau Highlights Tour and Mendenhall Glacier" at bounding box center [391, 337] width 313 height 24
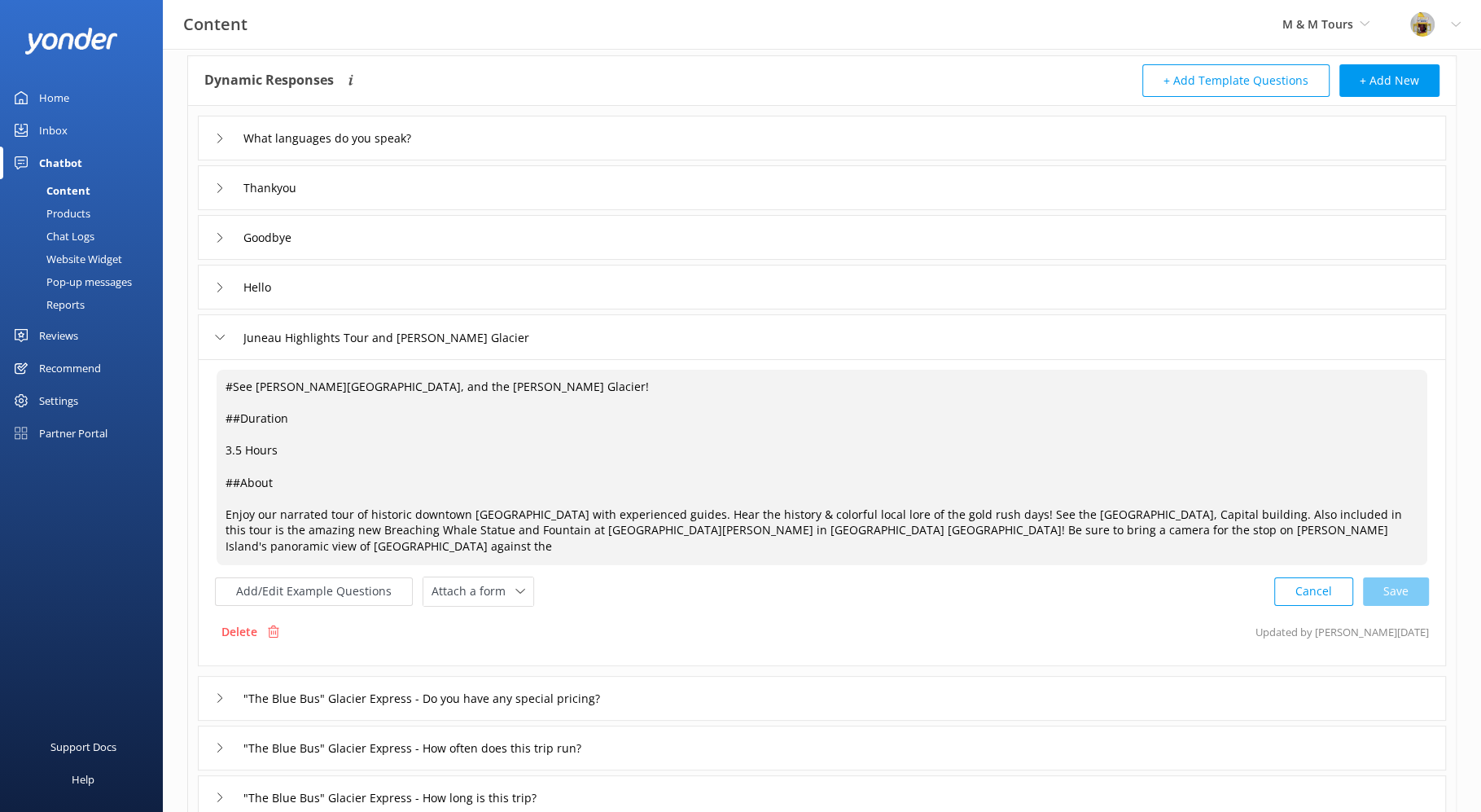
drag, startPoint x: 220, startPoint y: 385, endPoint x: 1237, endPoint y: 539, distance: 1028.6
click at [1237, 539] on textarea "#See Juneau, Douglas Island, and the Mendenhall Glacier! ##Duration 3.5 Hours #…" at bounding box center [822, 467] width 1211 height 195
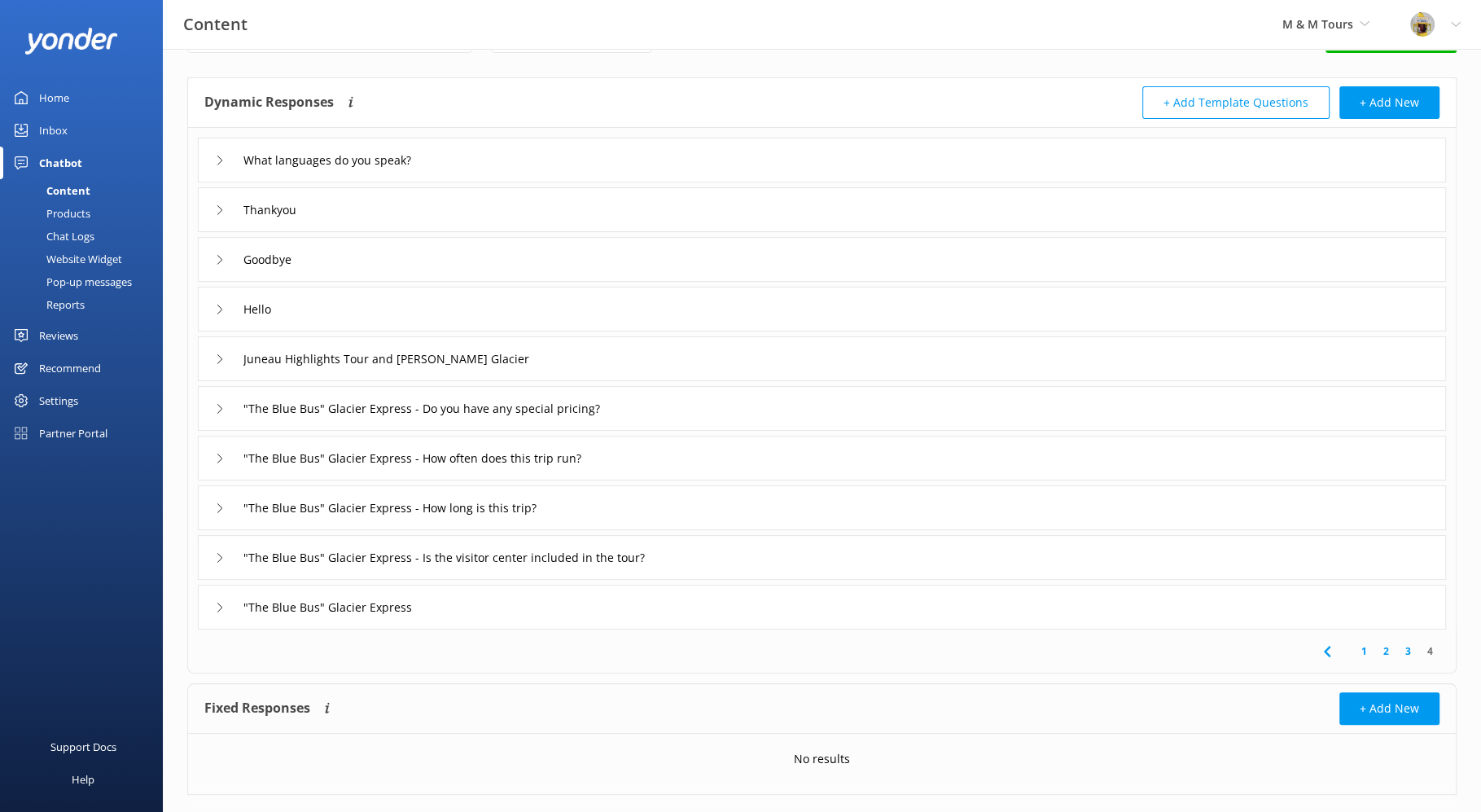
scroll to position [58, 0]
click at [218, 556] on icon at bounding box center [220, 557] width 10 height 10
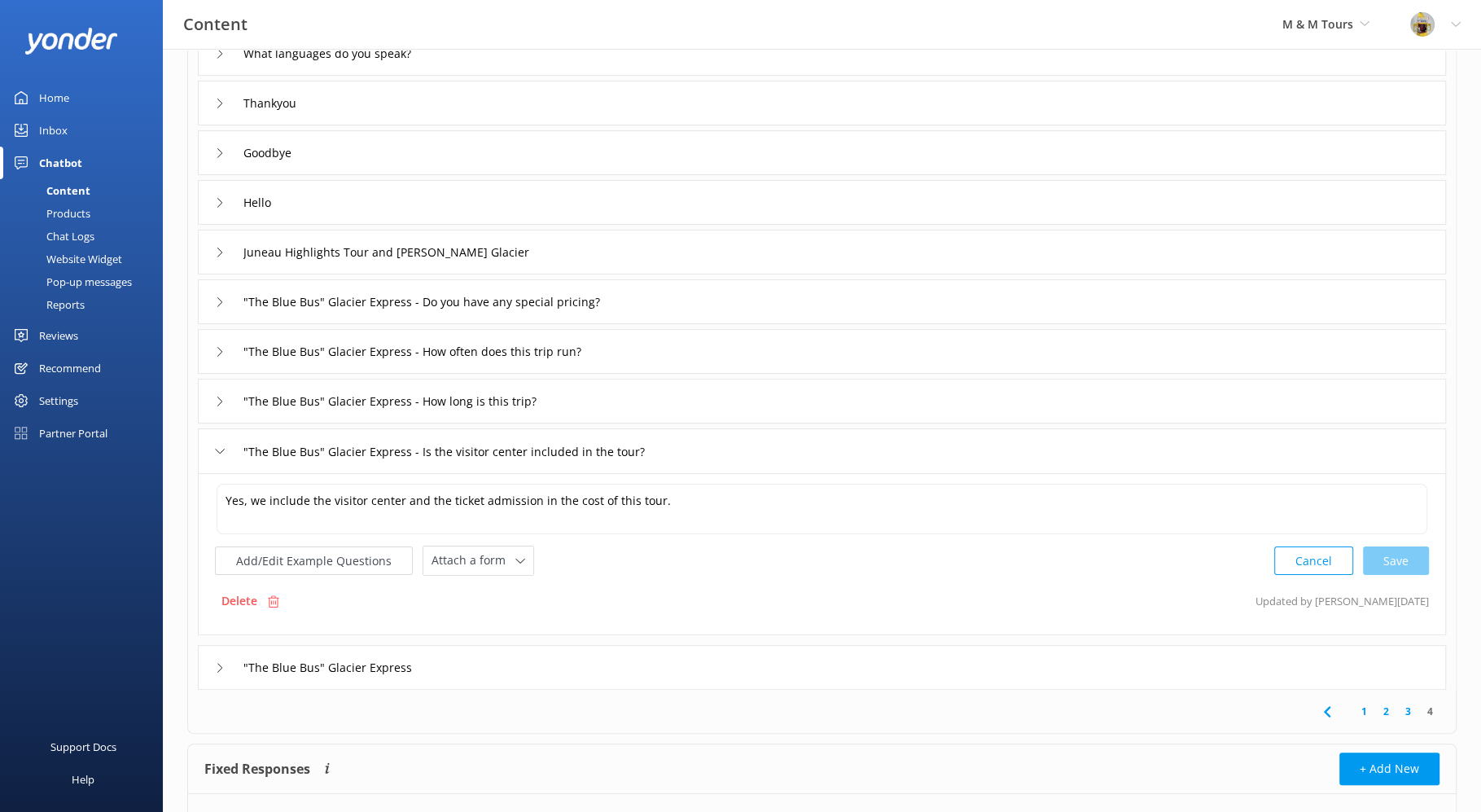
scroll to position [200, 0]
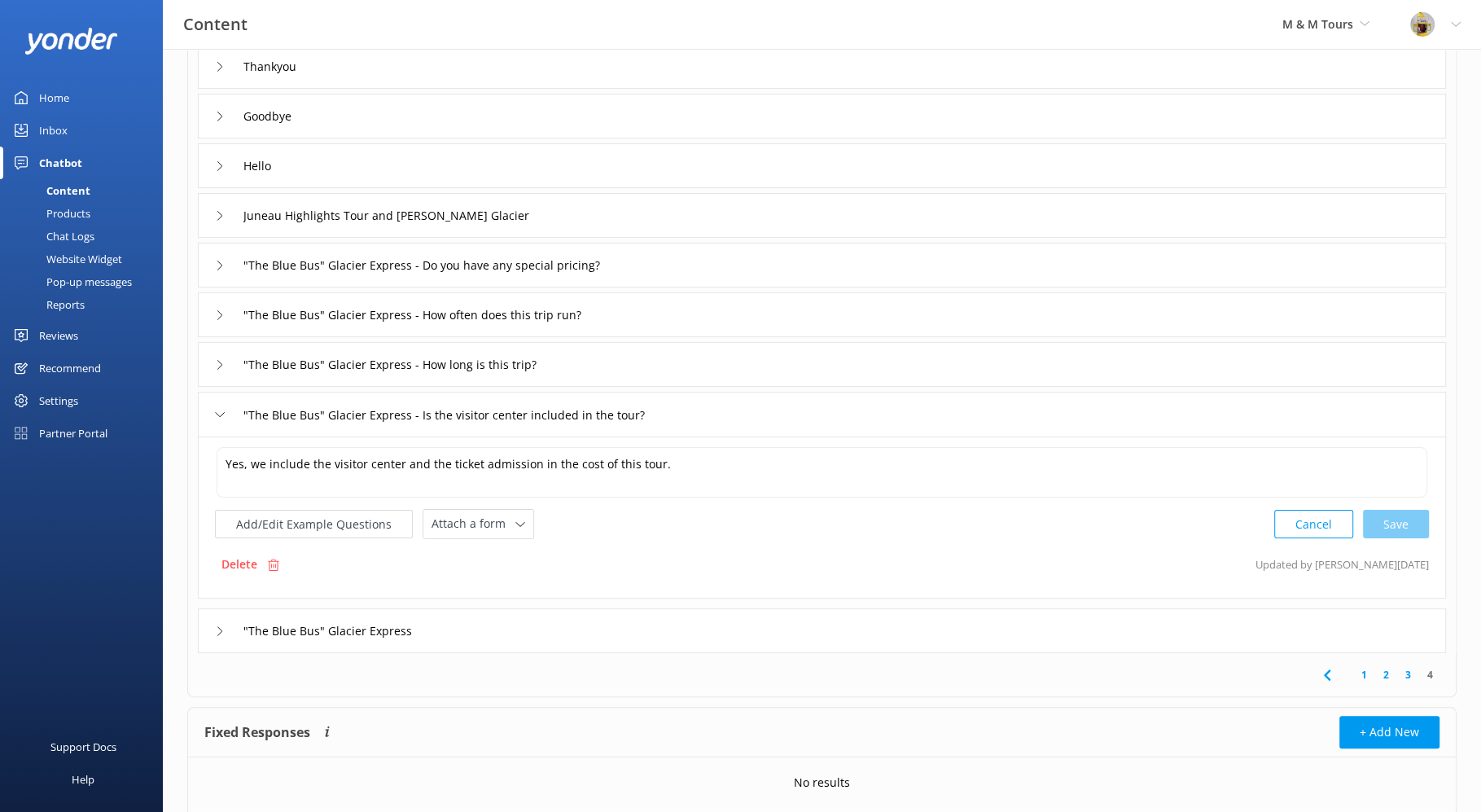
click at [218, 365] on icon at bounding box center [220, 365] width 10 height 10
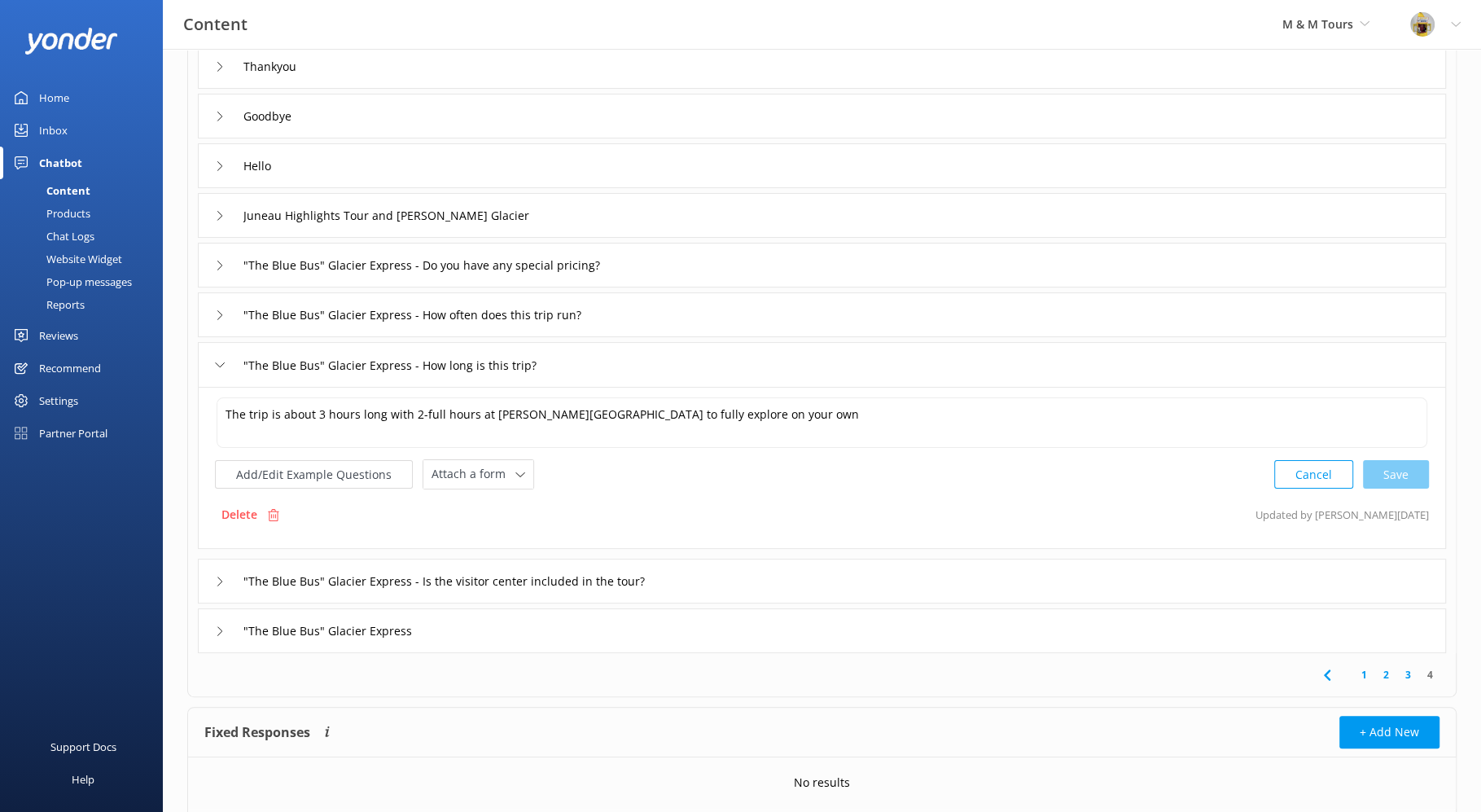
click at [216, 310] on icon at bounding box center [220, 315] width 10 height 10
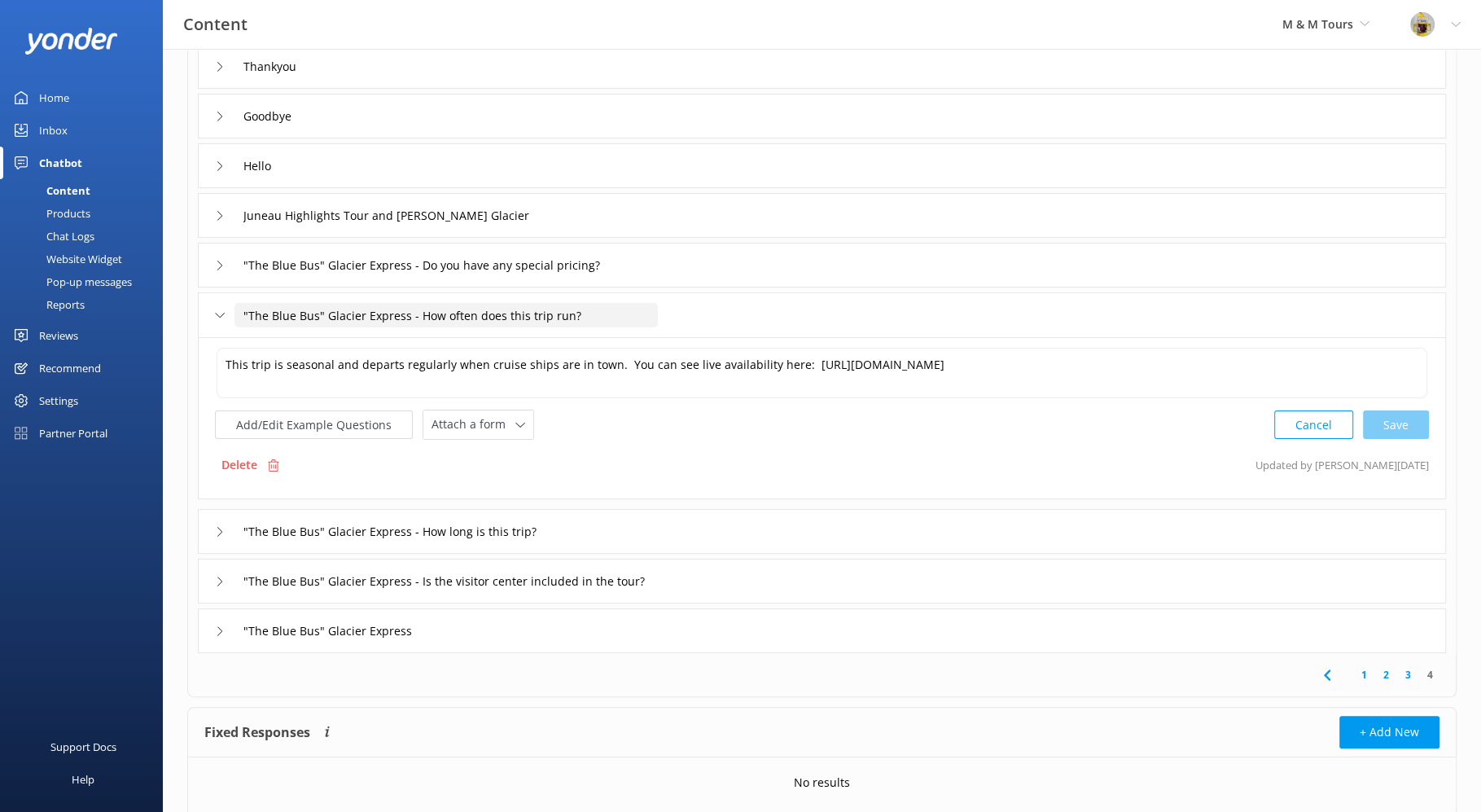
click at [245, 312] on input ""The Blue Bus" Glacier Express - How often does this trip run?" at bounding box center [446, 315] width 424 height 24
drag, startPoint x: 244, startPoint y: 312, endPoint x: 584, endPoint y: 307, distance: 340.0
click at [581, 307] on input ""The Blue Bus" Glacier Express - How often does this trip run?" at bounding box center [446, 315] width 424 height 24
drag, startPoint x: 605, startPoint y: 311, endPoint x: 231, endPoint y: 311, distance: 374.0
click at [231, 311] on div ""The Blue Bus" Glacier Express - How often does this trip run?" at bounding box center [427, 315] width 424 height 27
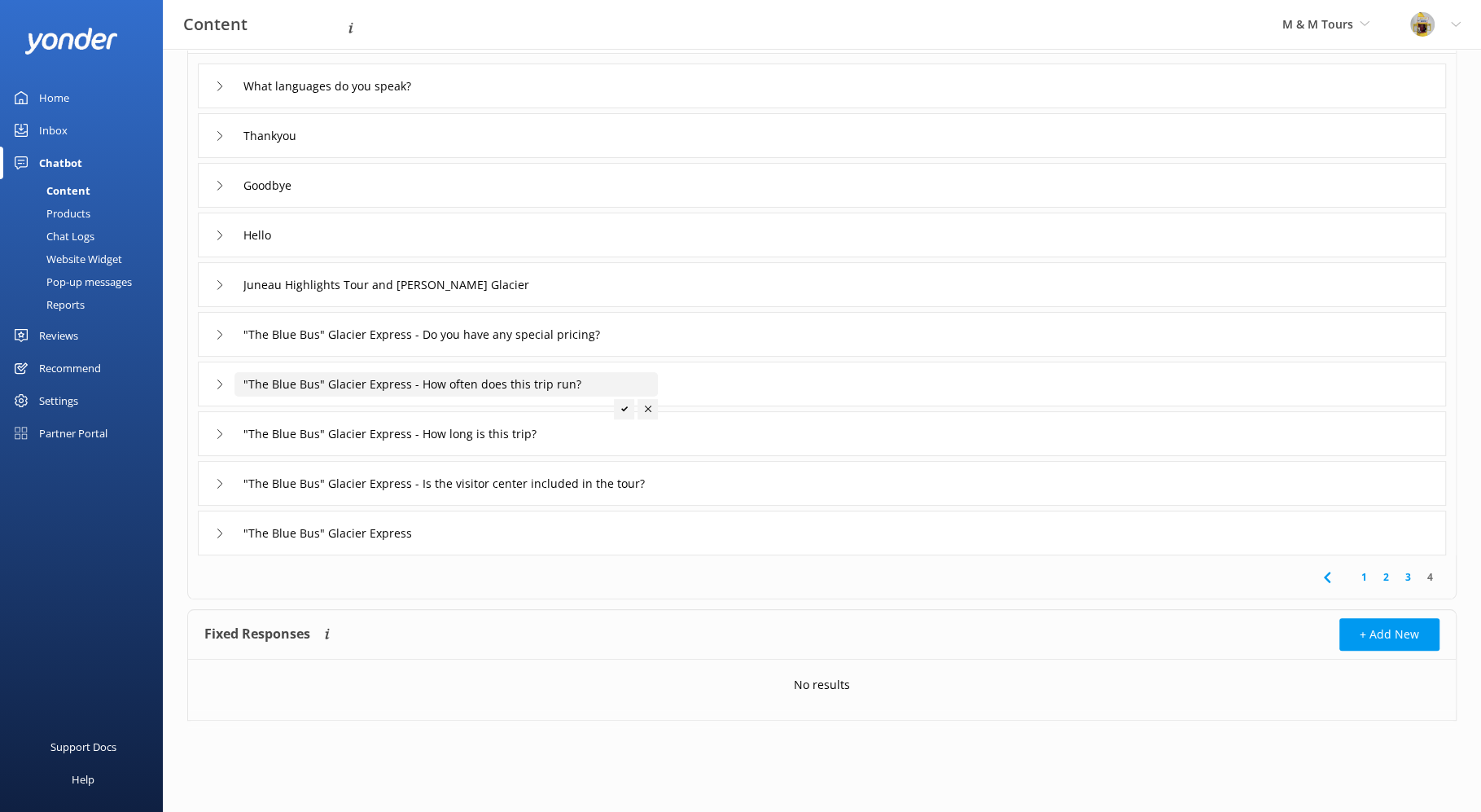
scroll to position [86, 0]
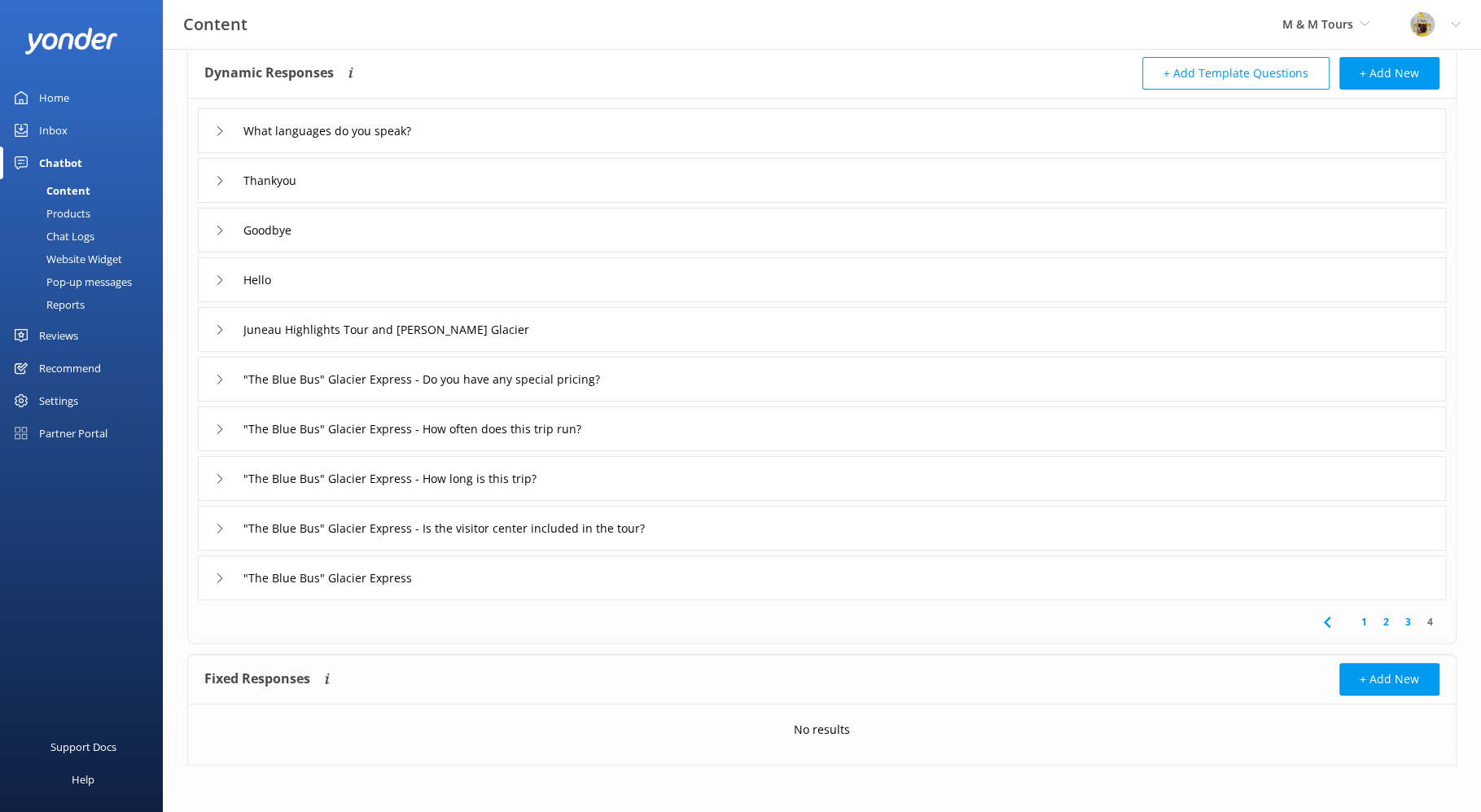
click at [215, 428] on icon at bounding box center [220, 429] width 10 height 10
click at [215, 432] on div ""The Blue Bus" Glacier Express - How often does this trip run?" at bounding box center [427, 428] width 424 height 27
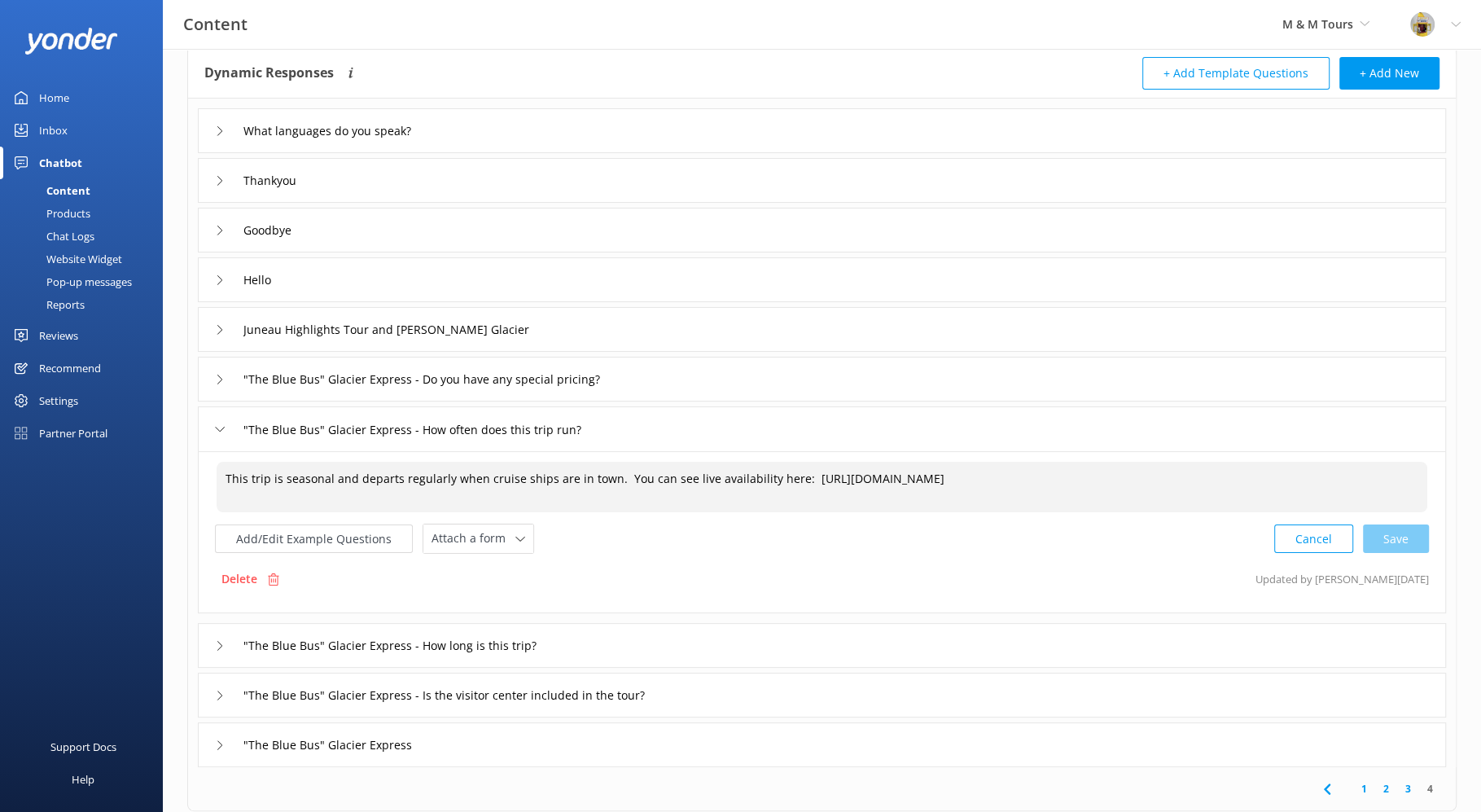
drag, startPoint x: 222, startPoint y: 480, endPoint x: 1079, endPoint y: 506, distance: 857.4
click at [1079, 506] on textarea "This trip is seasonal and departs regularly when cruise ships are in town. You …" at bounding box center [822, 487] width 1211 height 50
